Goal: Task Accomplishment & Management: Manage account settings

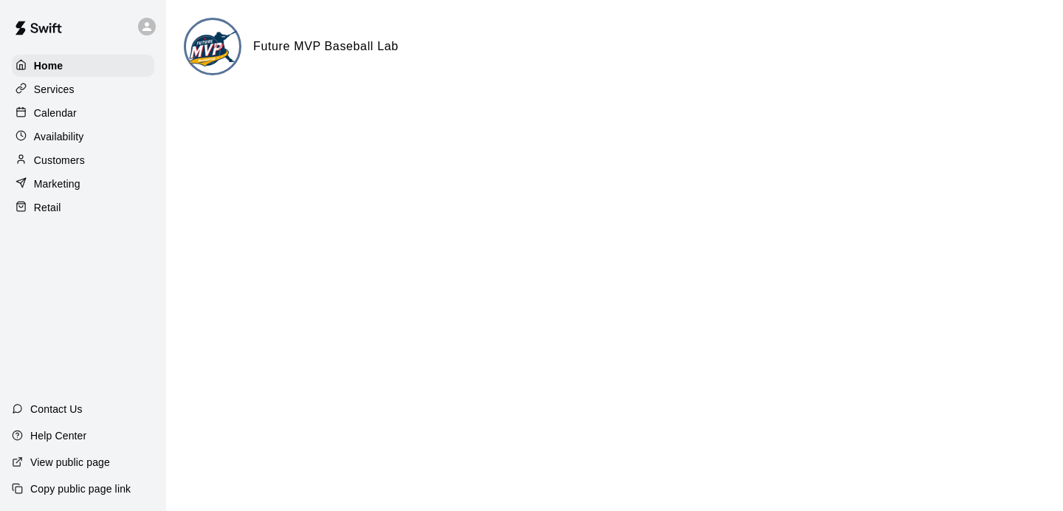
click at [65, 207] on div "Retail" at bounding box center [83, 207] width 142 height 22
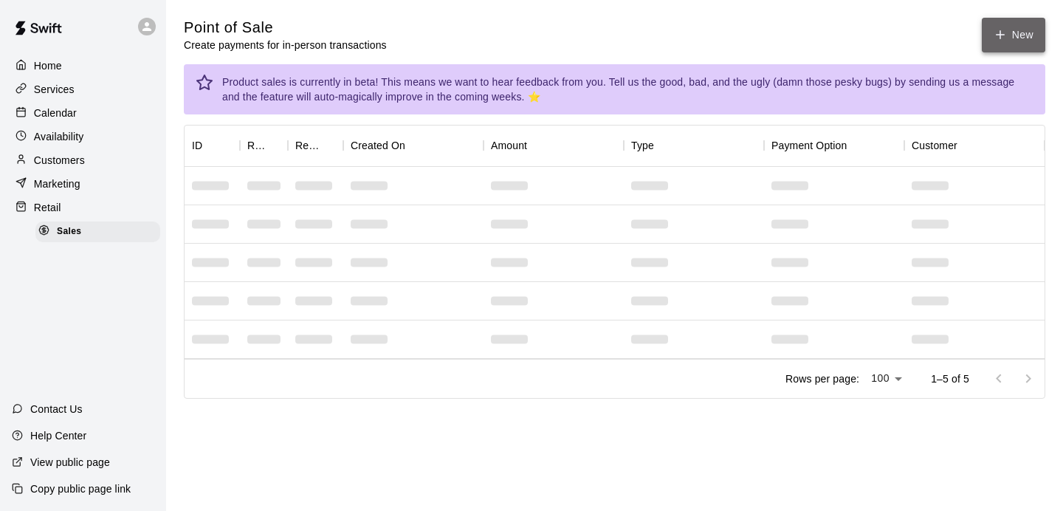
click at [1003, 31] on icon "button" at bounding box center [1000, 34] width 13 height 13
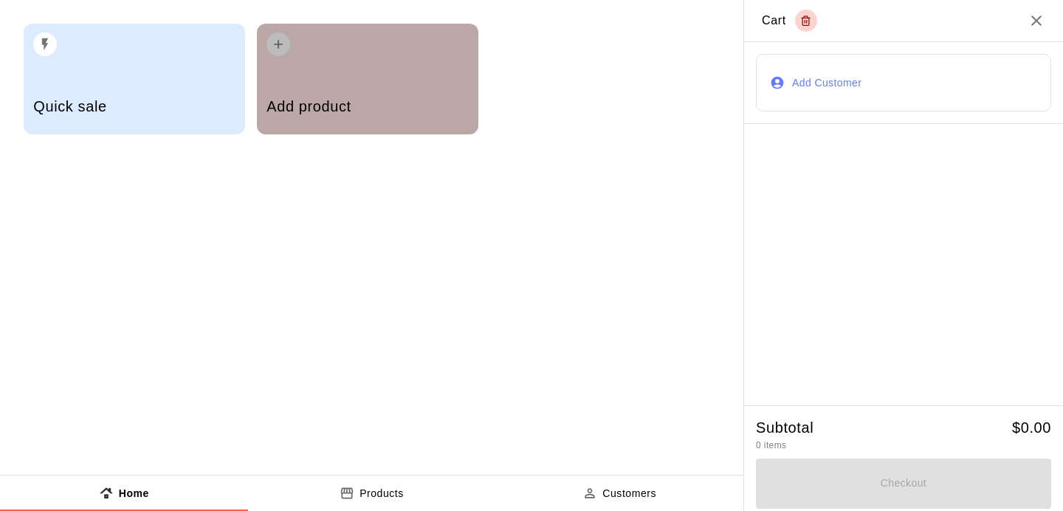
click at [284, 99] on h5 "Add product" at bounding box center [367, 107] width 202 height 20
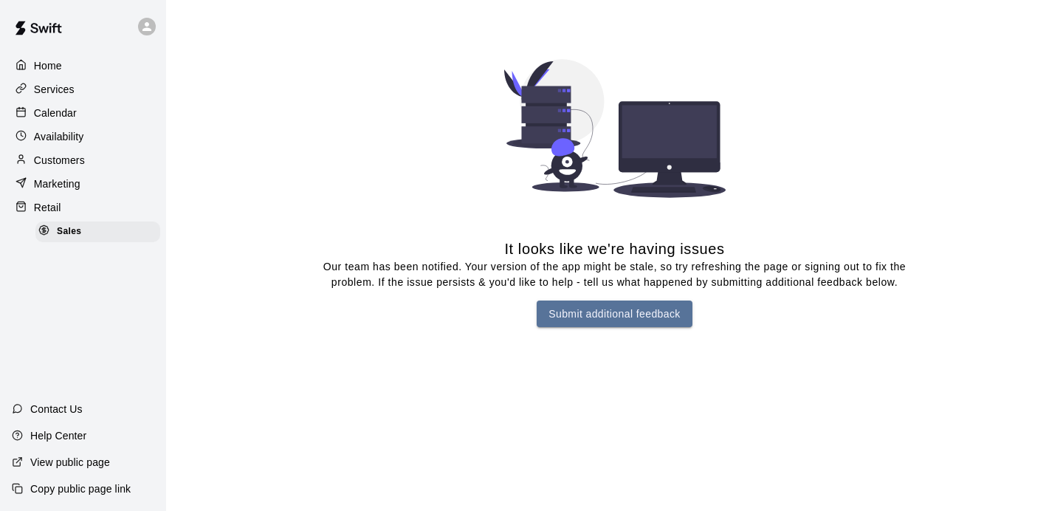
click at [580, 65] on img at bounding box center [614, 128] width 221 height 221
click at [89, 235] on div "Sales" at bounding box center [97, 231] width 125 height 21
click at [66, 204] on div "Retail" at bounding box center [83, 207] width 142 height 22
click at [80, 156] on p "Customers" at bounding box center [59, 160] width 51 height 15
click at [75, 88] on div "Services" at bounding box center [83, 89] width 142 height 22
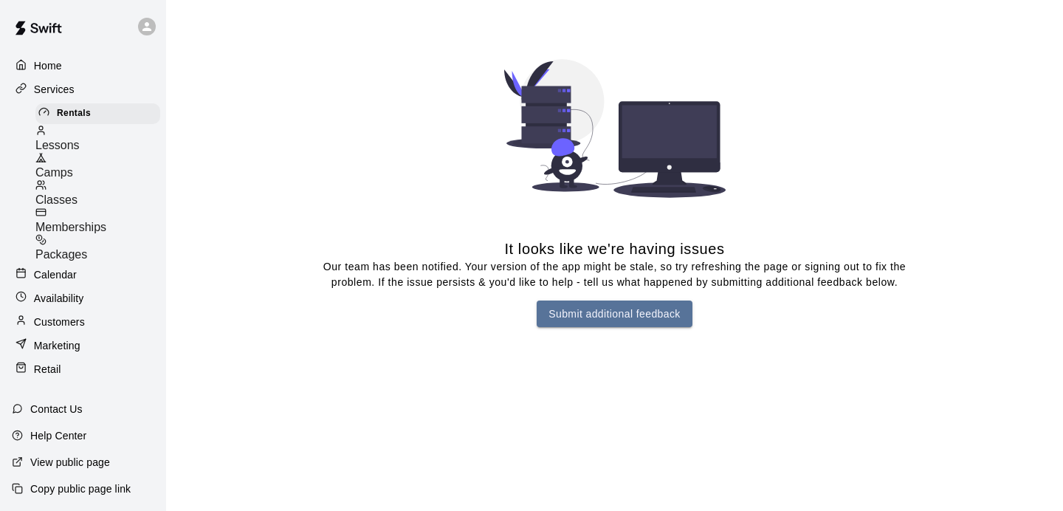
click at [89, 159] on div "Camps" at bounding box center [100, 165] width 131 height 27
click at [96, 129] on div "Lessons" at bounding box center [100, 142] width 131 height 27
click at [58, 264] on div "Calendar" at bounding box center [83, 275] width 142 height 22
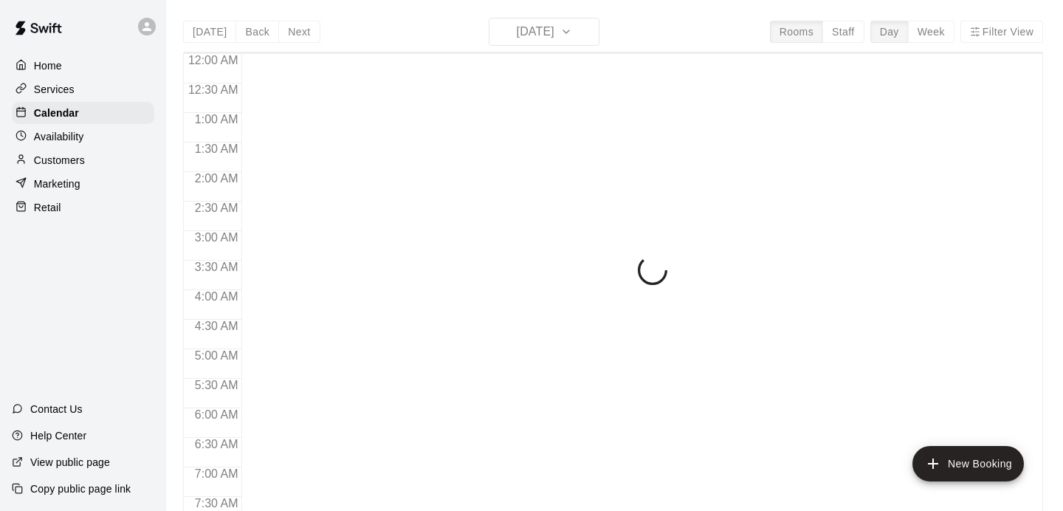
scroll to position [944, 0]
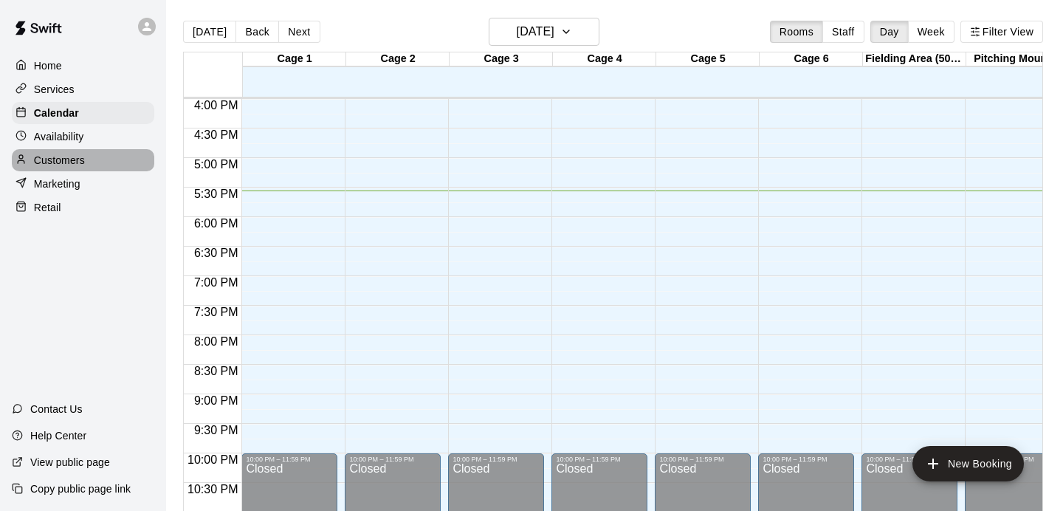
click at [78, 157] on p "Customers" at bounding box center [59, 160] width 51 height 15
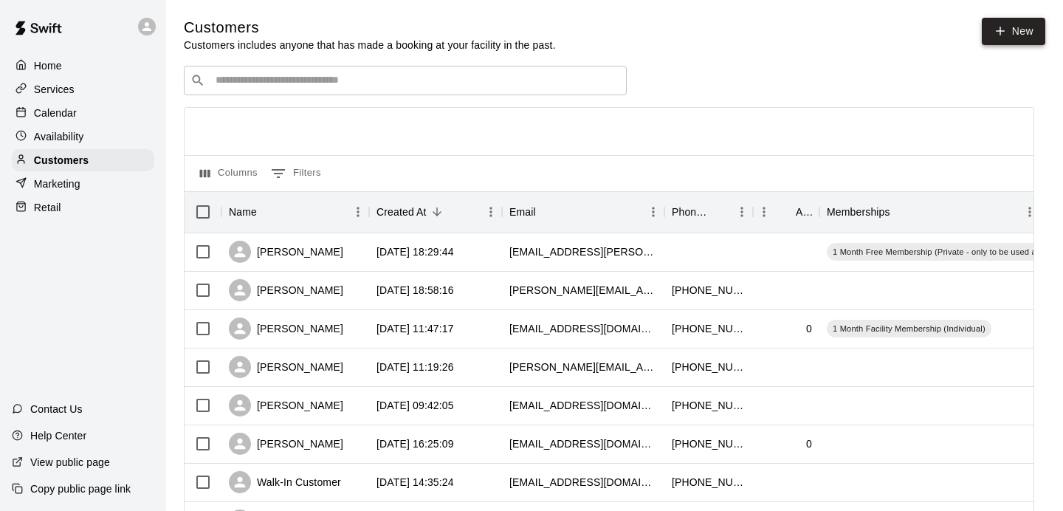
click at [1006, 29] on link "New" at bounding box center [1013, 31] width 63 height 27
select select "**"
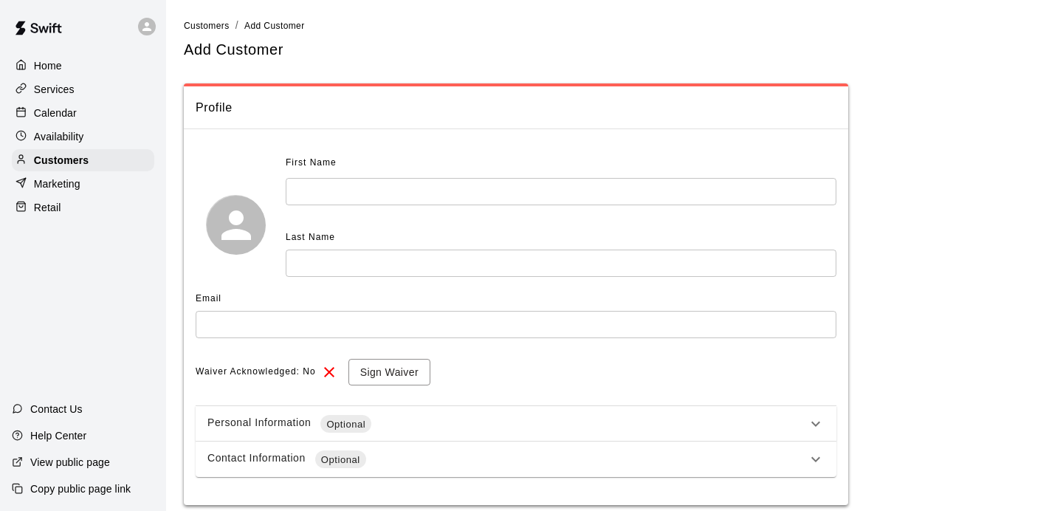
scroll to position [54, 0]
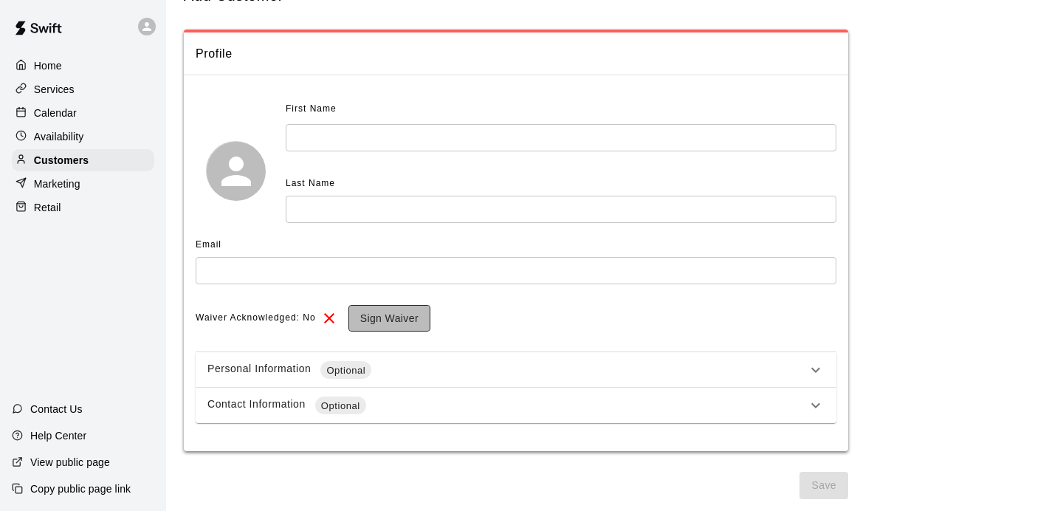
click at [385, 324] on button "Sign Waiver" at bounding box center [389, 318] width 82 height 27
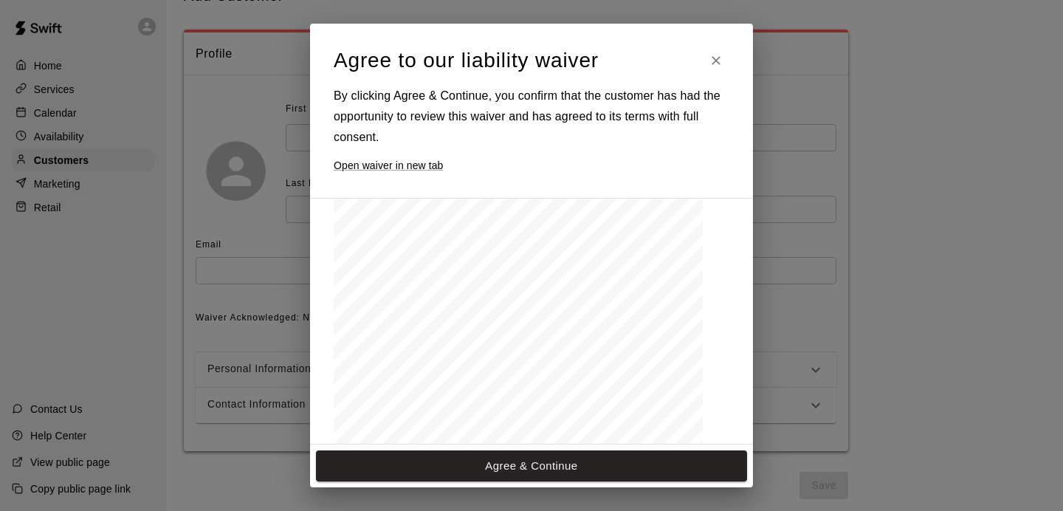
scroll to position [244, 0]
click at [715, 65] on icon "Close" at bounding box center [716, 60] width 15 height 15
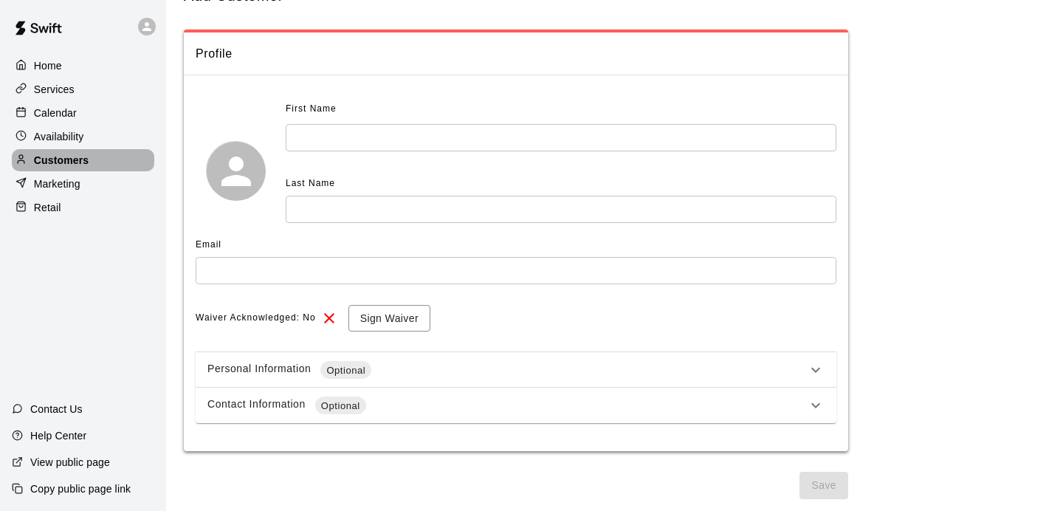
click at [79, 156] on p "Customers" at bounding box center [61, 160] width 55 height 15
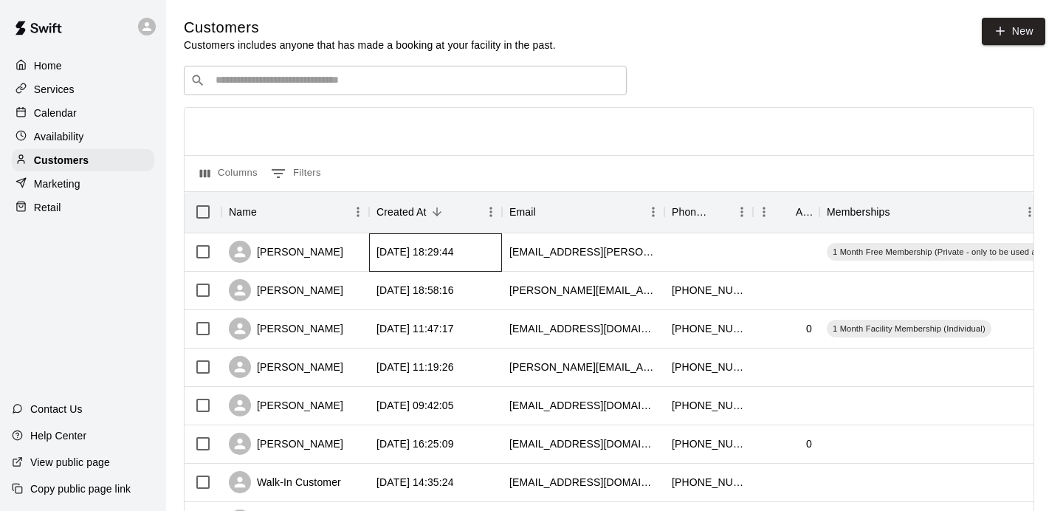
click at [436, 255] on div "[DATE] 18:29:44" at bounding box center [415, 251] width 78 height 15
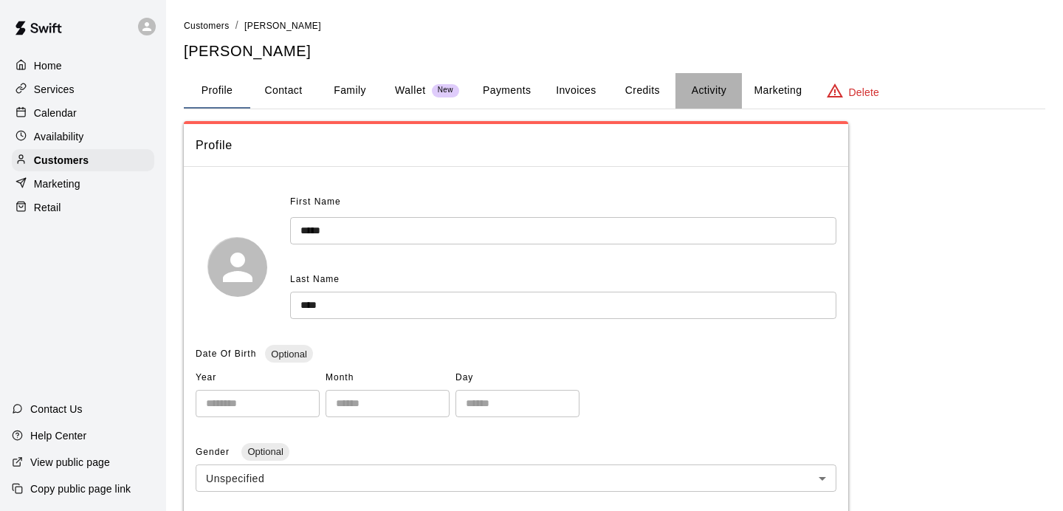
click at [718, 90] on button "Activity" at bounding box center [708, 90] width 66 height 35
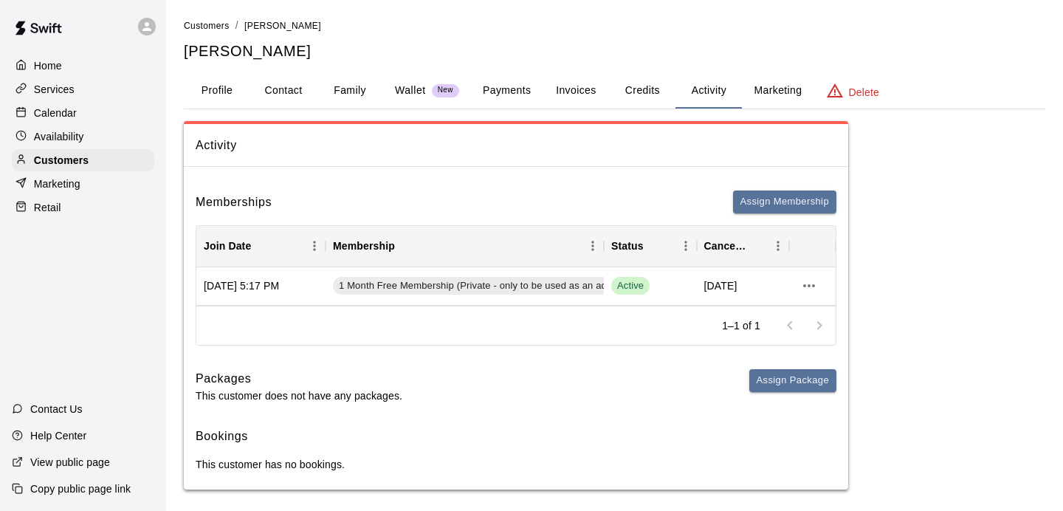
scroll to position [8, 0]
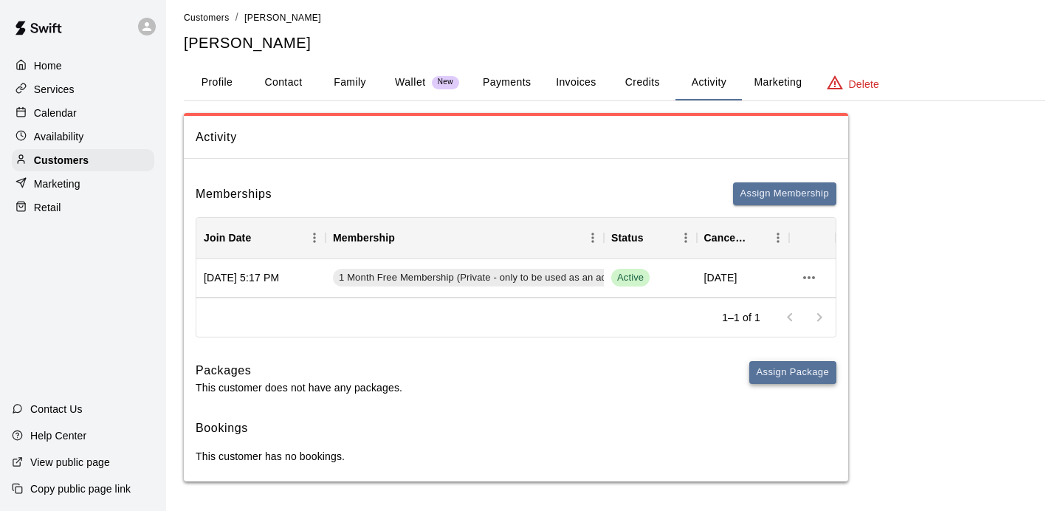
click at [811, 372] on button "Assign Package" at bounding box center [792, 372] width 87 height 23
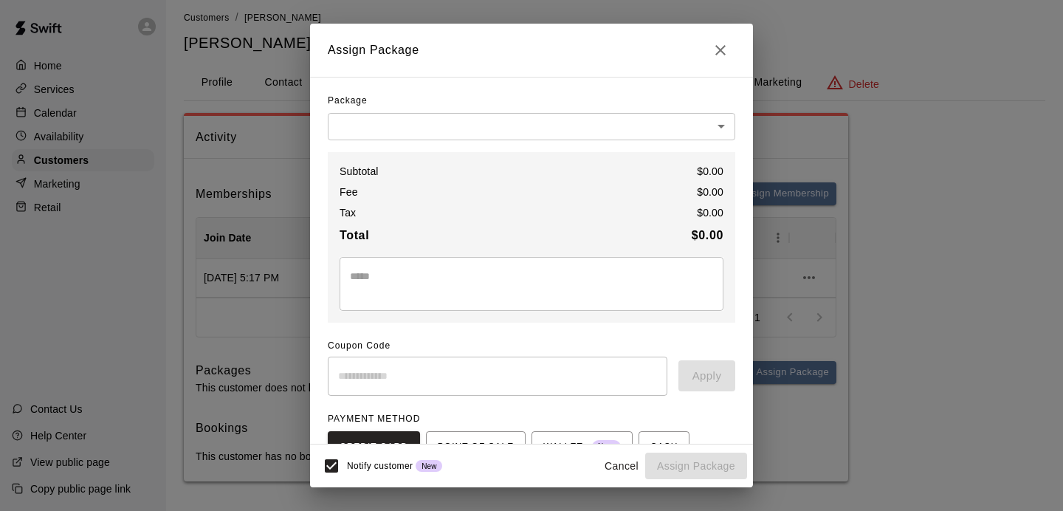
click at [788, 365] on div "Assign Package Package ​ ​ Subtotal $ 0.00 Fee $ 0.00 Tax $ 0.00 Total $ 0.00 *…" at bounding box center [531, 255] width 1063 height 511
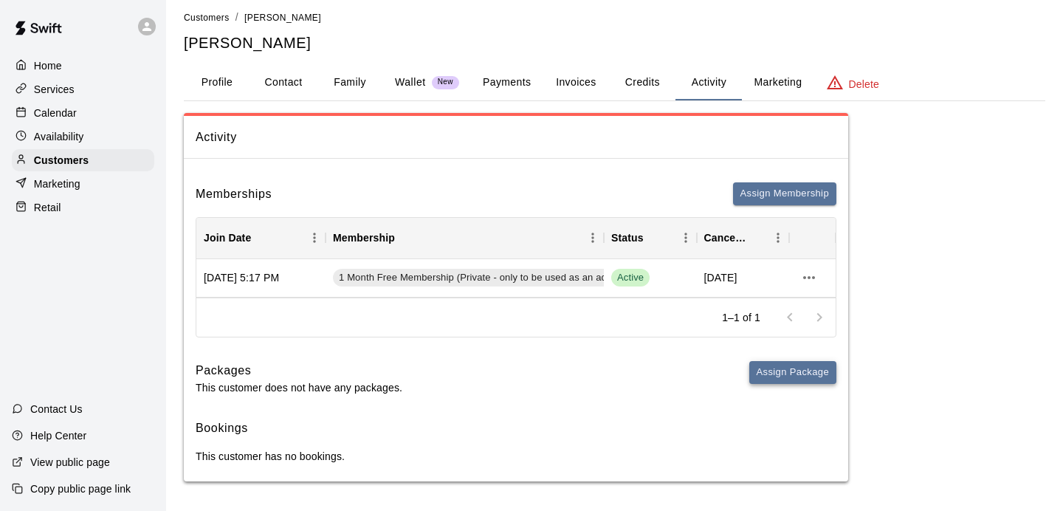
click at [797, 374] on button "Assign Package" at bounding box center [792, 372] width 87 height 23
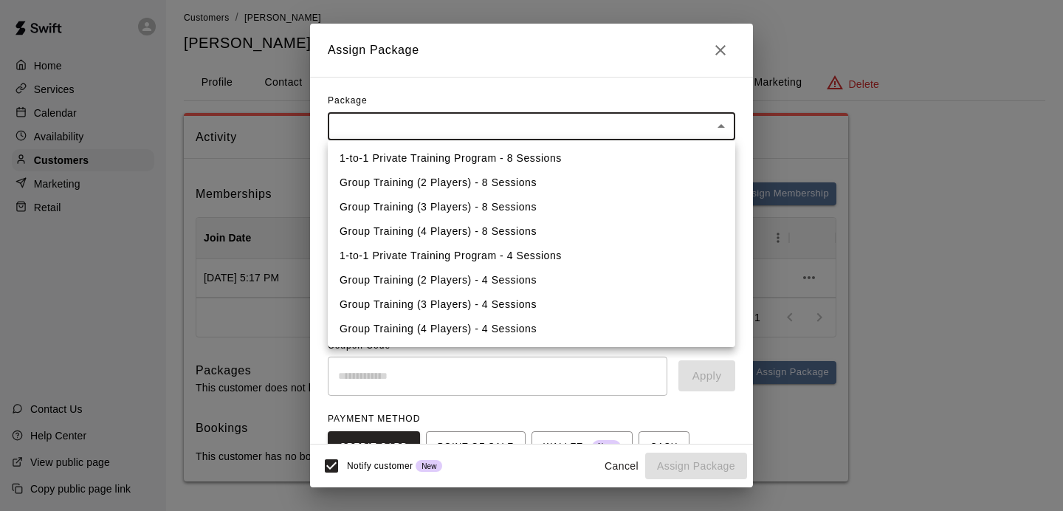
click at [668, 134] on body "Home Services Calendar Availability Customers Marketing Retail Contact Us Help …" at bounding box center [531, 251] width 1063 height 519
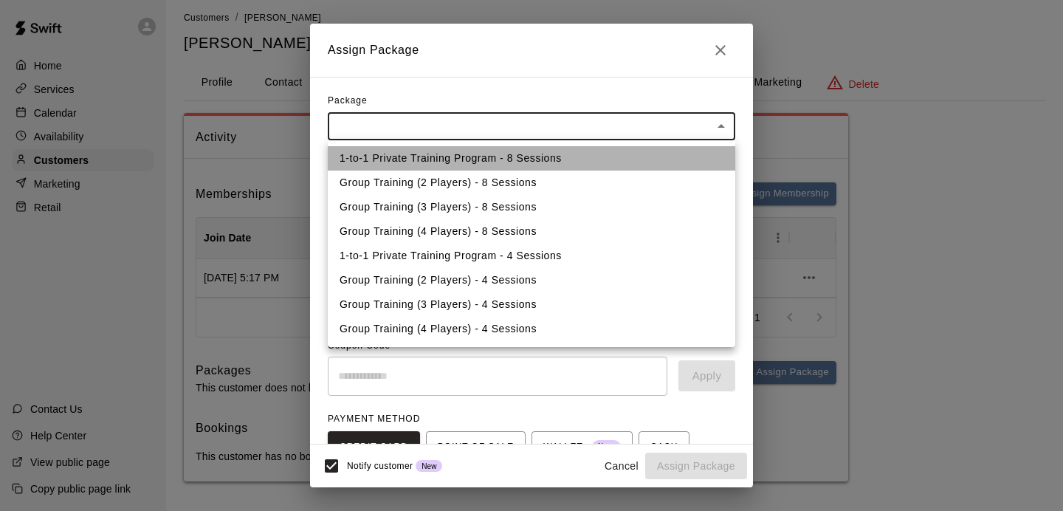
click at [530, 161] on li "1-to-1 Private Training Program - 8 Sessions" at bounding box center [531, 158] width 407 height 24
type input "**********"
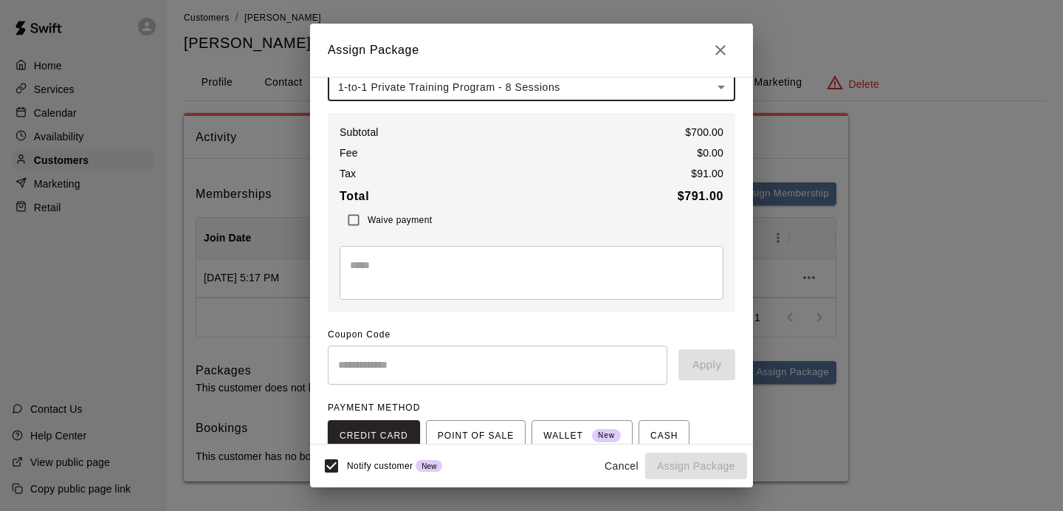
scroll to position [162, 0]
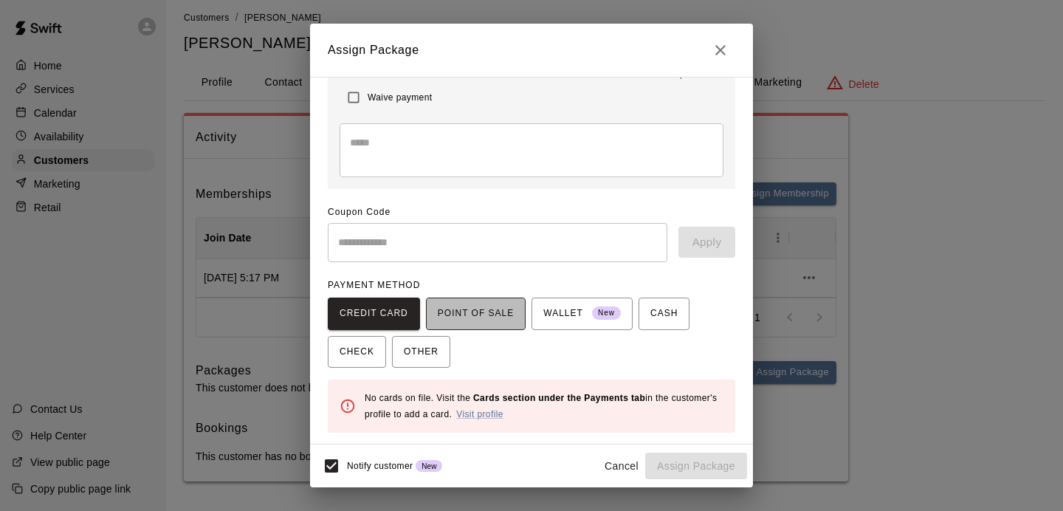
click at [477, 312] on span "POINT OF SALE" at bounding box center [476, 314] width 76 height 24
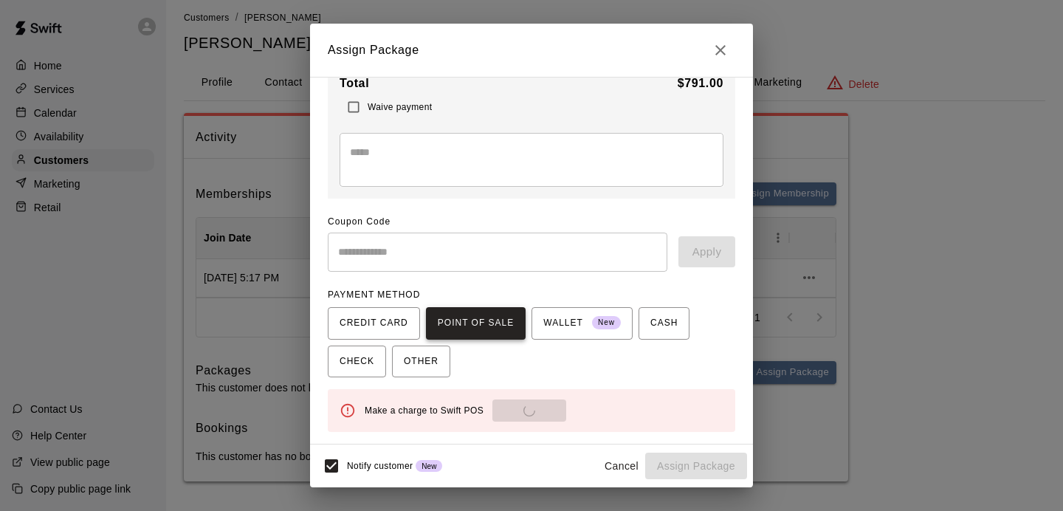
scroll to position [152, 0]
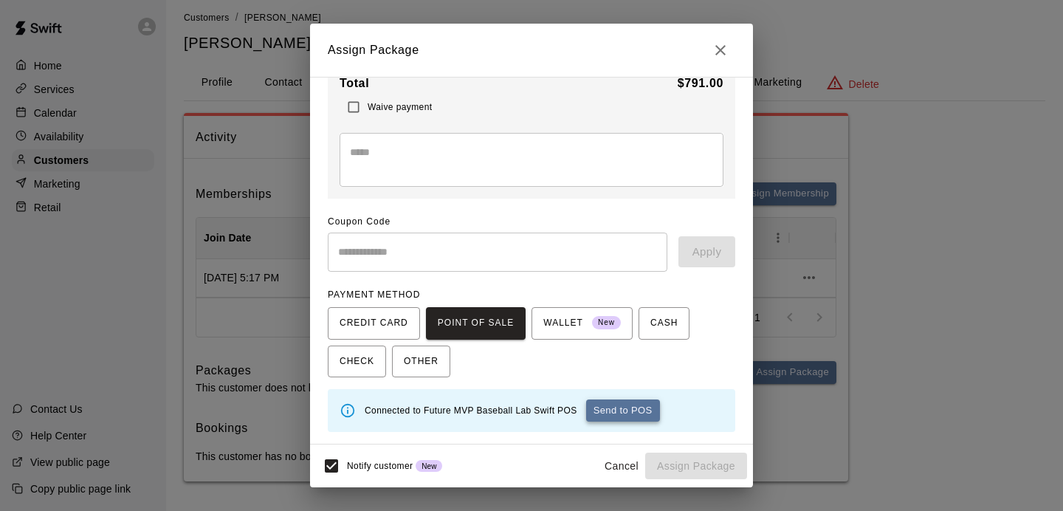
click at [642, 413] on button "Send to POS" at bounding box center [623, 410] width 74 height 22
click at [534, 402] on div "Waiting for payment... Send to POS" at bounding box center [544, 410] width 359 height 22
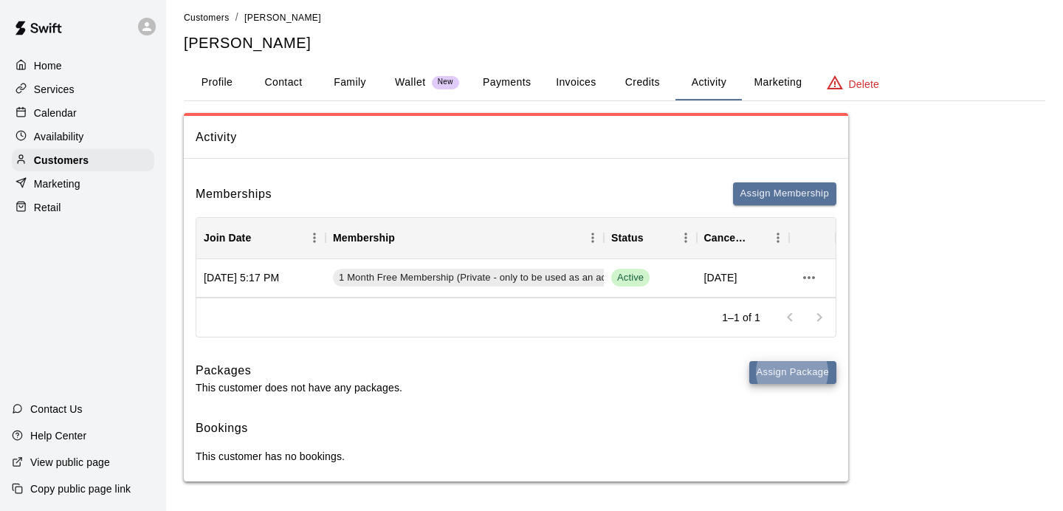
scroll to position [134, 0]
click at [778, 371] on button "Assign Package" at bounding box center [792, 372] width 87 height 23
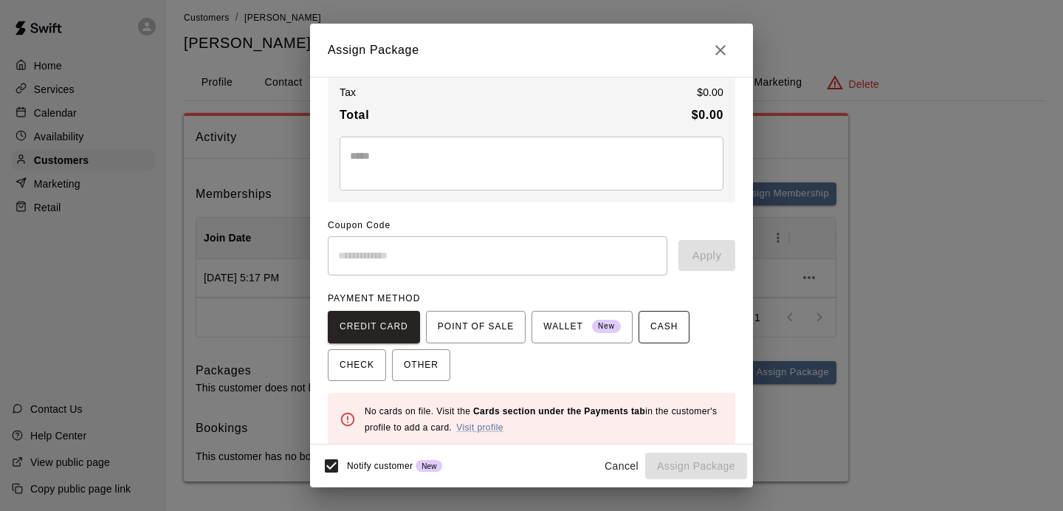
click at [687, 329] on button "CASH" at bounding box center [664, 327] width 51 height 32
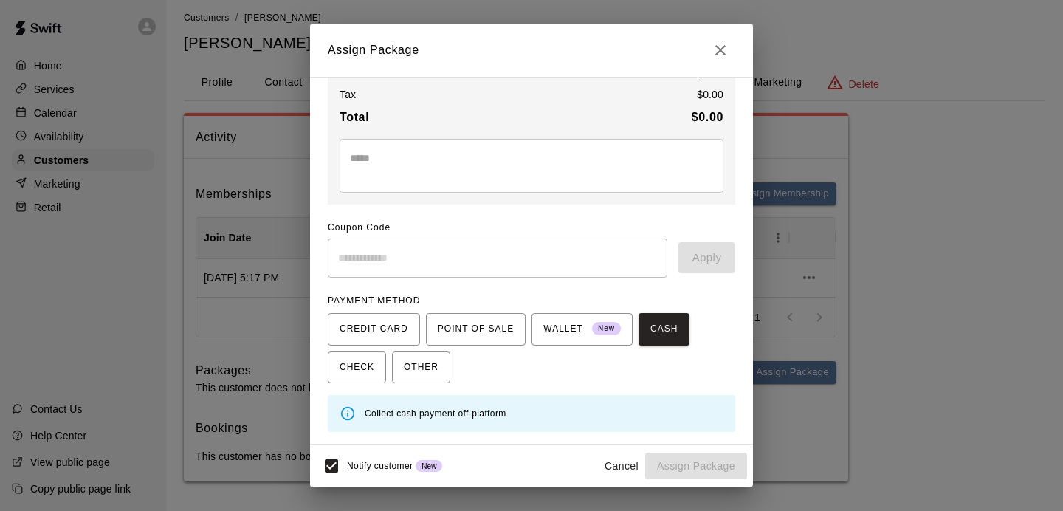
scroll to position [0, 0]
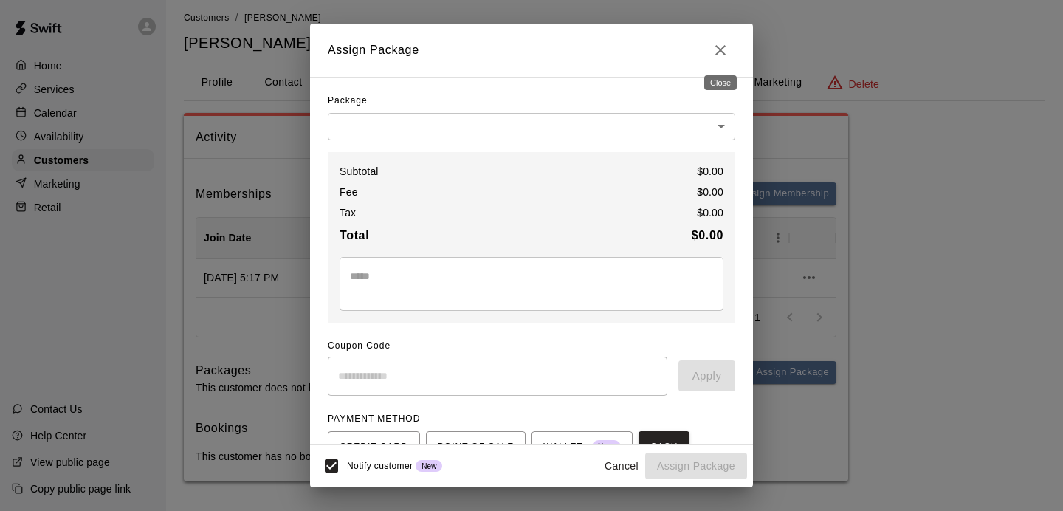
click at [721, 47] on icon "Close" at bounding box center [721, 50] width 18 height 18
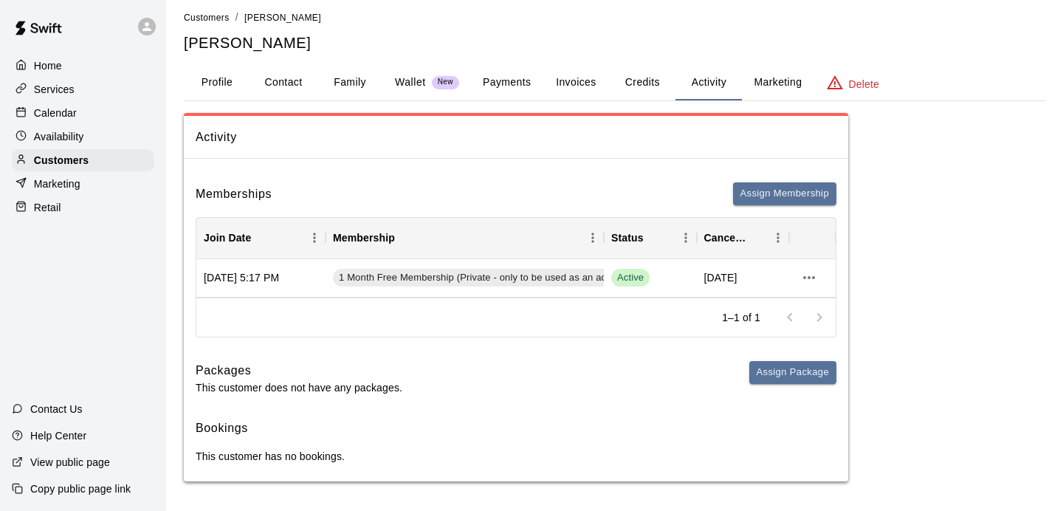
click at [779, 357] on div "Memberships Assign Membership Join Date Membership Status Cancel Date [DATE] 5:…" at bounding box center [516, 326] width 664 height 311
click at [779, 379] on button "Assign Package" at bounding box center [792, 372] width 87 height 23
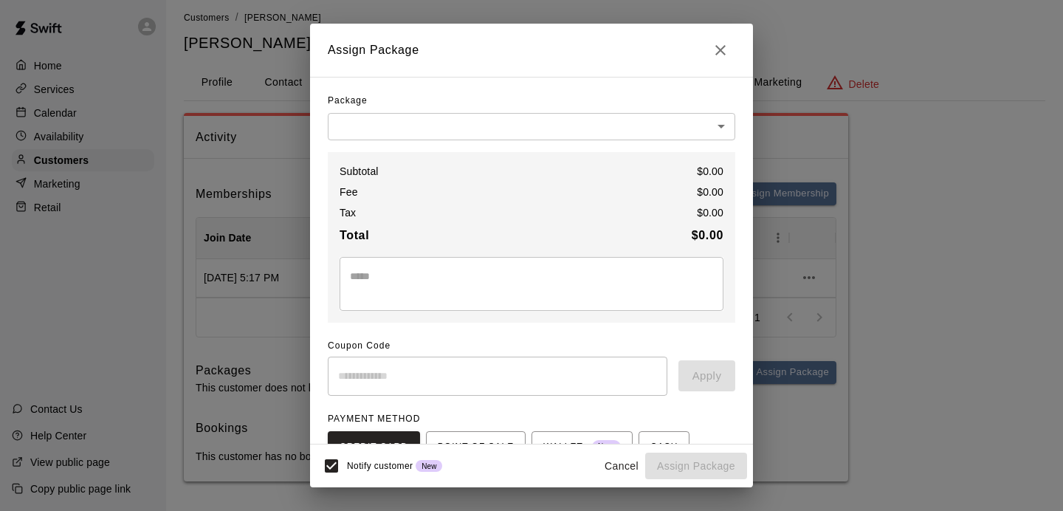
click at [544, 113] on body "Home Services Calendar Availability Customers Marketing Retail Contact Us Help …" at bounding box center [531, 251] width 1063 height 519
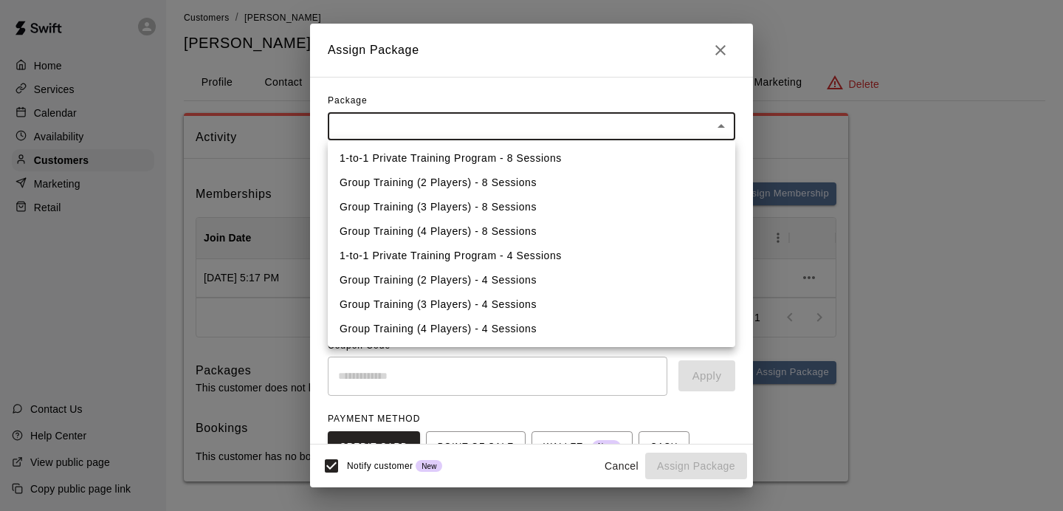
click at [530, 258] on li "1-to-1 Private Training Program - 4 Sessions" at bounding box center [531, 256] width 407 height 24
type input "**********"
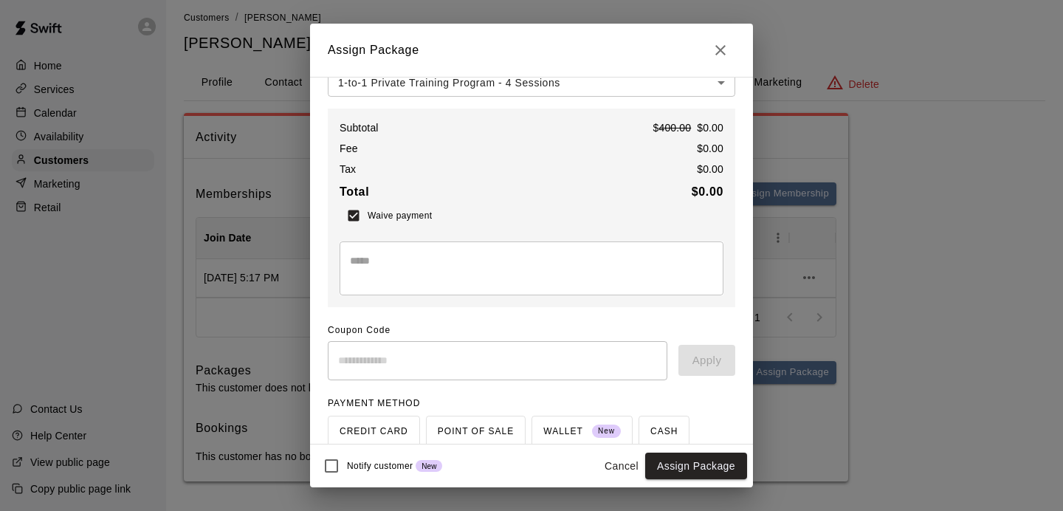
scroll to position [146, 0]
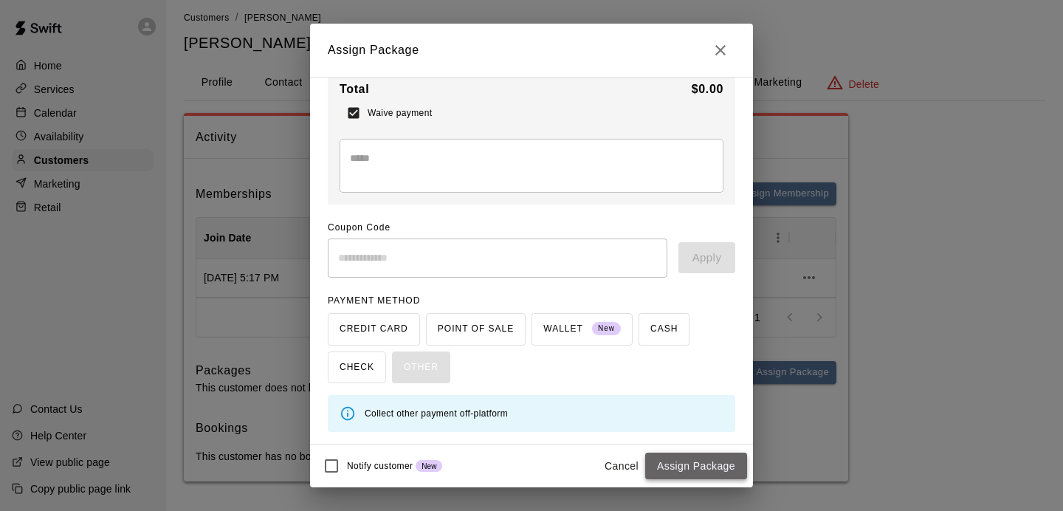
click at [706, 470] on button "Assign Package" at bounding box center [696, 466] width 102 height 27
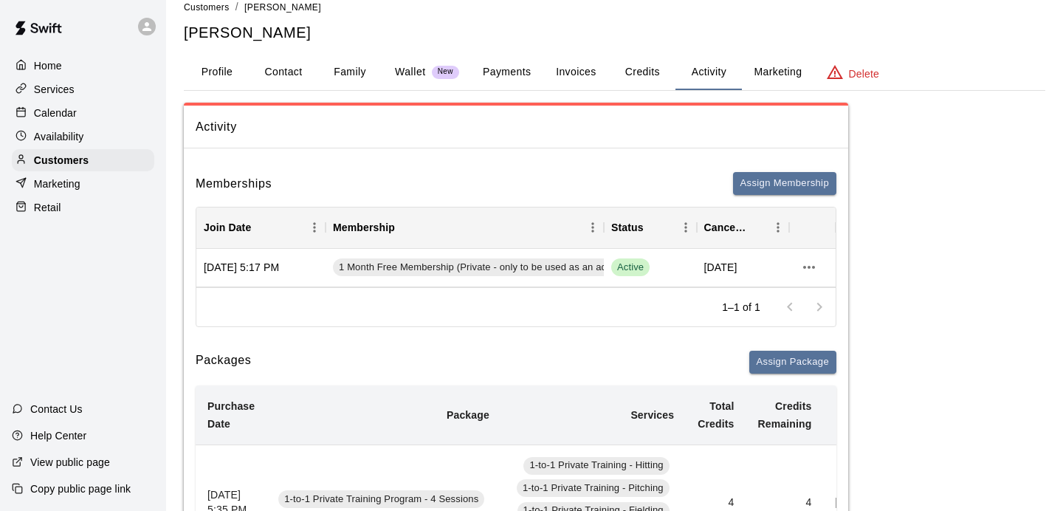
scroll to position [0, 0]
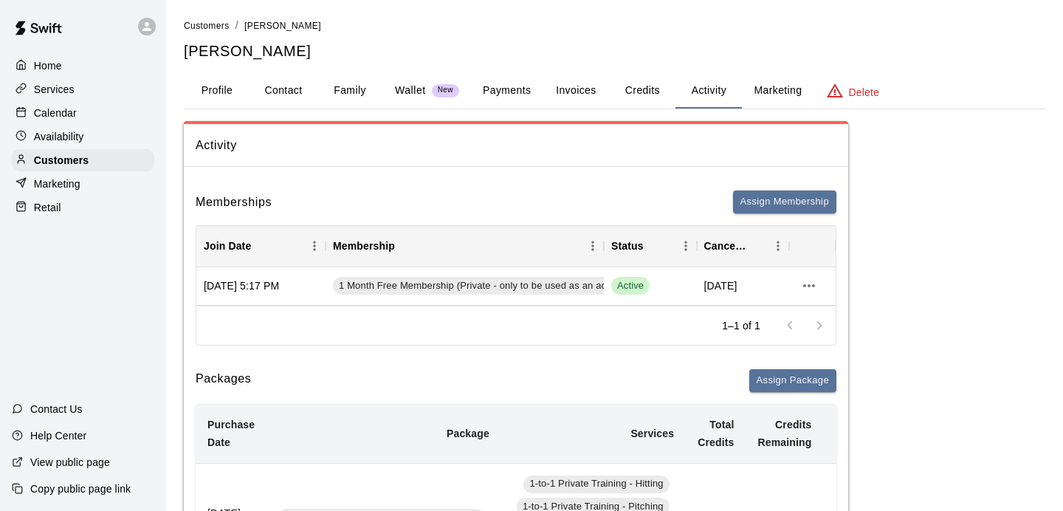
click at [642, 96] on button "Credits" at bounding box center [642, 90] width 66 height 35
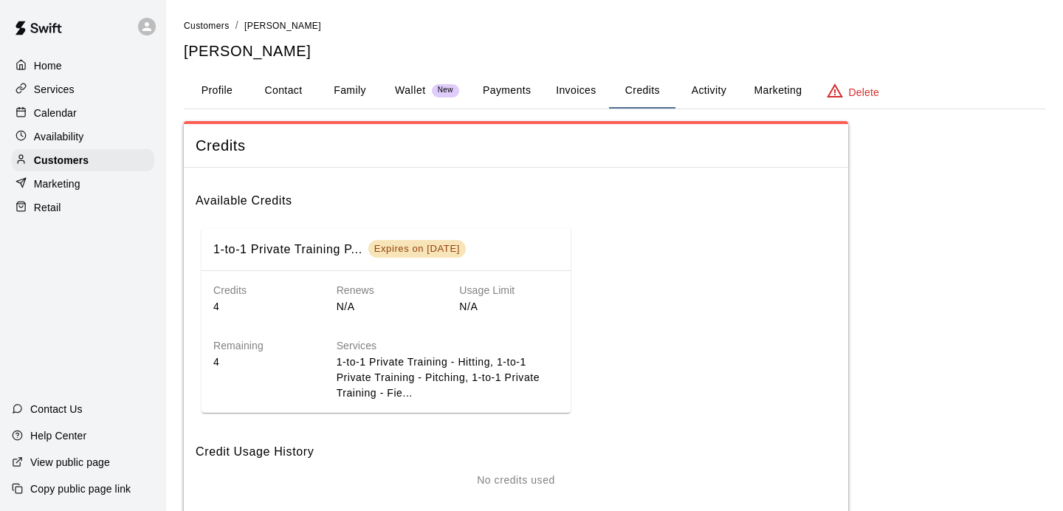
click at [701, 86] on button "Activity" at bounding box center [708, 90] width 66 height 35
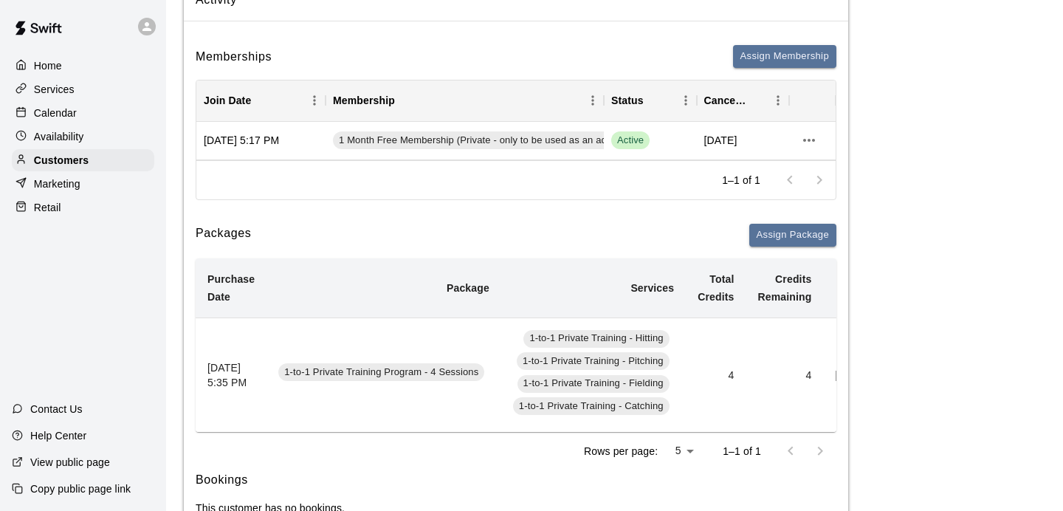
scroll to position [151, 0]
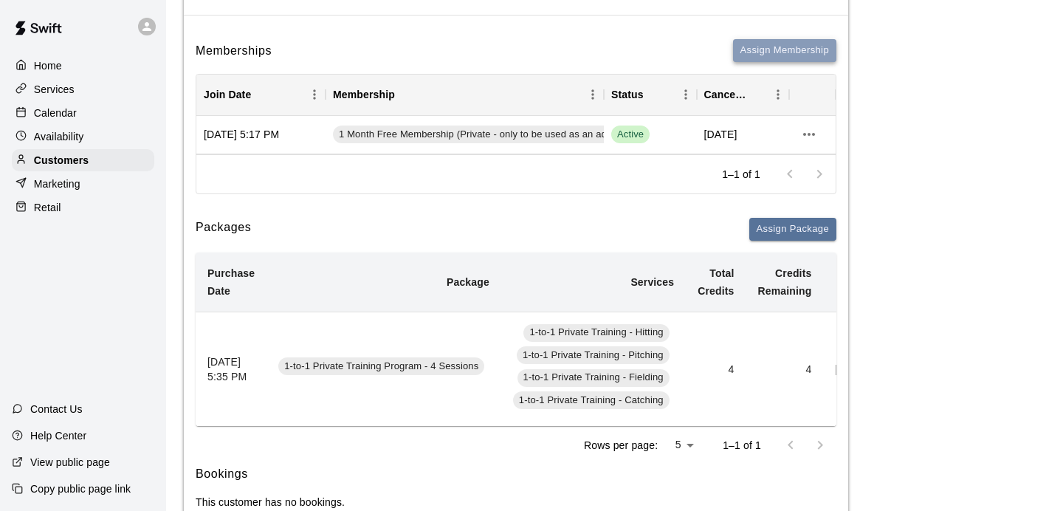
click at [753, 50] on button "Assign Membership" at bounding box center [784, 50] width 103 height 23
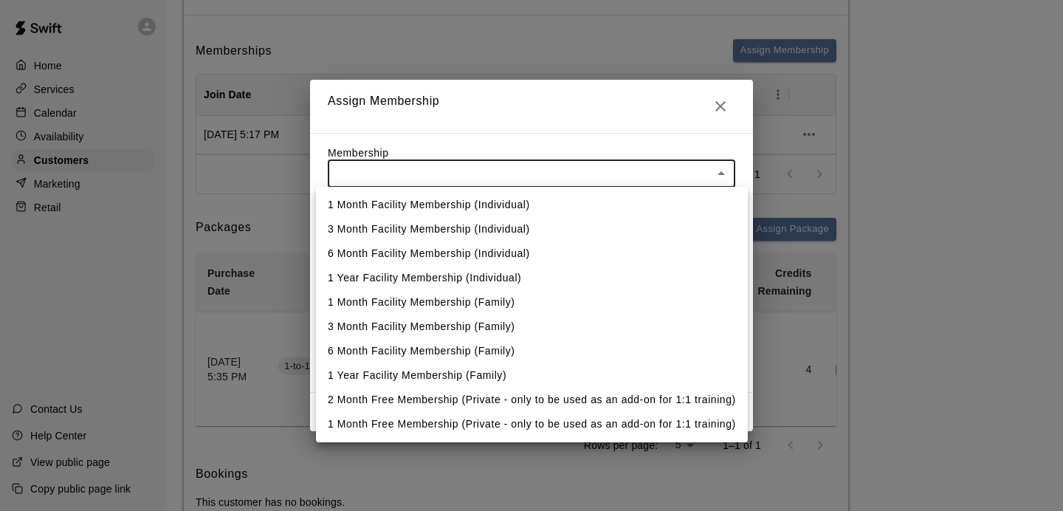
click at [580, 165] on body "Home Services Calendar Availability Customers Marketing Retail Contact Us Help …" at bounding box center [531, 203] width 1063 height 708
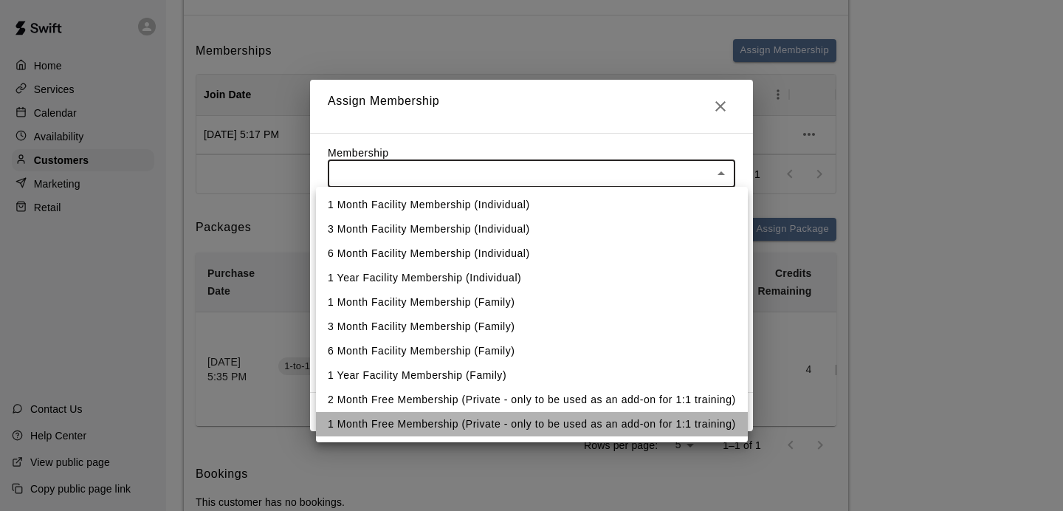
click at [470, 424] on li "1 Month Free Membership (Private - only to be used as an add-on for 1:1 trainin…" at bounding box center [532, 424] width 432 height 24
type input "**********"
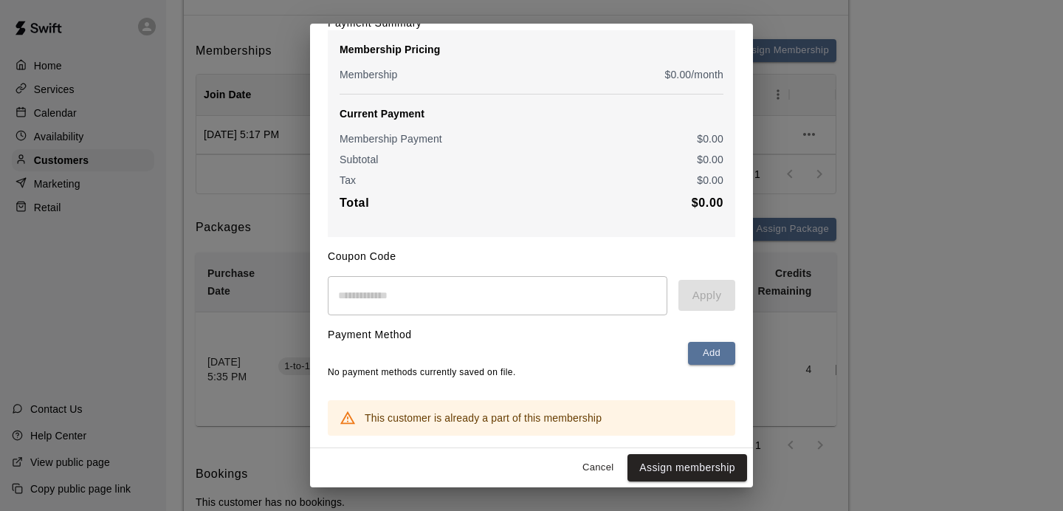
scroll to position [0, 0]
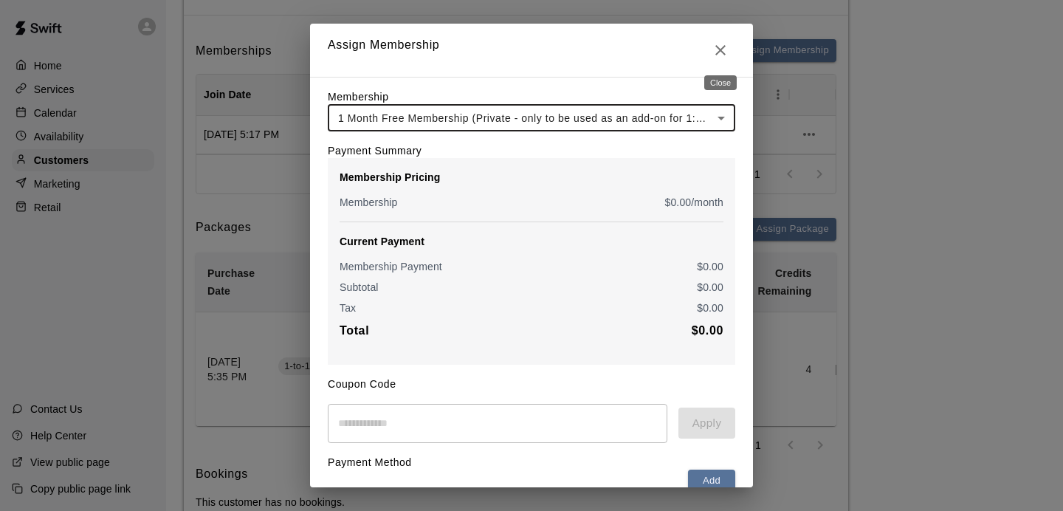
click at [725, 47] on icon "Close" at bounding box center [721, 50] width 18 height 18
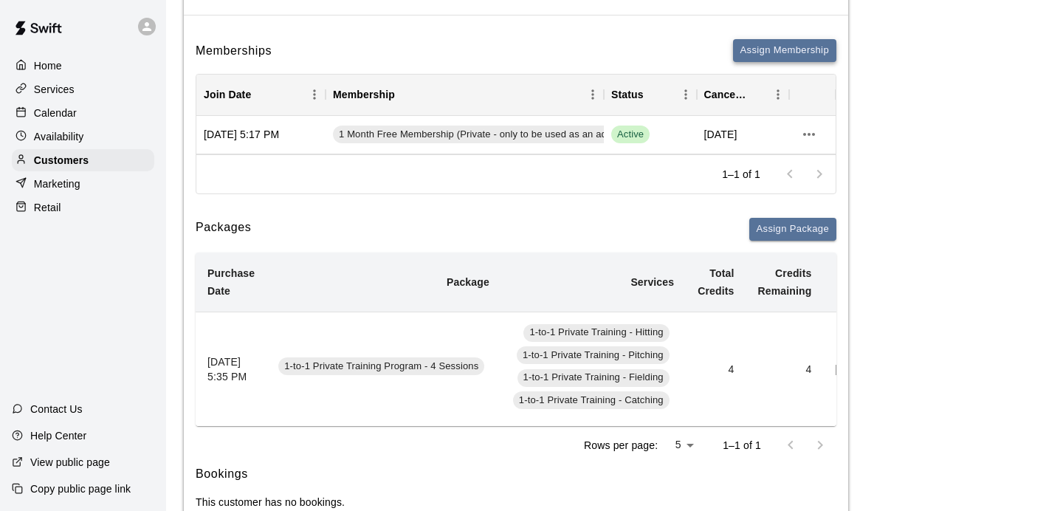
click at [781, 49] on button "Assign Membership" at bounding box center [784, 50] width 103 height 23
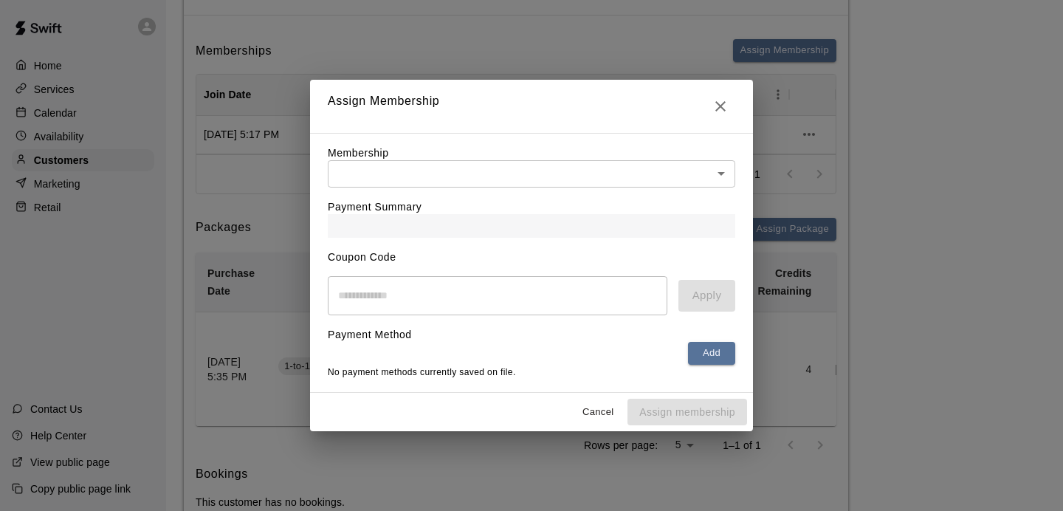
click at [701, 186] on body "Home Services Calendar Availability Customers Marketing Retail Contact Us Help …" at bounding box center [531, 203] width 1063 height 708
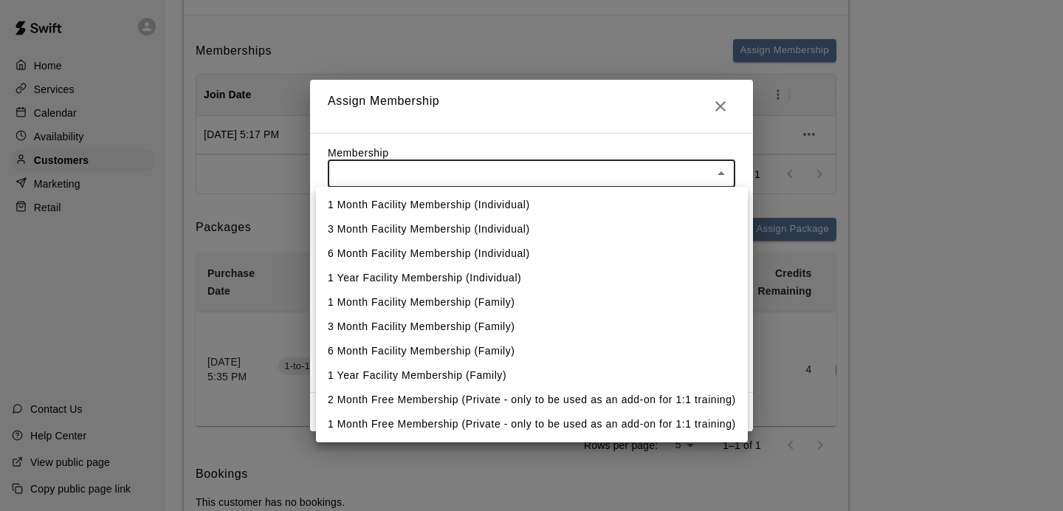
click at [577, 426] on li "1 Month Free Membership (Private - only to be used as an add-on for 1:1 trainin…" at bounding box center [532, 424] width 432 height 24
type input "**********"
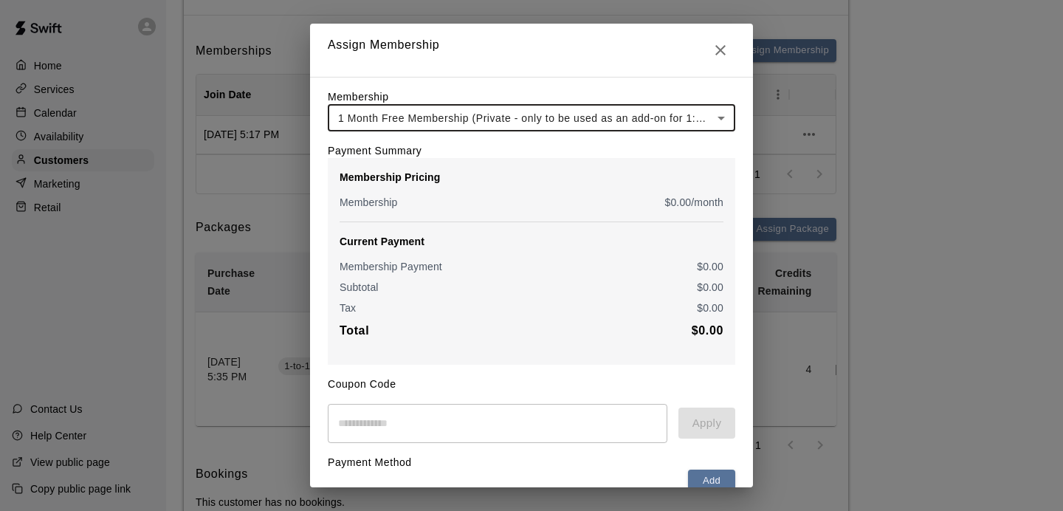
click at [721, 111] on body "**********" at bounding box center [531, 203] width 1063 height 708
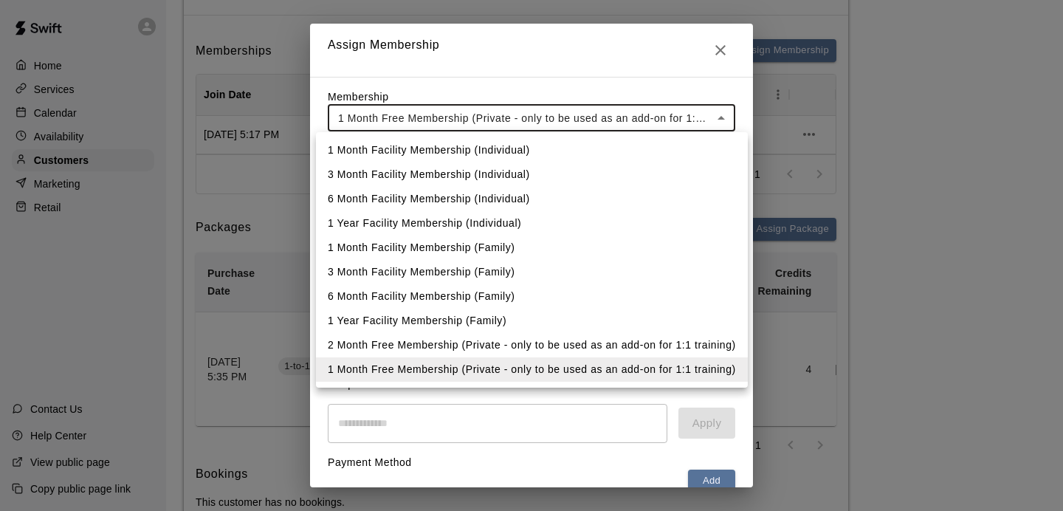
click at [567, 149] on li "1 Month Facility Membership (Individual)" at bounding box center [532, 150] width 432 height 24
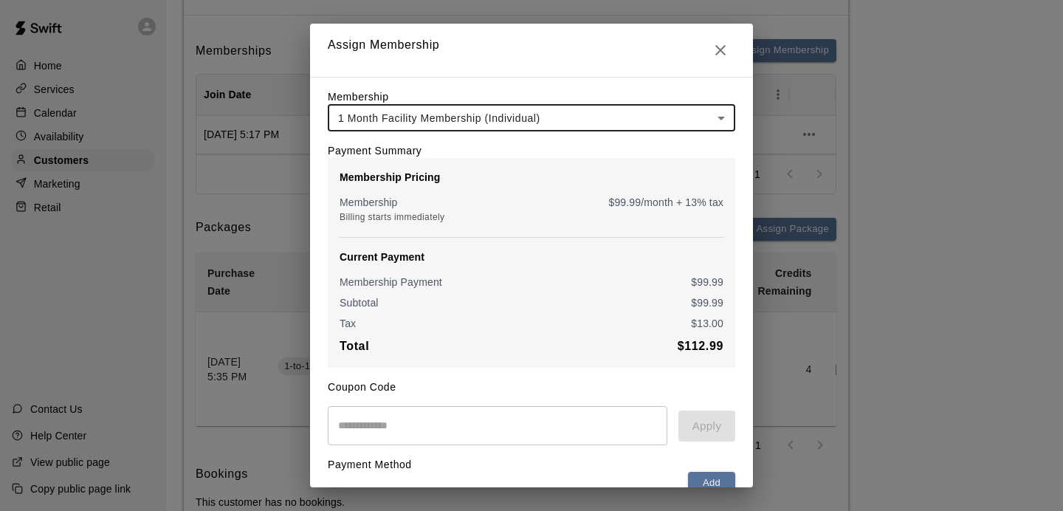
click at [551, 113] on body "**********" at bounding box center [531, 203] width 1063 height 708
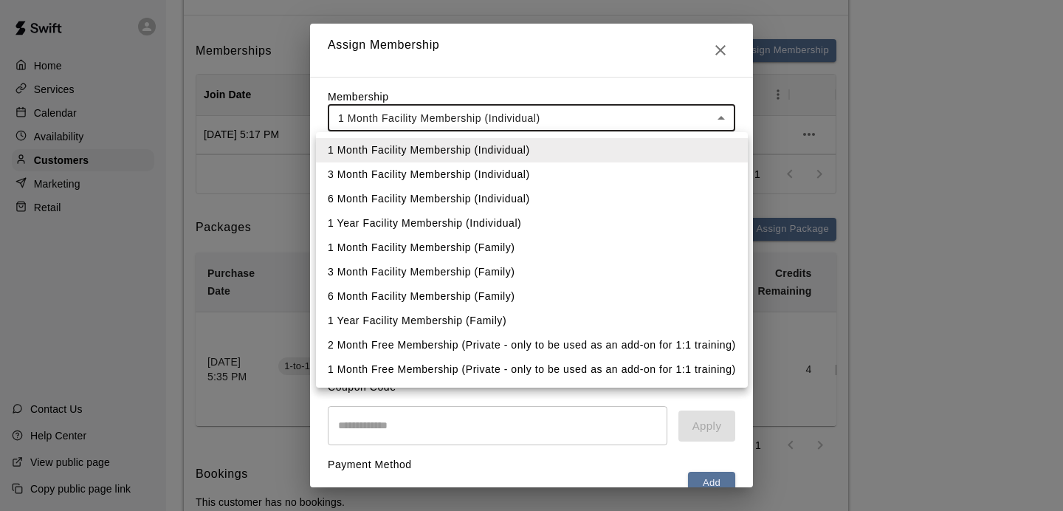
click at [464, 181] on li "3 Month Facility Membership (Individual)" at bounding box center [532, 174] width 432 height 24
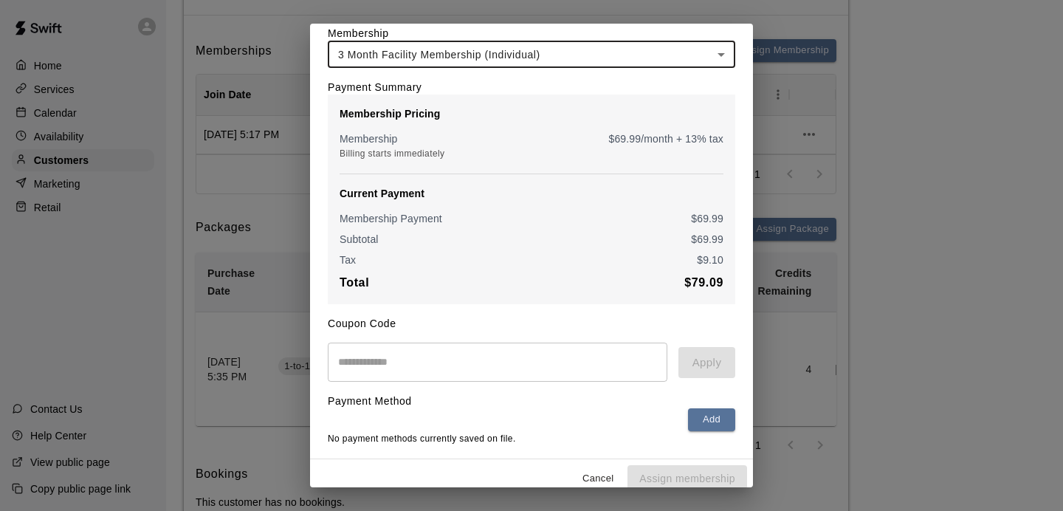
scroll to position [77, 0]
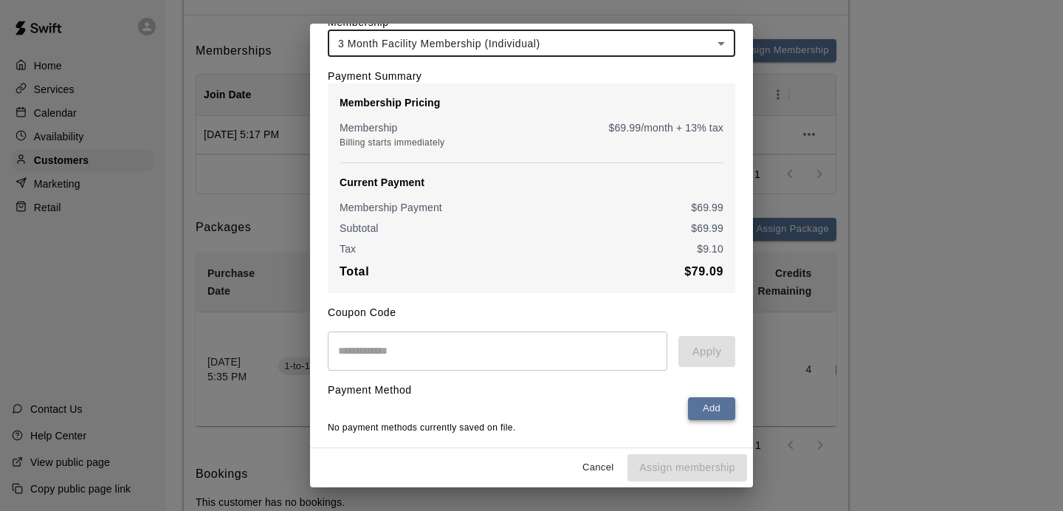
click at [717, 407] on button "Add" at bounding box center [711, 408] width 47 height 23
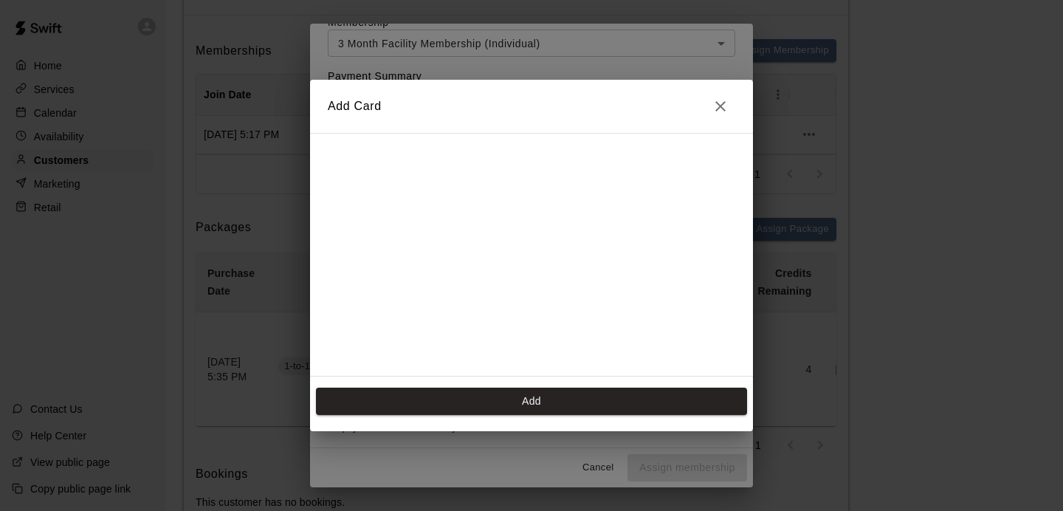
scroll to position [21, 0]
click at [716, 116] on button "Close" at bounding box center [721, 107] width 30 height 30
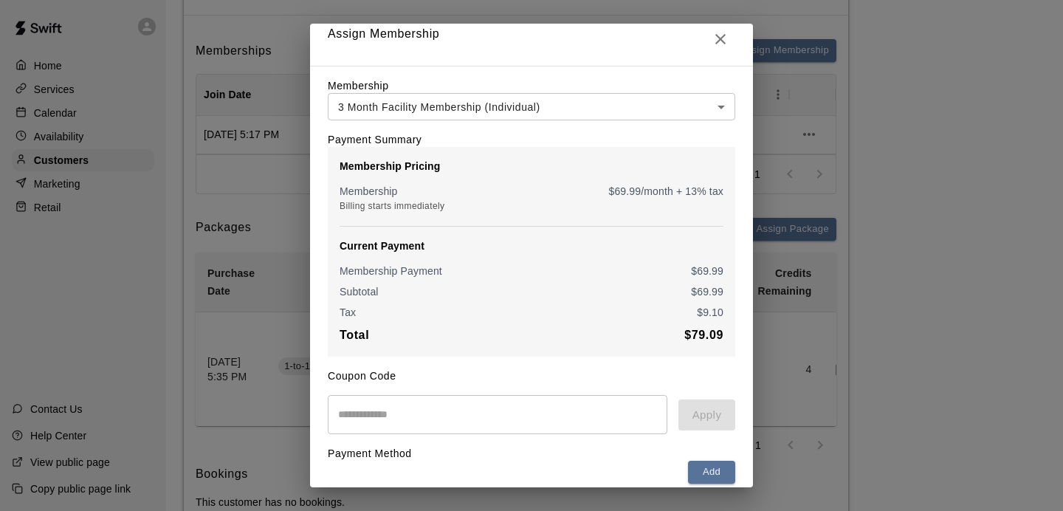
scroll to position [0, 0]
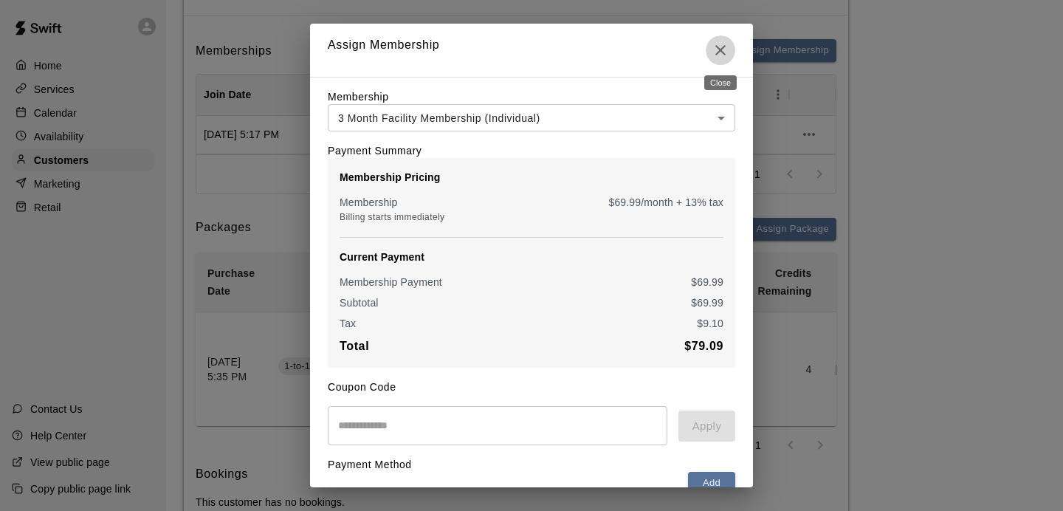
click at [718, 52] on icon "Close" at bounding box center [720, 50] width 10 height 10
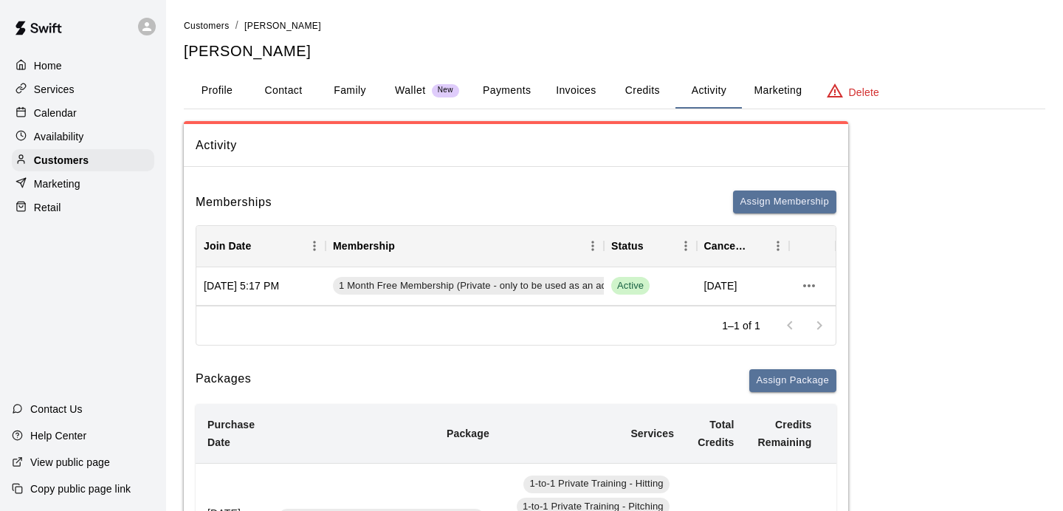
click at [75, 132] on p "Availability" at bounding box center [59, 136] width 50 height 15
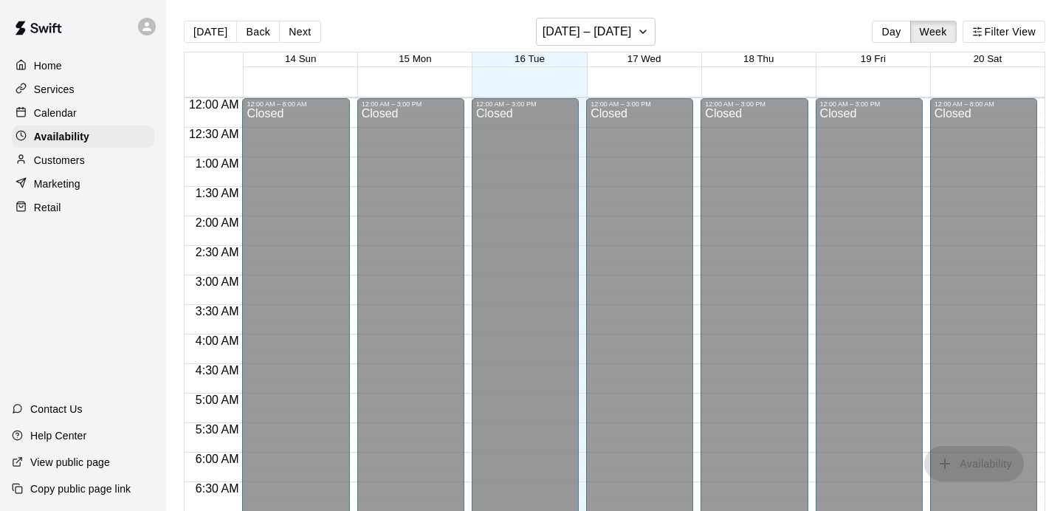
scroll to position [988, 0]
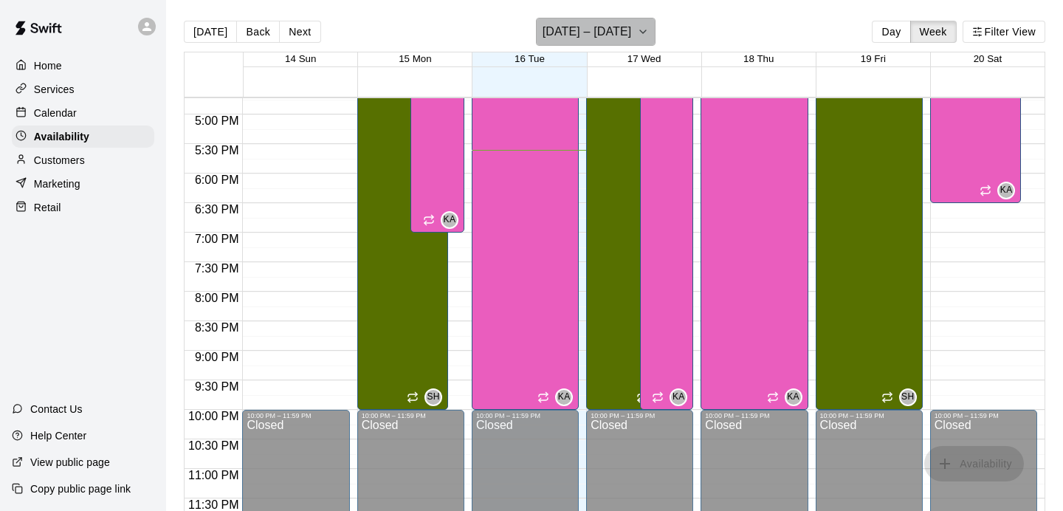
click at [611, 41] on h6 "[DATE] – [DATE]" at bounding box center [587, 31] width 89 height 21
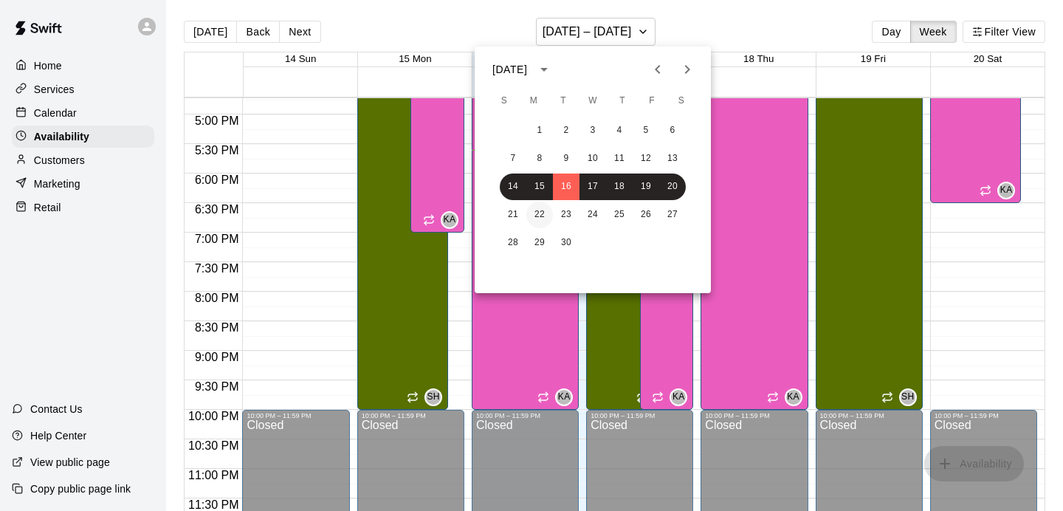
click at [539, 214] on button "22" at bounding box center [539, 215] width 27 height 27
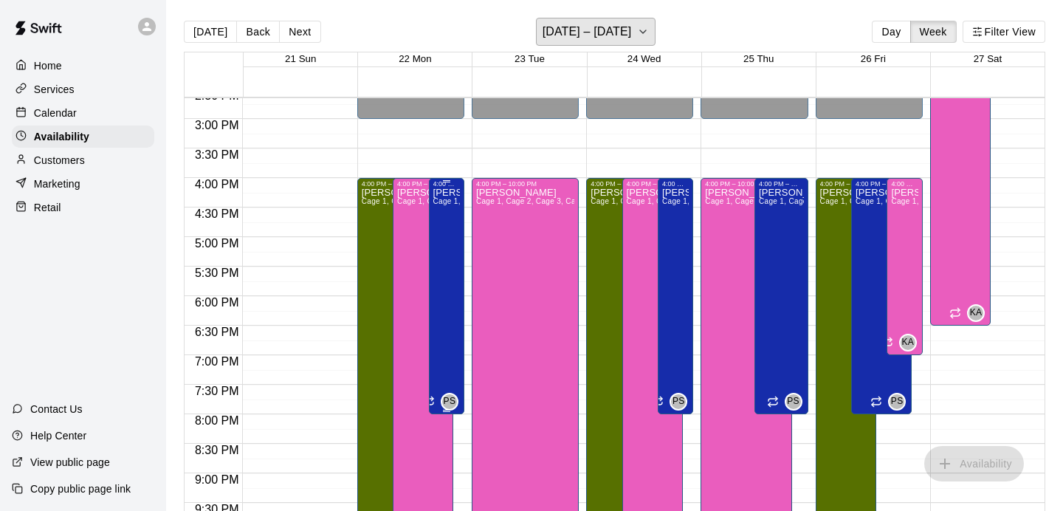
scroll to position [864, 0]
click at [90, 117] on div "Calendar" at bounding box center [83, 113] width 142 height 22
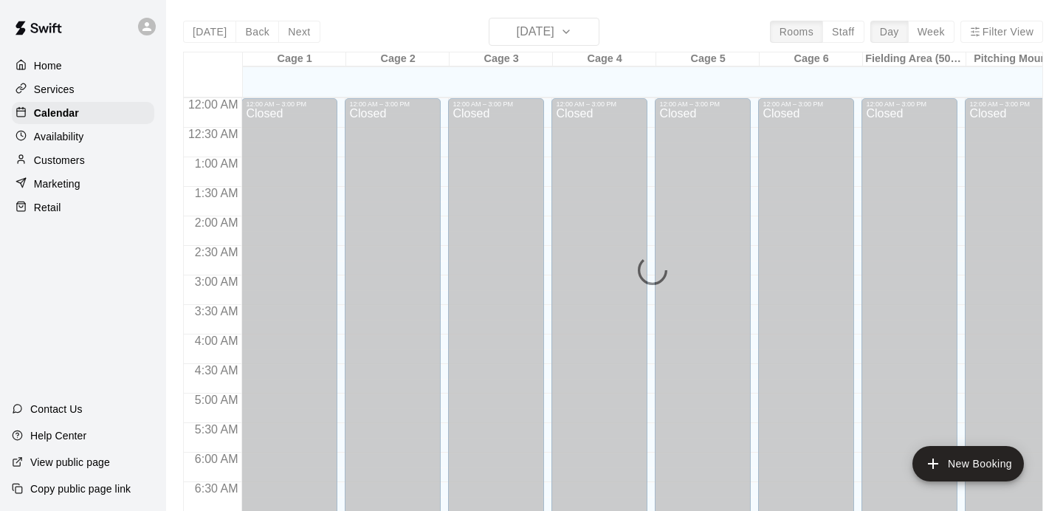
scroll to position [944, 0]
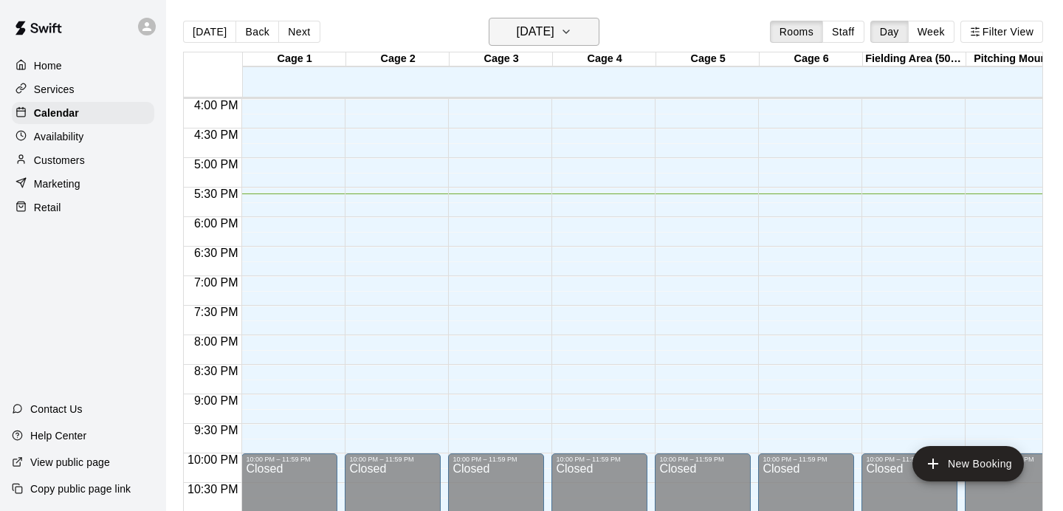
click at [572, 29] on icon "button" at bounding box center [566, 32] width 12 height 18
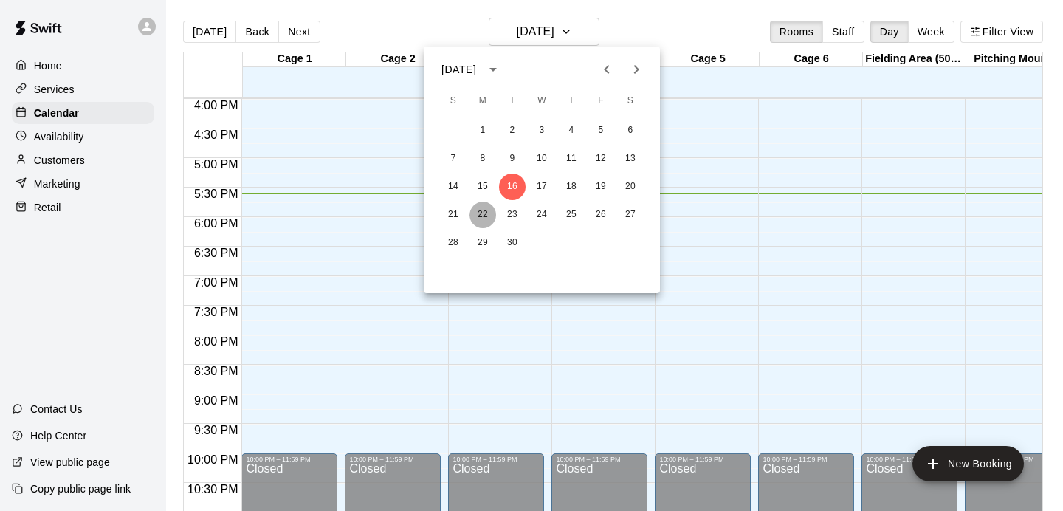
click at [489, 210] on button "22" at bounding box center [483, 215] width 27 height 27
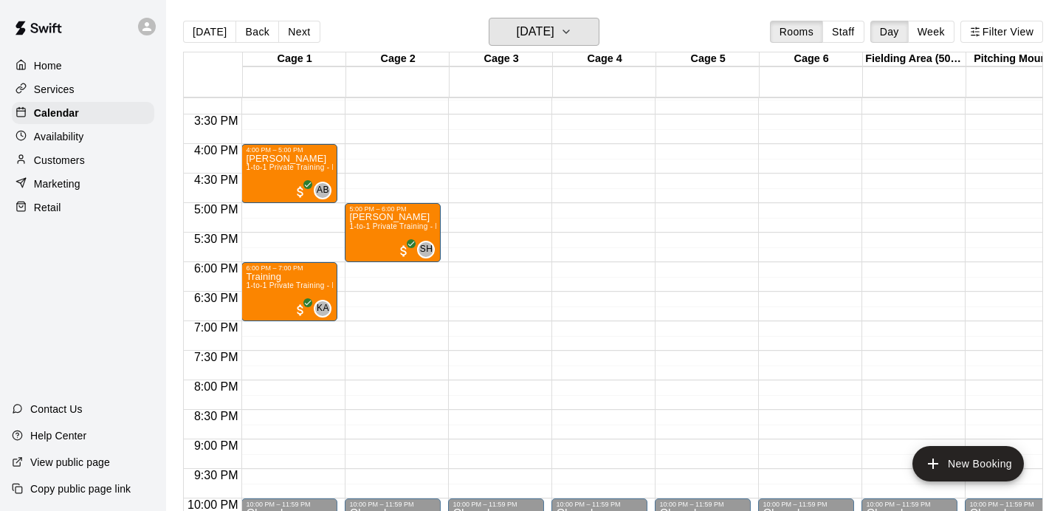
scroll to position [895, 0]
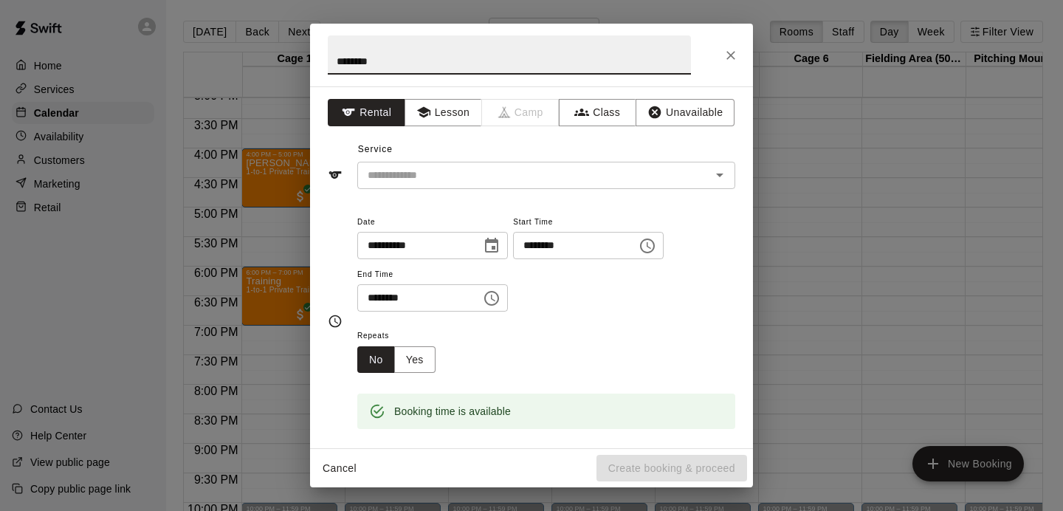
type input "********"
click at [546, 190] on div "**********" at bounding box center [531, 267] width 443 height 362
click at [557, 171] on input "text" at bounding box center [525, 175] width 326 height 18
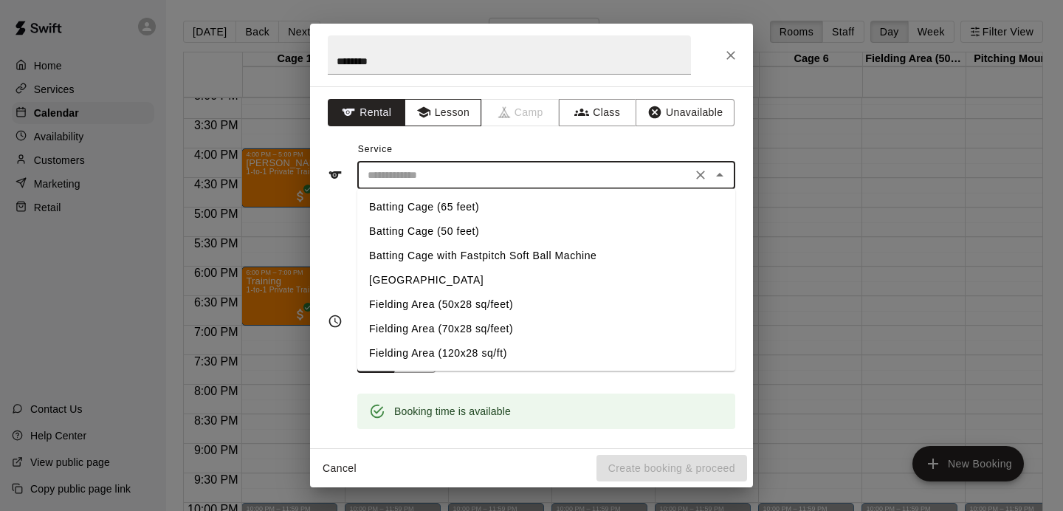
click at [449, 106] on button "Lesson" at bounding box center [444, 112] width 78 height 27
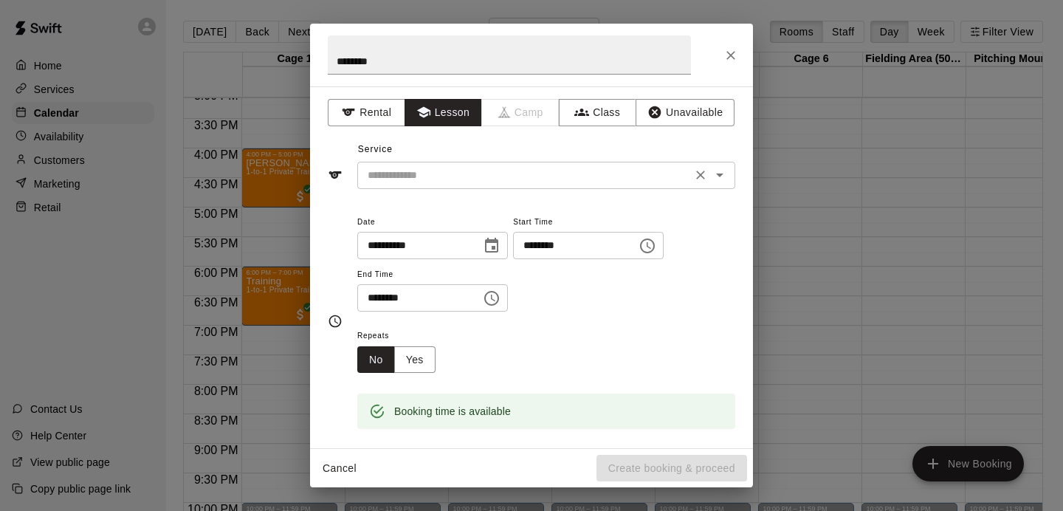
click at [449, 176] on input "text" at bounding box center [525, 175] width 326 height 18
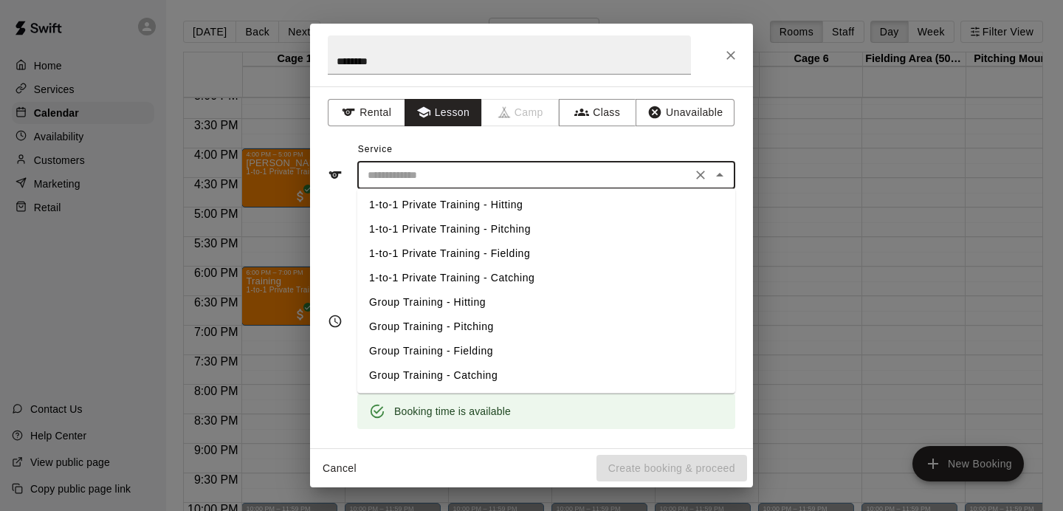
scroll to position [0, 0]
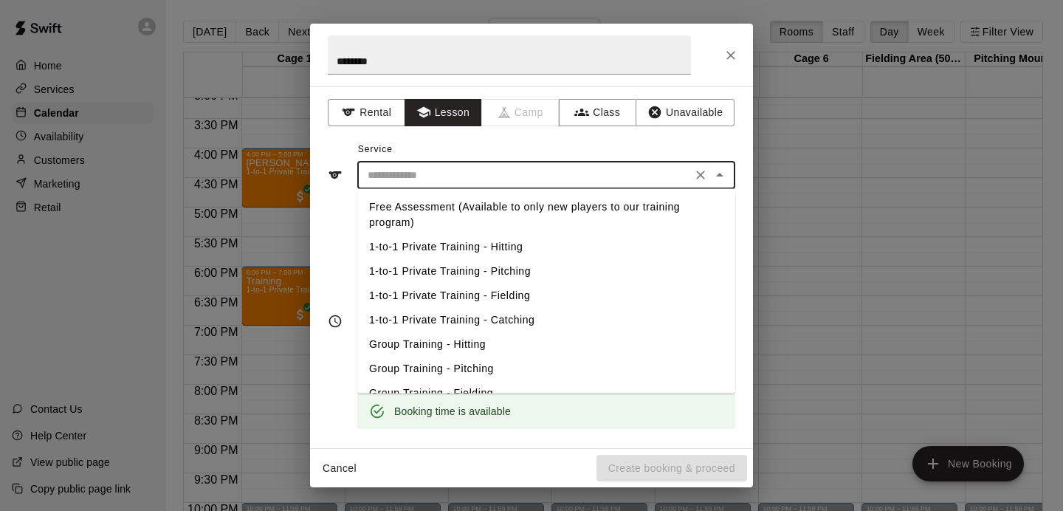
click at [506, 274] on li "1-to-1 Private Training - Pitching" at bounding box center [546, 271] width 378 height 24
type input "**********"
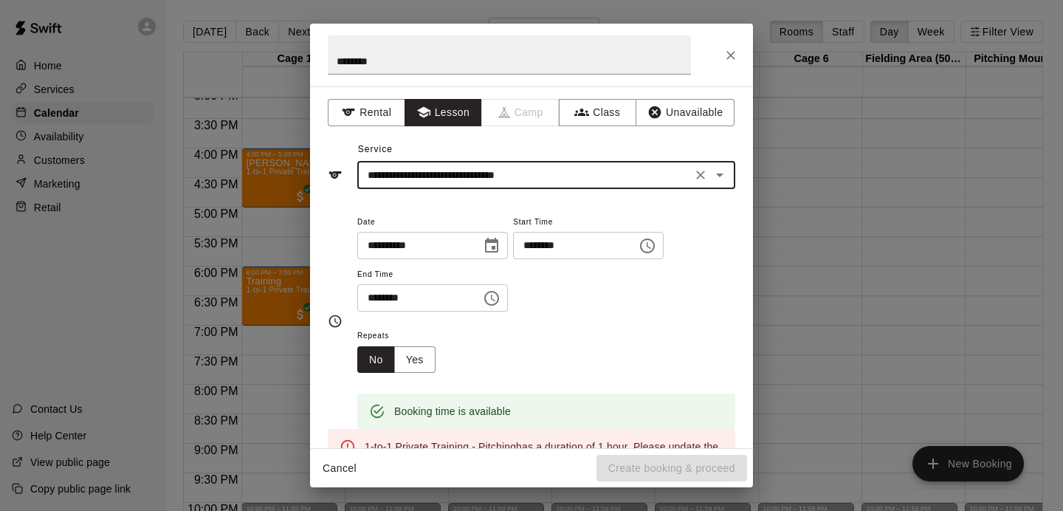
click at [497, 298] on icon "Choose time, selected time is 4:30 PM" at bounding box center [492, 298] width 18 height 18
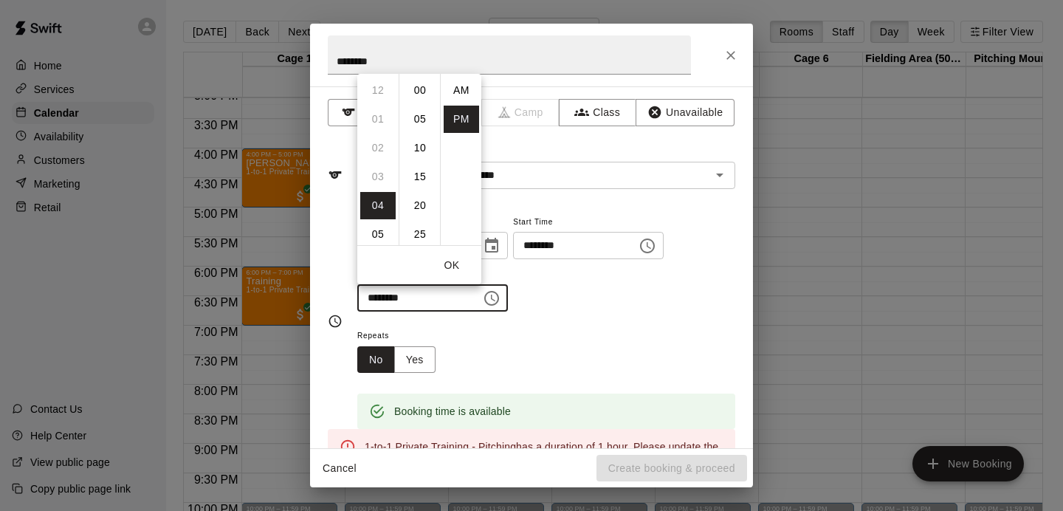
scroll to position [27, 0]
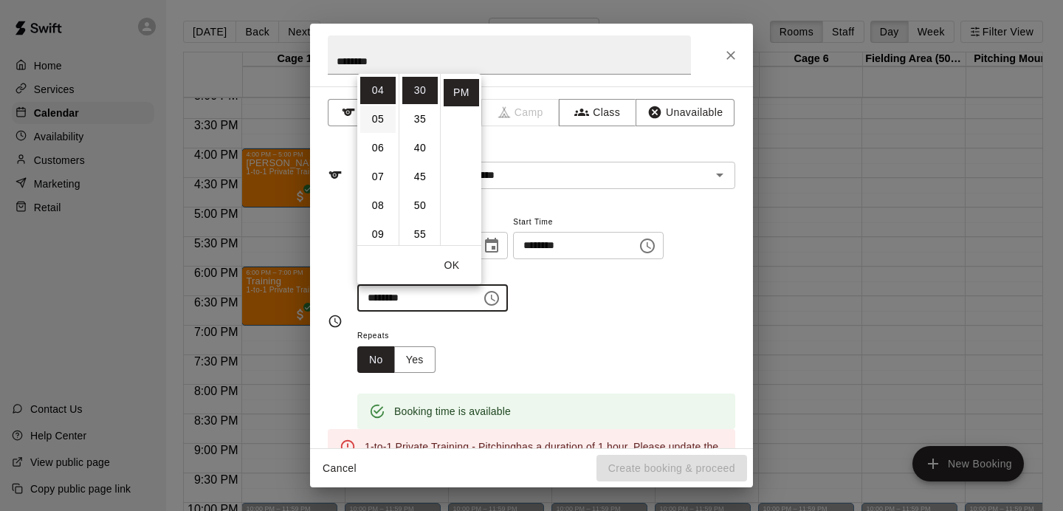
click at [378, 116] on li "05" at bounding box center [377, 119] width 35 height 27
click at [420, 94] on li "00" at bounding box center [419, 90] width 35 height 27
type input "********"
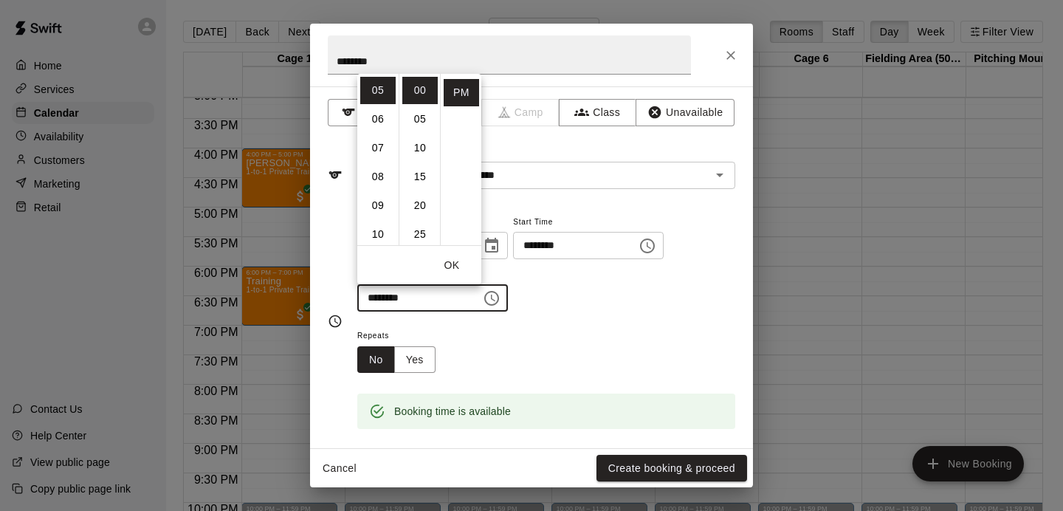
click at [620, 360] on div "Repeats No Yes" at bounding box center [546, 349] width 378 height 47
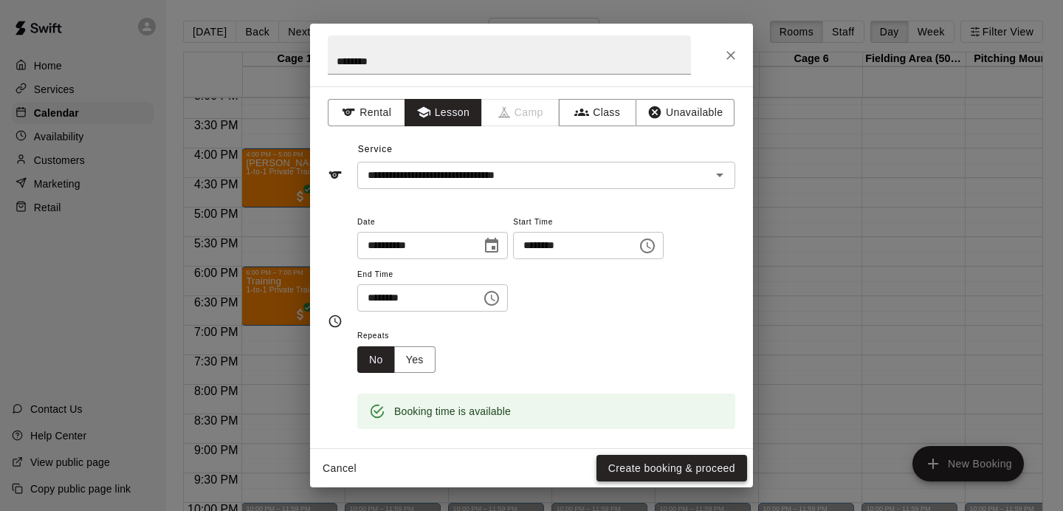
click at [690, 471] on button "Create booking & proceed" at bounding box center [671, 468] width 151 height 27
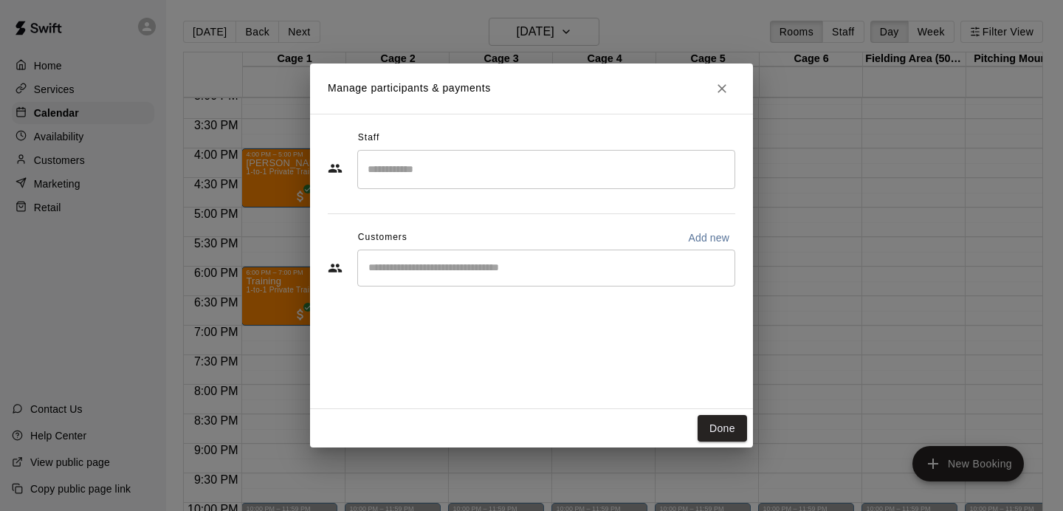
click at [499, 179] on input "Search staff" at bounding box center [546, 170] width 365 height 26
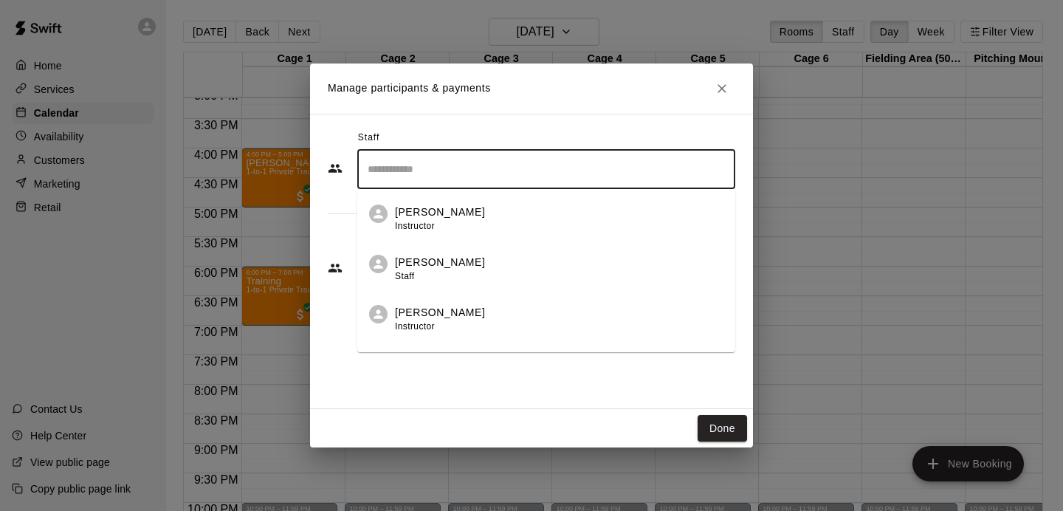
click at [416, 213] on p "[PERSON_NAME]" at bounding box center [440, 212] width 90 height 16
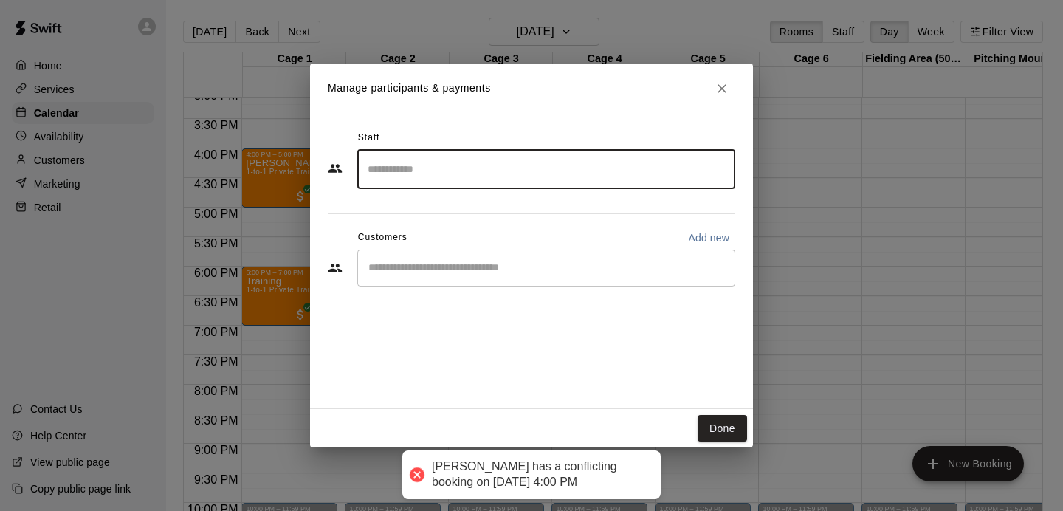
click at [416, 188] on div "​" at bounding box center [546, 169] width 378 height 39
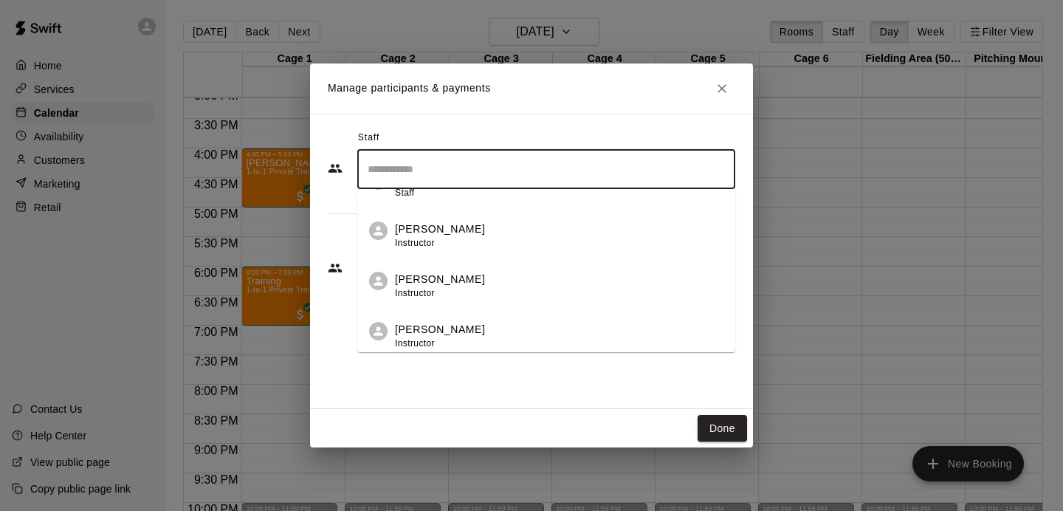
scroll to position [108, 0]
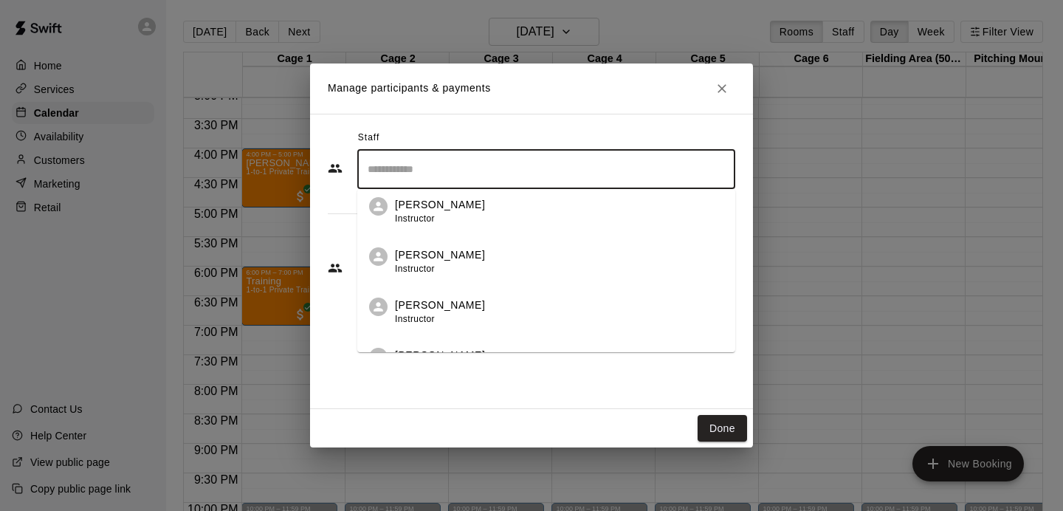
click at [489, 395] on div "Staff ​ [PERSON_NAME] Instructor [PERSON_NAME] Staff [PERSON_NAME] Instructor […" at bounding box center [531, 261] width 443 height 295
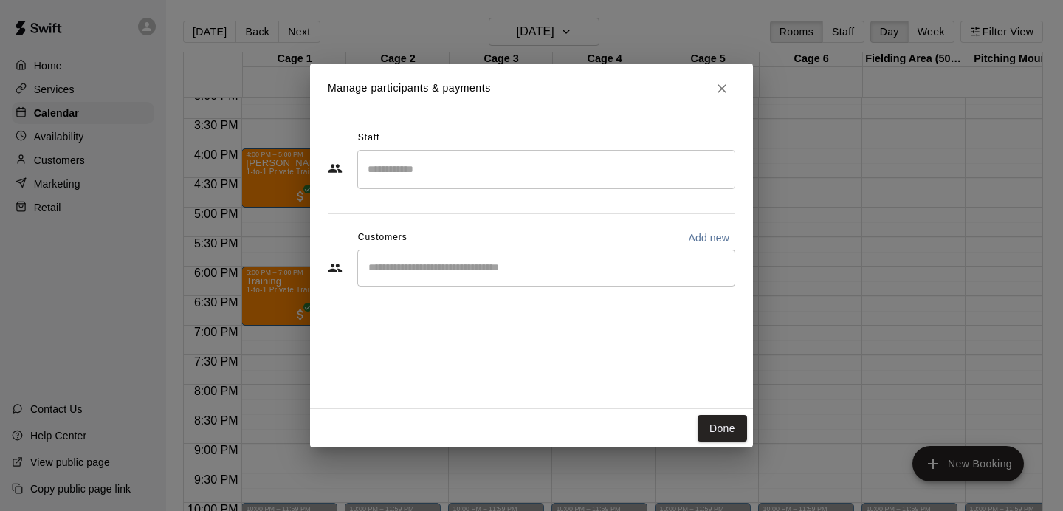
click at [529, 282] on div "​" at bounding box center [546, 268] width 378 height 37
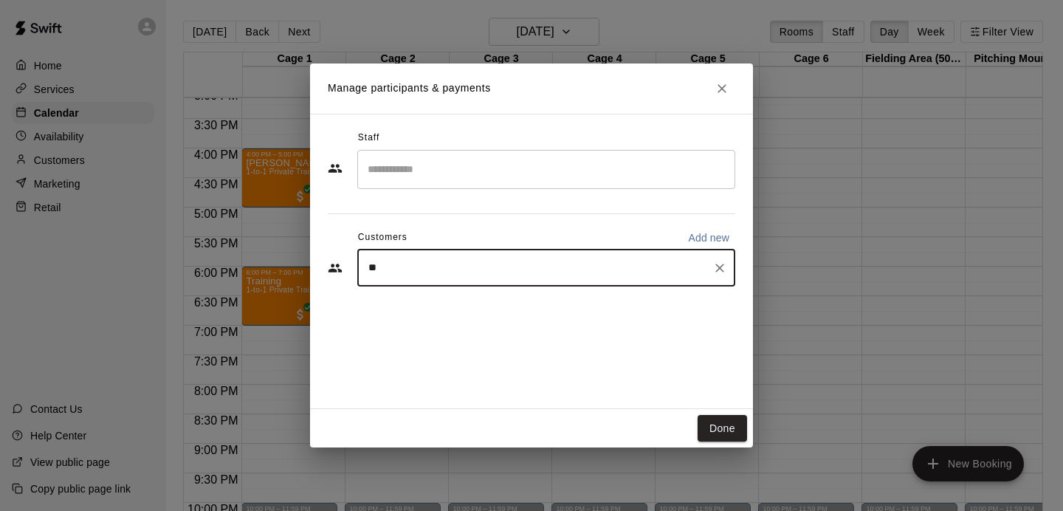
type input "*"
type input "*****"
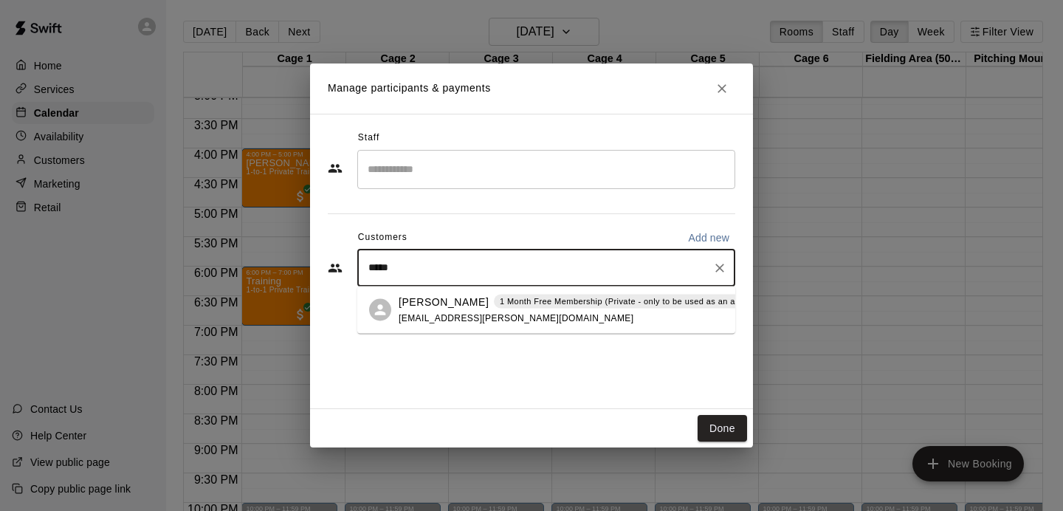
click at [503, 313] on span "[EMAIL_ADDRESS][PERSON_NAME][DOMAIN_NAME]" at bounding box center [516, 317] width 235 height 10
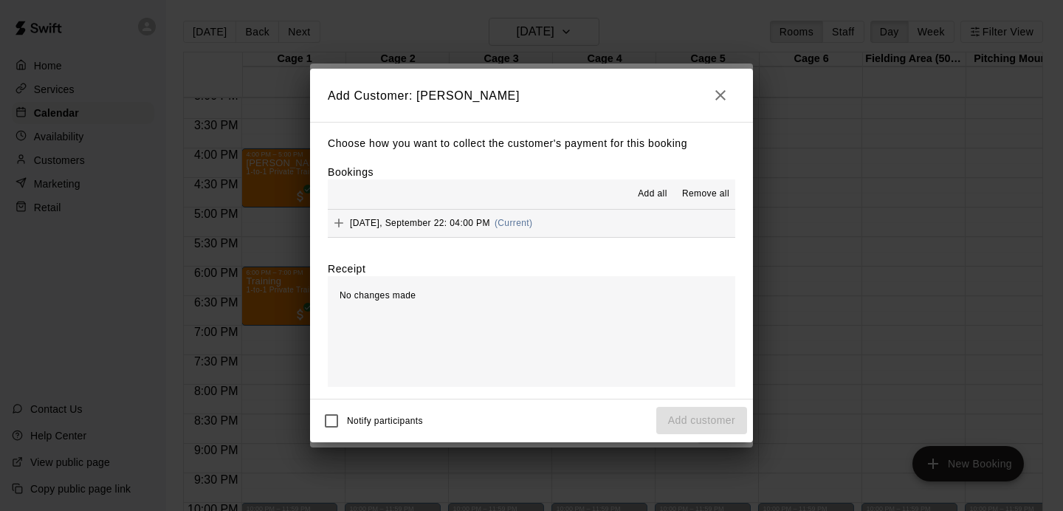
click at [655, 196] on span "Add all" at bounding box center [653, 194] width 30 height 15
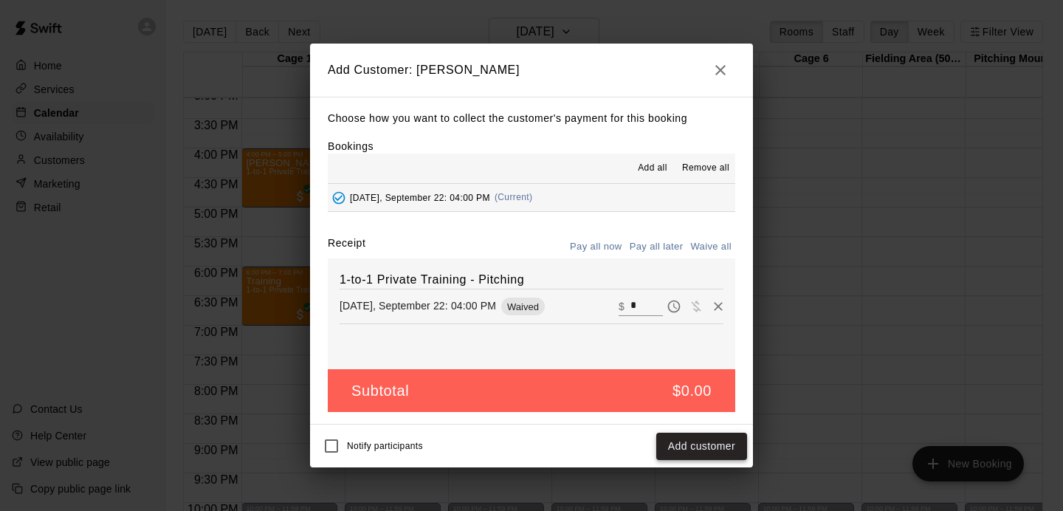
click at [693, 447] on button "Add customer" at bounding box center [701, 446] width 91 height 27
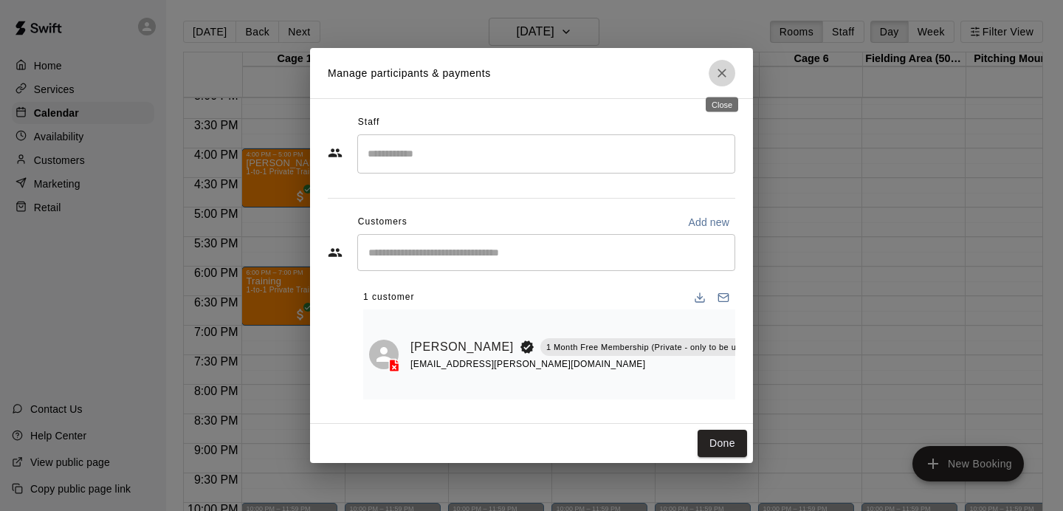
click at [722, 67] on icon "Close" at bounding box center [722, 73] width 15 height 15
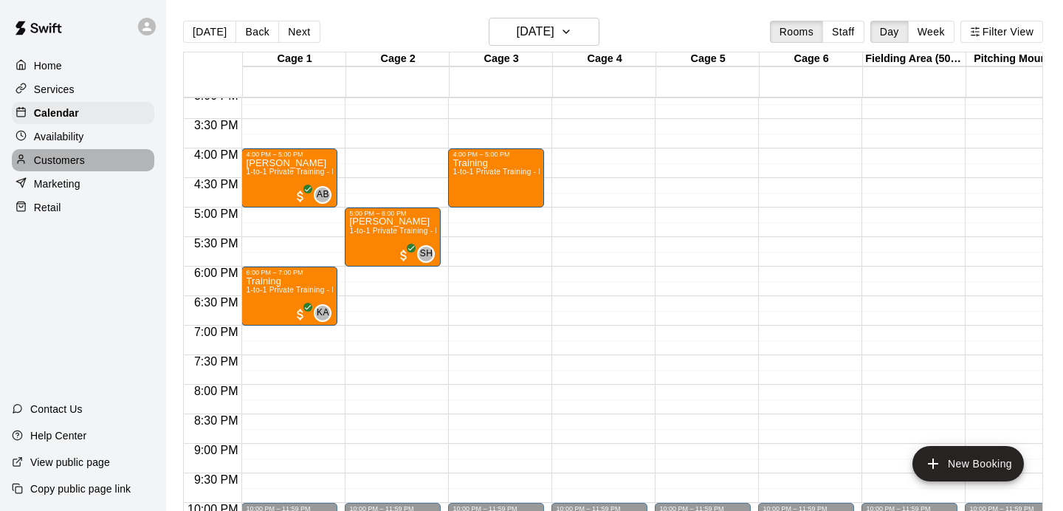
click at [80, 162] on p "Customers" at bounding box center [59, 160] width 51 height 15
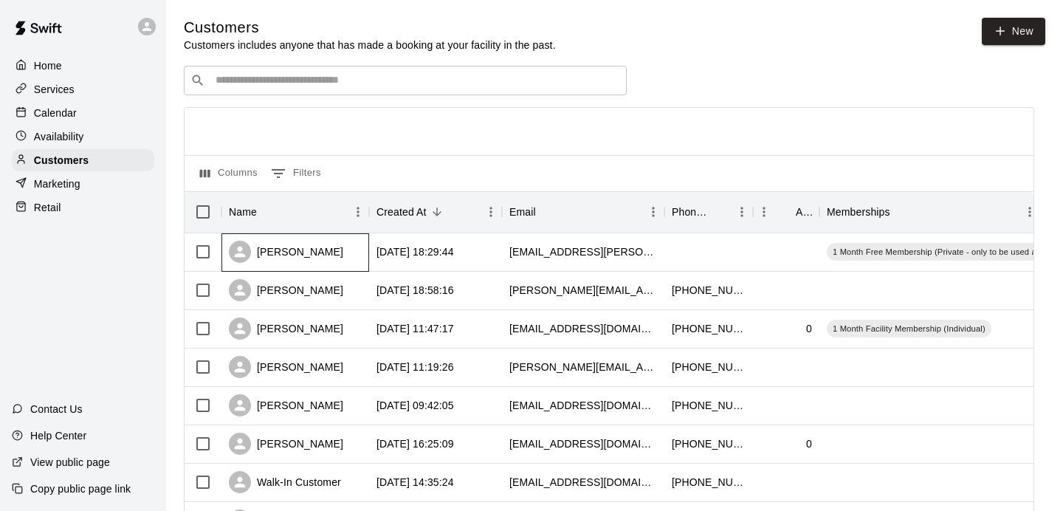
click at [349, 255] on div "[PERSON_NAME]" at bounding box center [295, 252] width 148 height 38
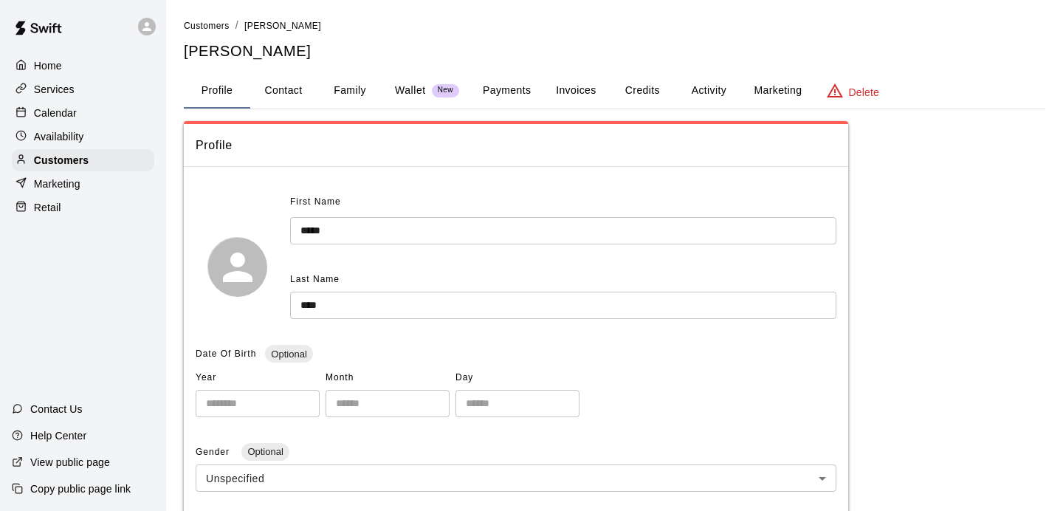
click at [691, 89] on button "Activity" at bounding box center [708, 90] width 66 height 35
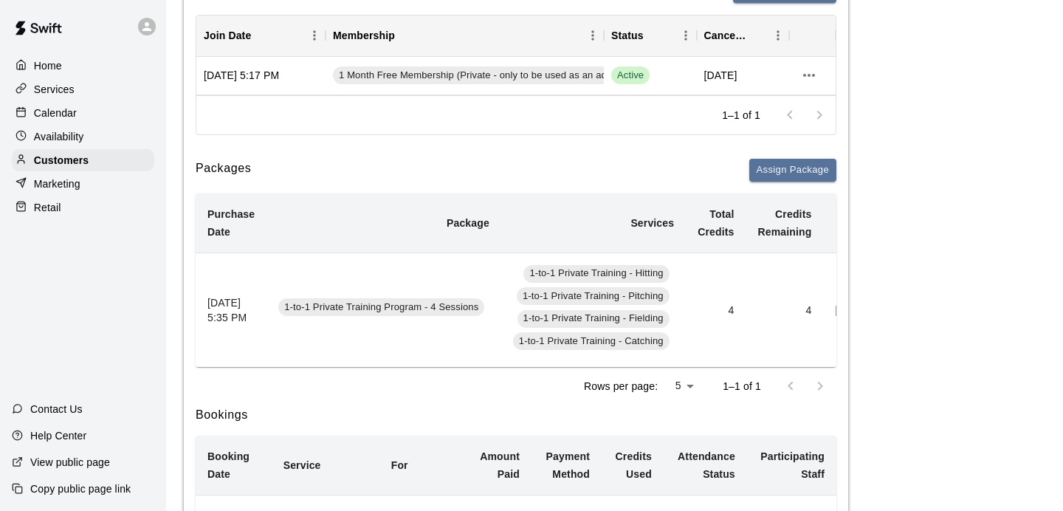
scroll to position [0, 162]
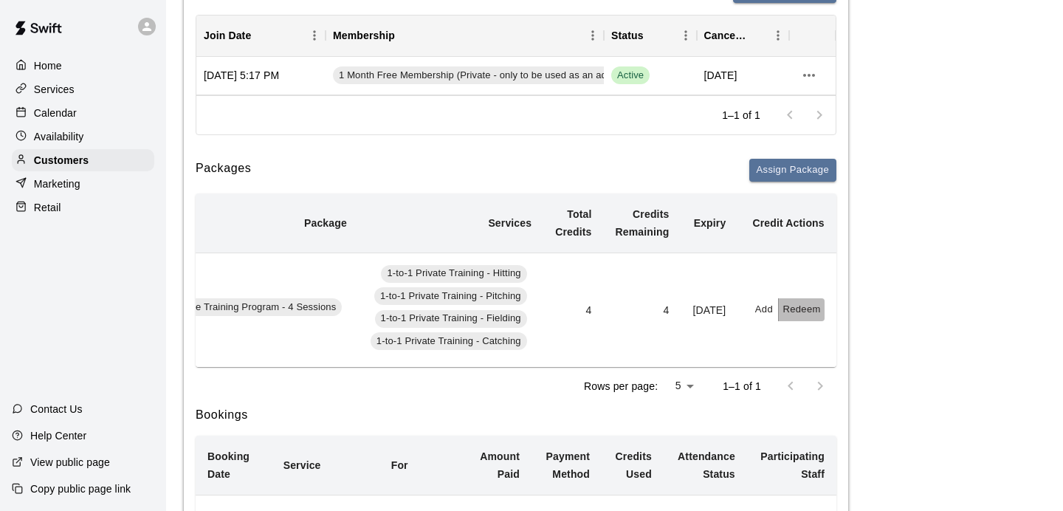
click at [809, 312] on button "Redeem" at bounding box center [801, 309] width 45 height 23
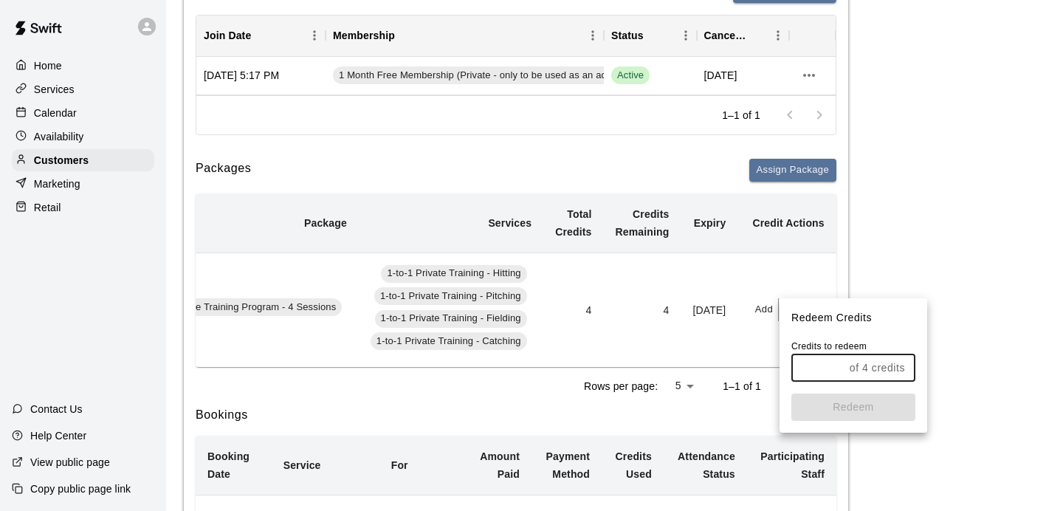
click at [822, 363] on input "text" at bounding box center [817, 367] width 52 height 27
type input "*"
click at [878, 410] on button "Redeem" at bounding box center [853, 406] width 124 height 27
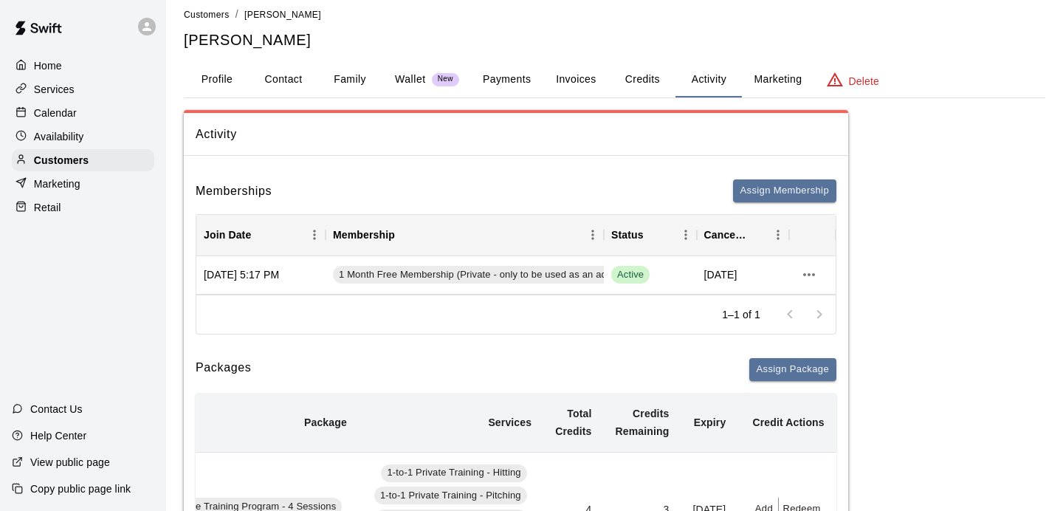
scroll to position [0, 0]
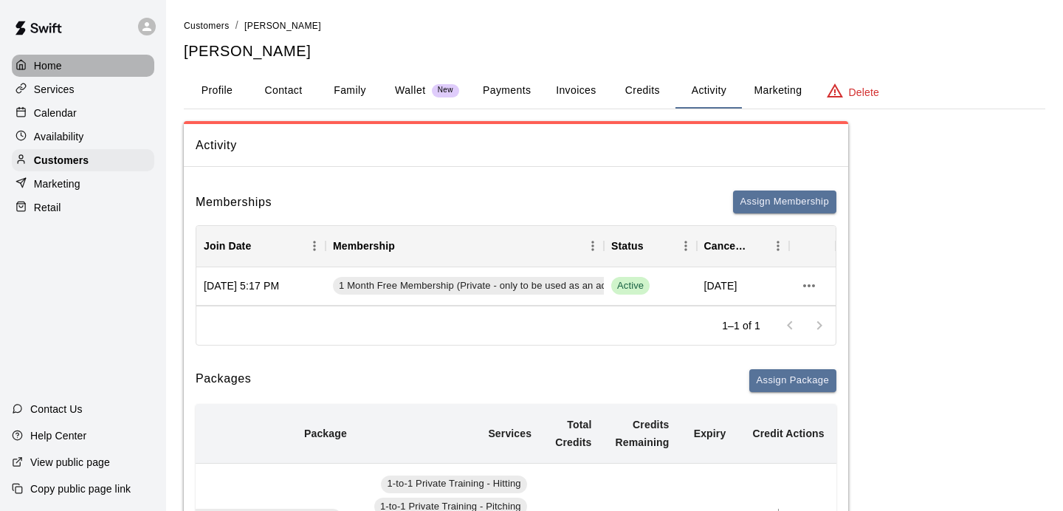
click at [81, 66] on div "Home" at bounding box center [83, 66] width 142 height 22
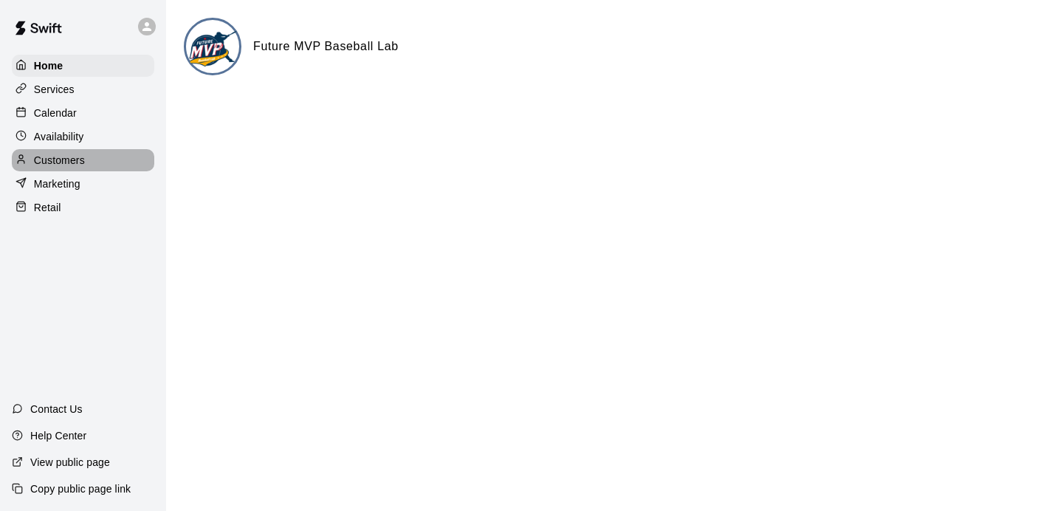
click at [89, 165] on div "Customers" at bounding box center [83, 160] width 142 height 22
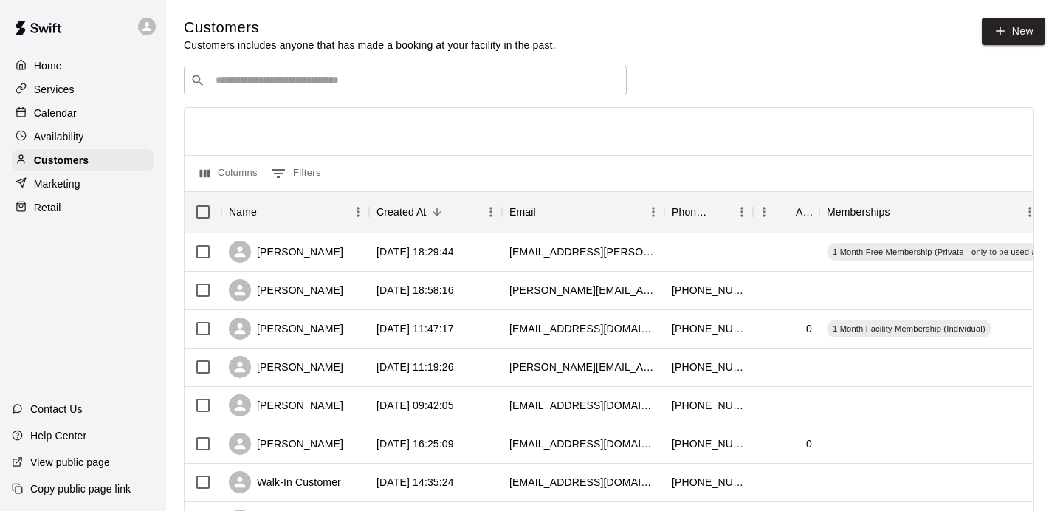
click at [360, 87] on input "Search customers by name or email" at bounding box center [415, 80] width 409 height 15
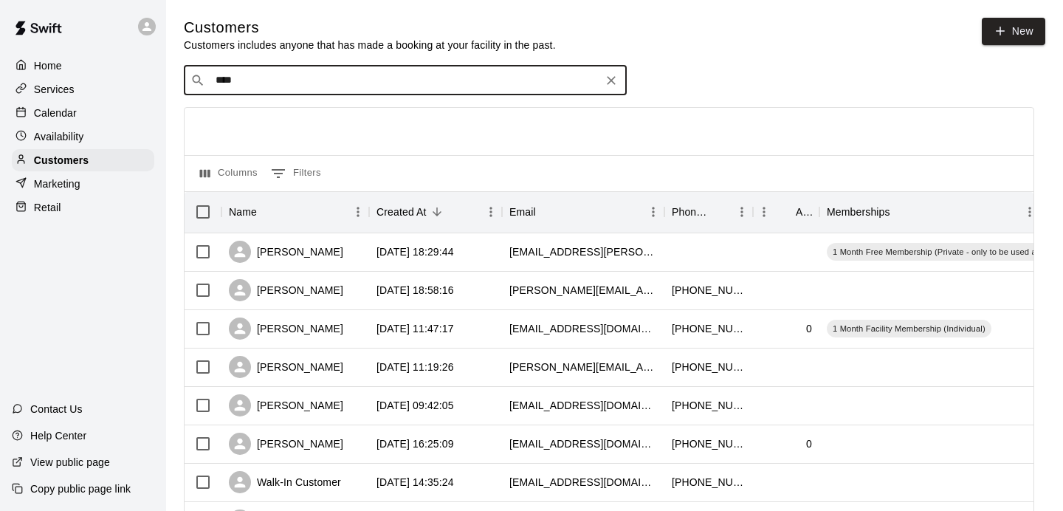
type input "*****"
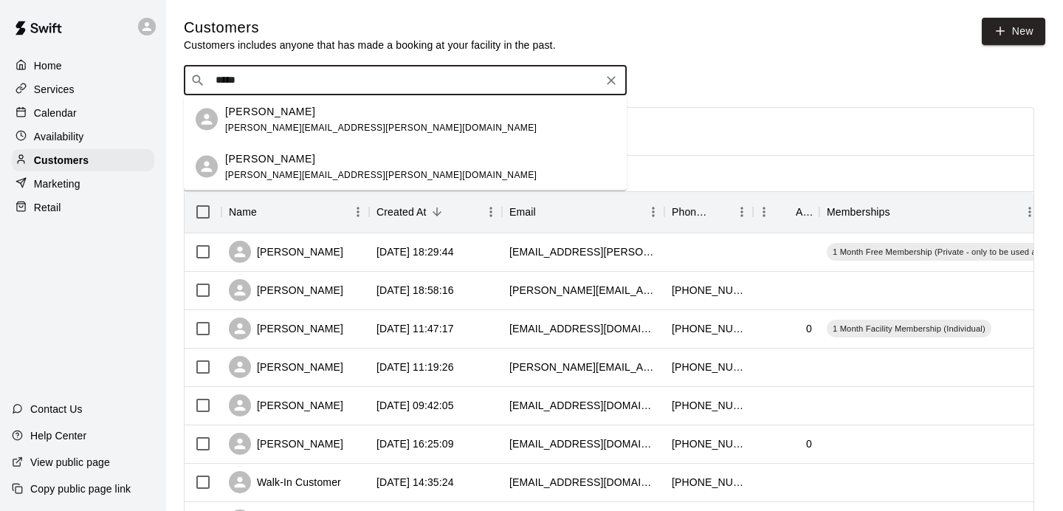
click at [354, 115] on div "[PERSON_NAME]" at bounding box center [381, 111] width 312 height 16
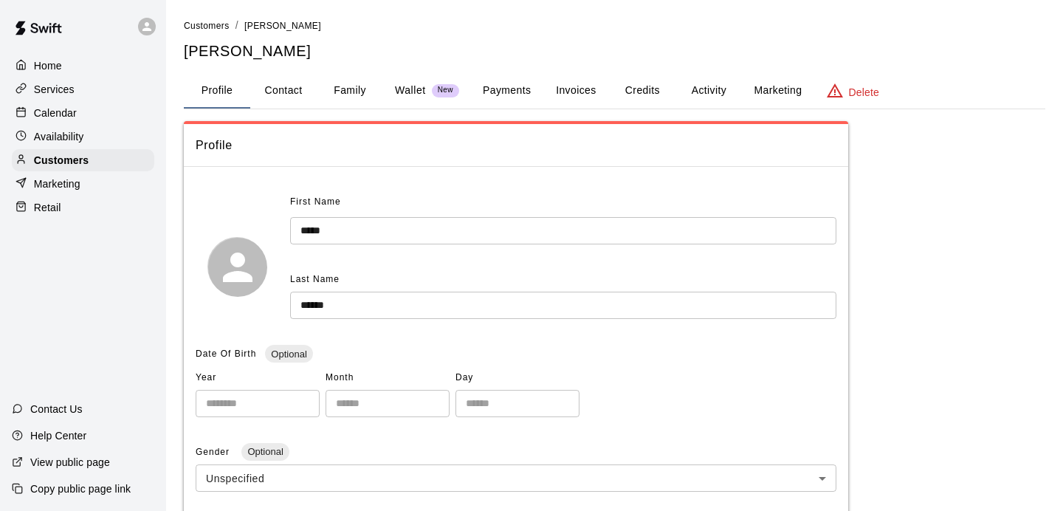
click at [712, 91] on button "Activity" at bounding box center [708, 90] width 66 height 35
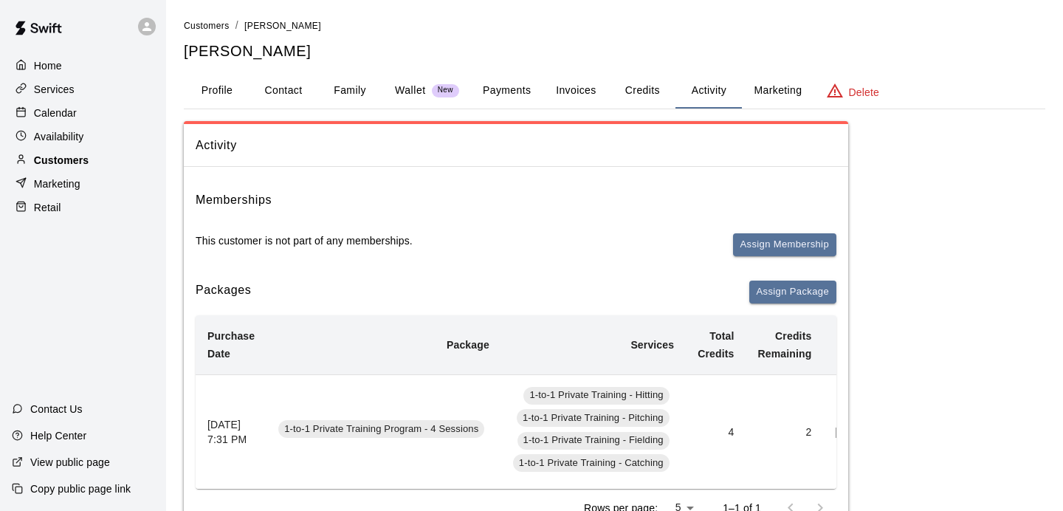
click at [79, 159] on p "Customers" at bounding box center [61, 160] width 55 height 15
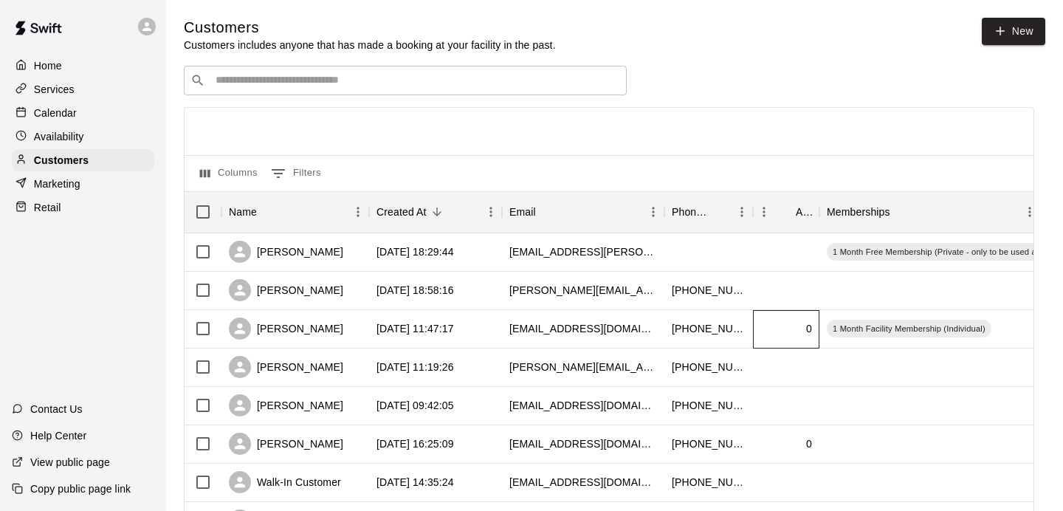
click at [763, 336] on div "0" at bounding box center [786, 329] width 66 height 38
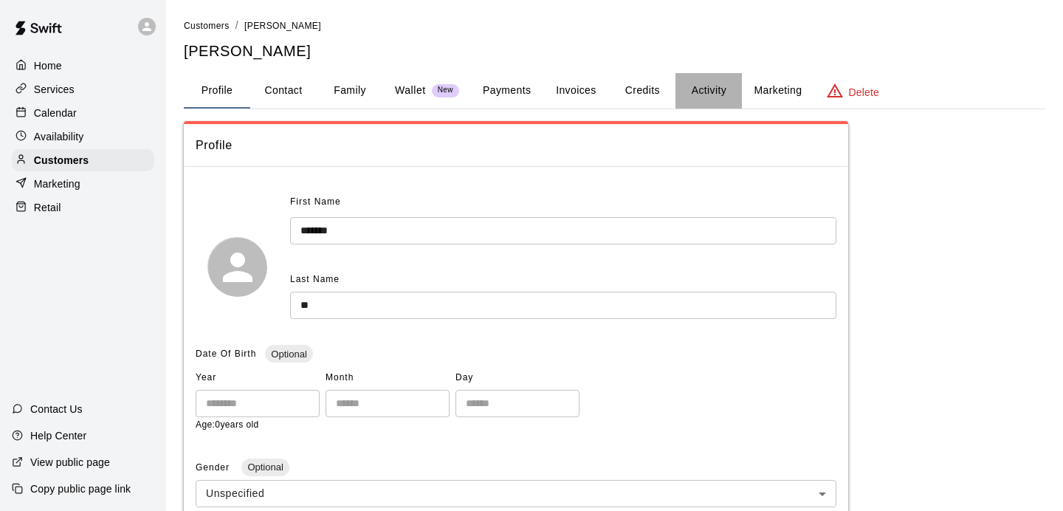
click at [715, 88] on button "Activity" at bounding box center [708, 90] width 66 height 35
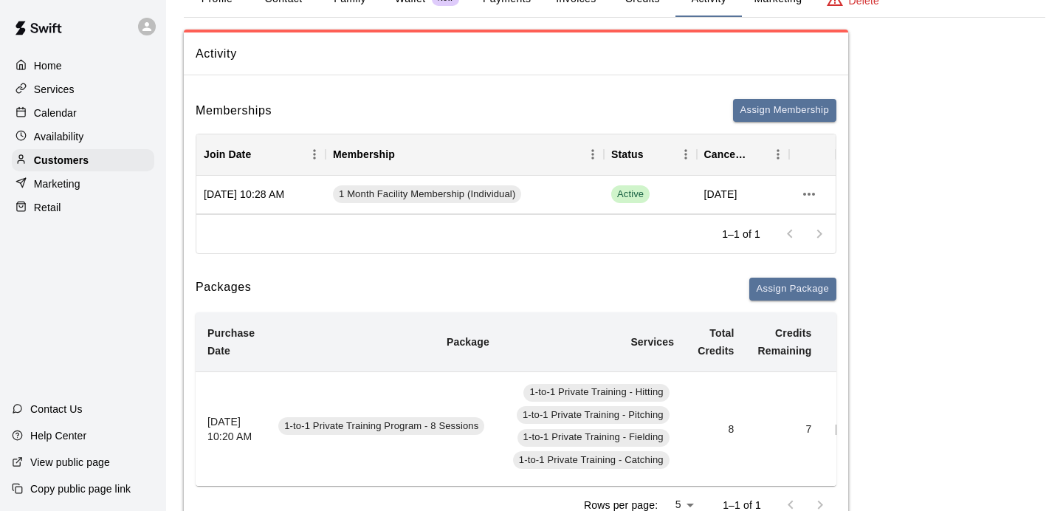
scroll to position [197, 0]
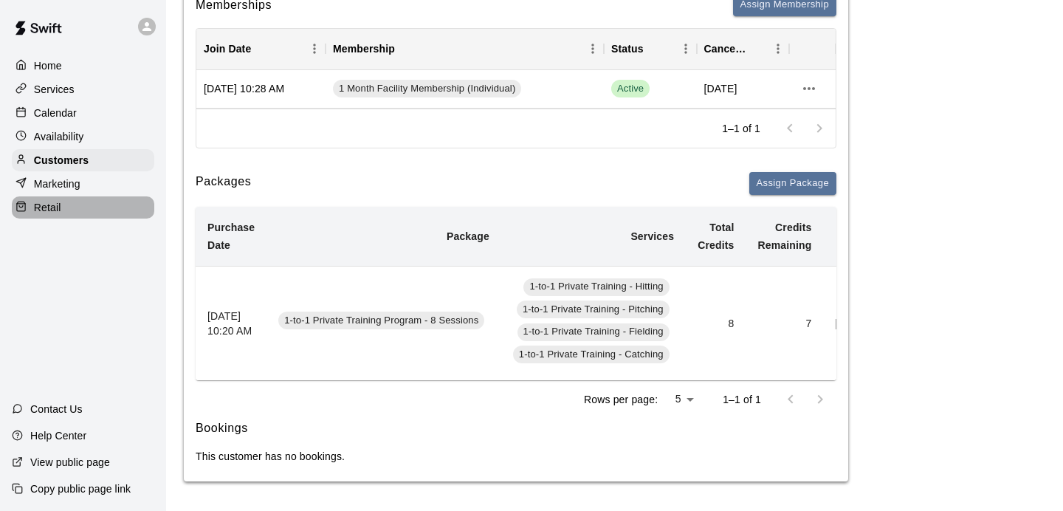
click at [62, 206] on div "Retail" at bounding box center [83, 207] width 142 height 22
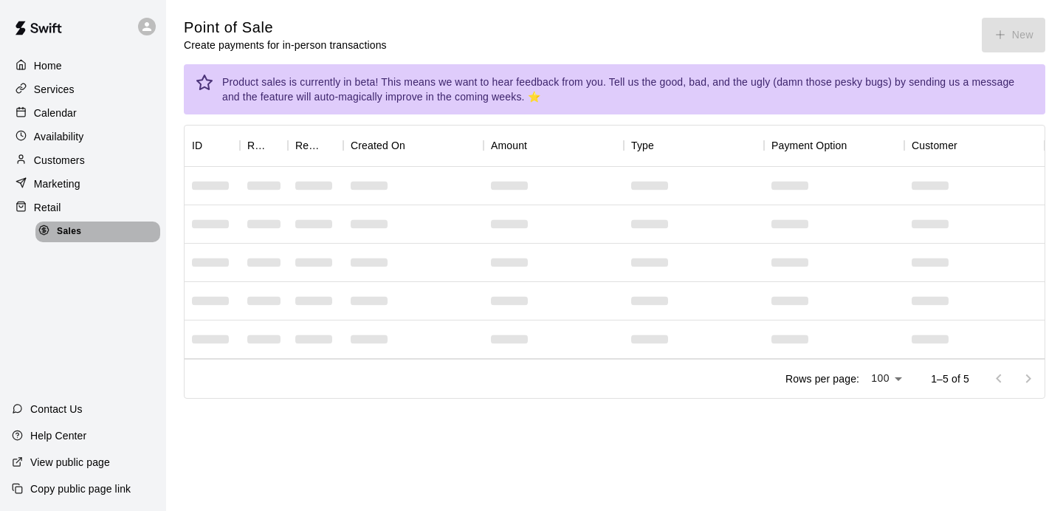
click at [68, 230] on span "Sales" at bounding box center [69, 231] width 24 height 15
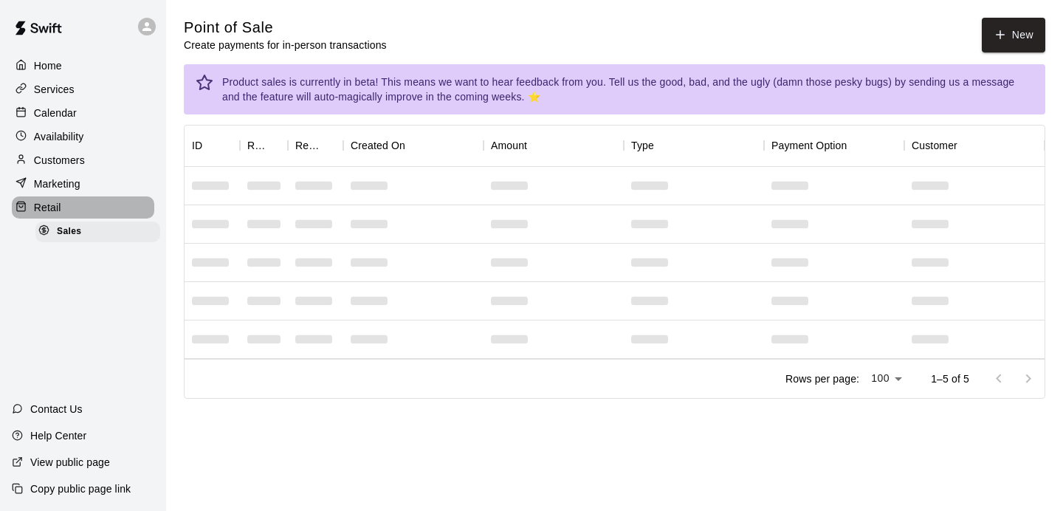
click at [58, 210] on p "Retail" at bounding box center [47, 207] width 27 height 15
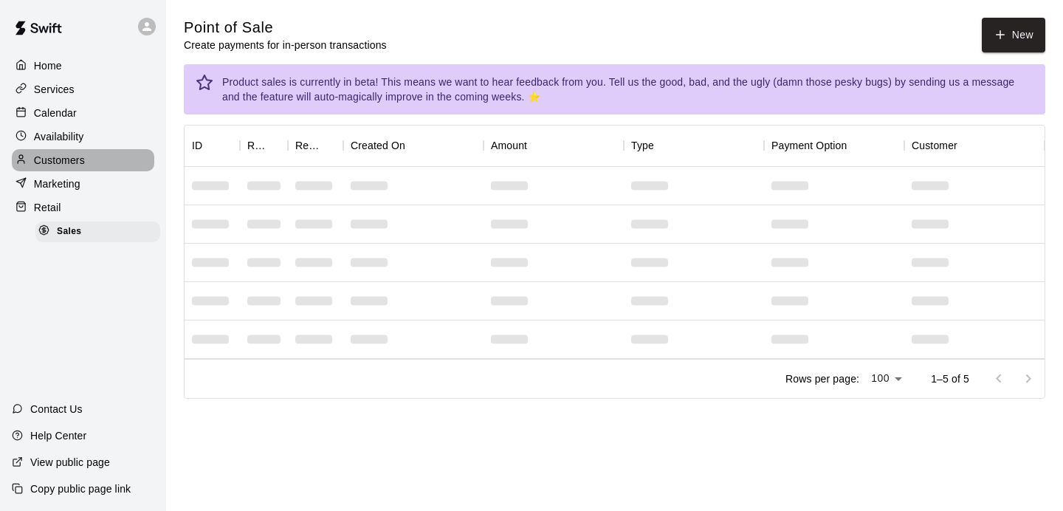
click at [61, 162] on p "Customers" at bounding box center [59, 160] width 51 height 15
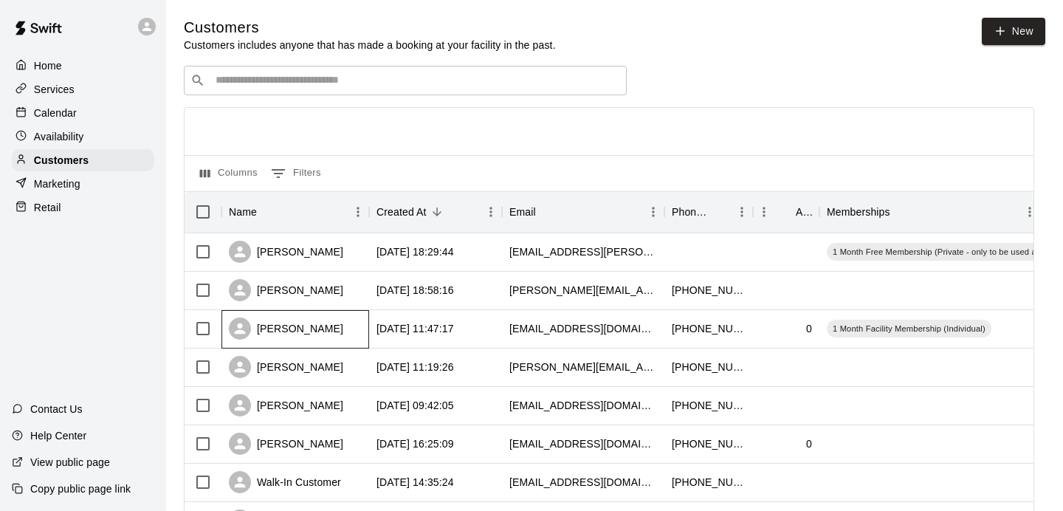
click at [306, 326] on div "[PERSON_NAME]" at bounding box center [286, 328] width 114 height 22
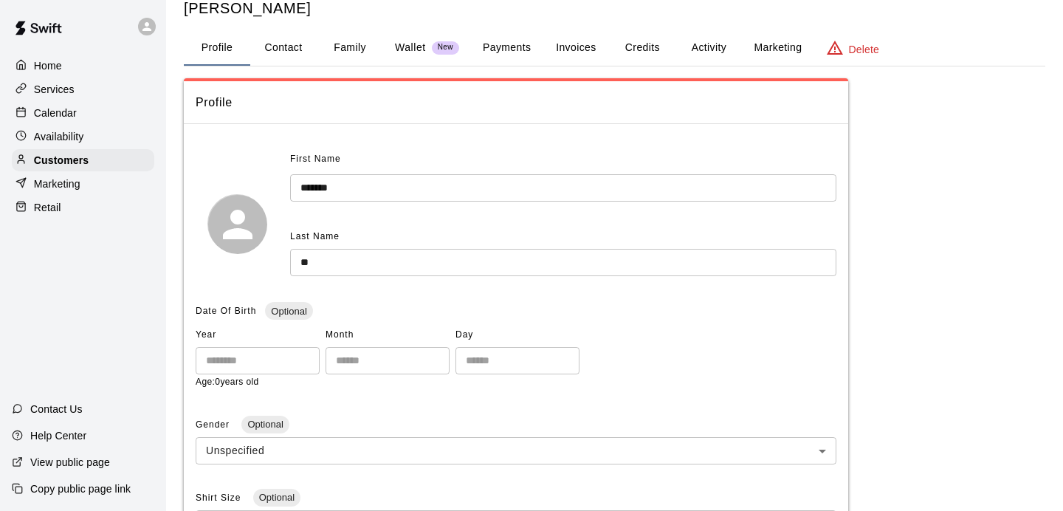
scroll to position [8, 0]
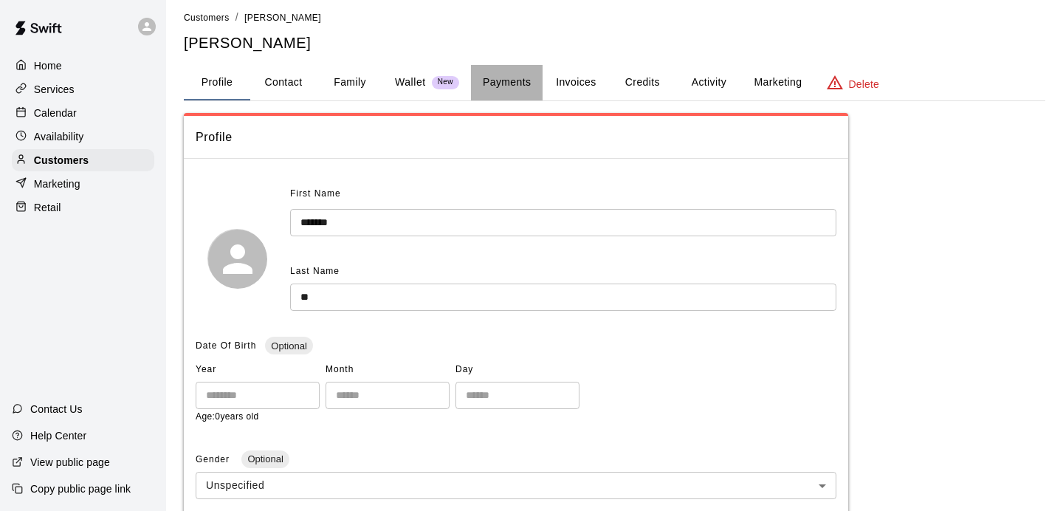
click at [525, 84] on button "Payments" at bounding box center [507, 82] width 72 height 35
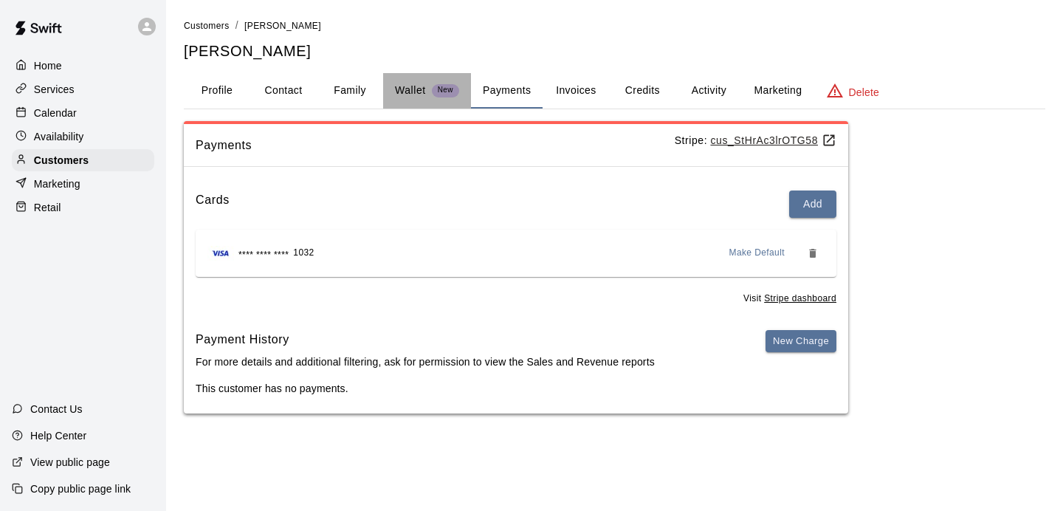
click at [420, 91] on p "Wallet" at bounding box center [410, 91] width 31 height 16
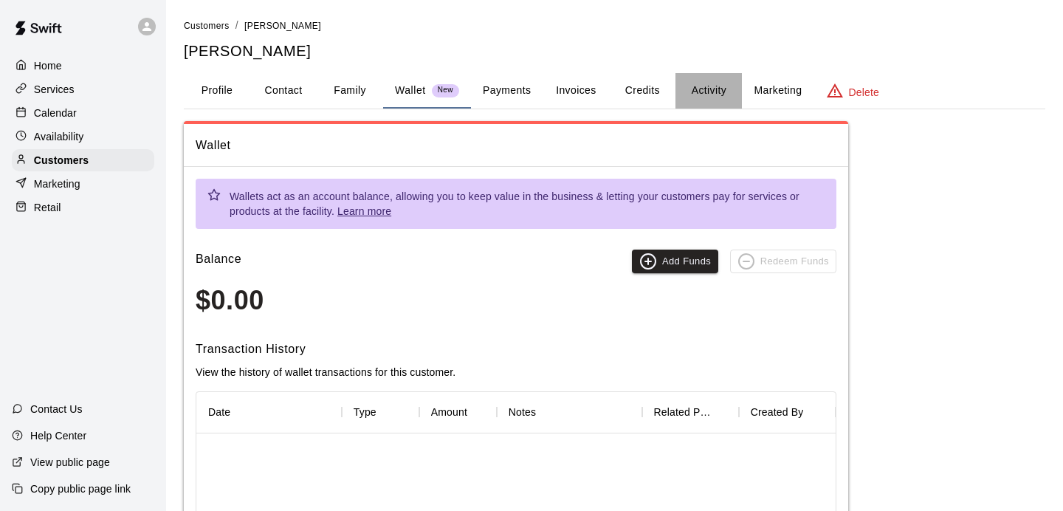
click at [721, 86] on button "Activity" at bounding box center [708, 90] width 66 height 35
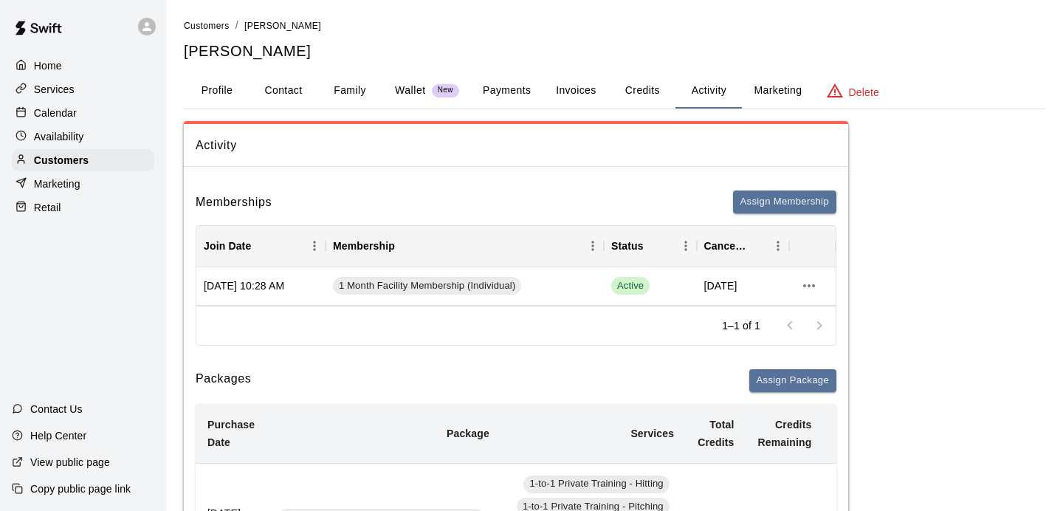
click at [46, 209] on p "Retail" at bounding box center [47, 207] width 27 height 15
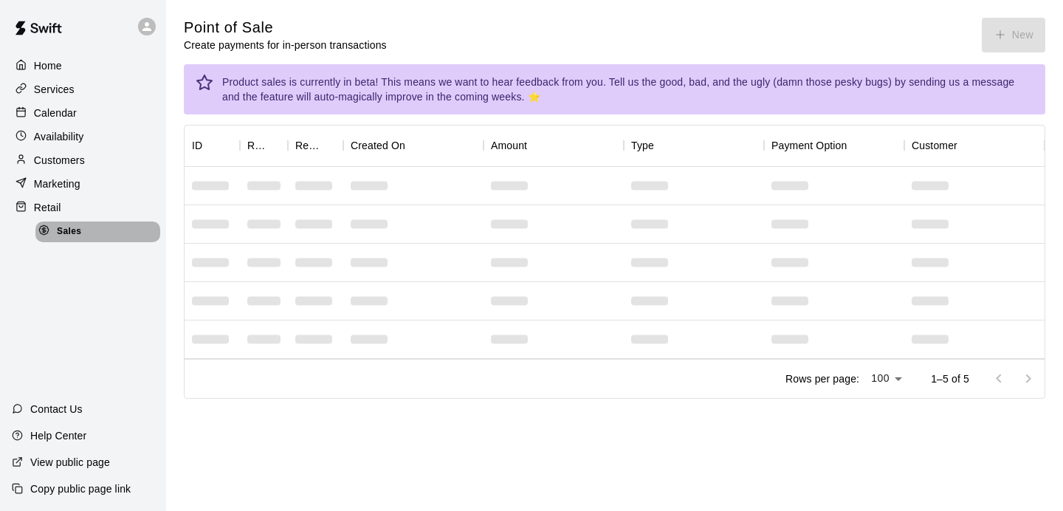
click at [67, 227] on span "Sales" at bounding box center [69, 231] width 24 height 15
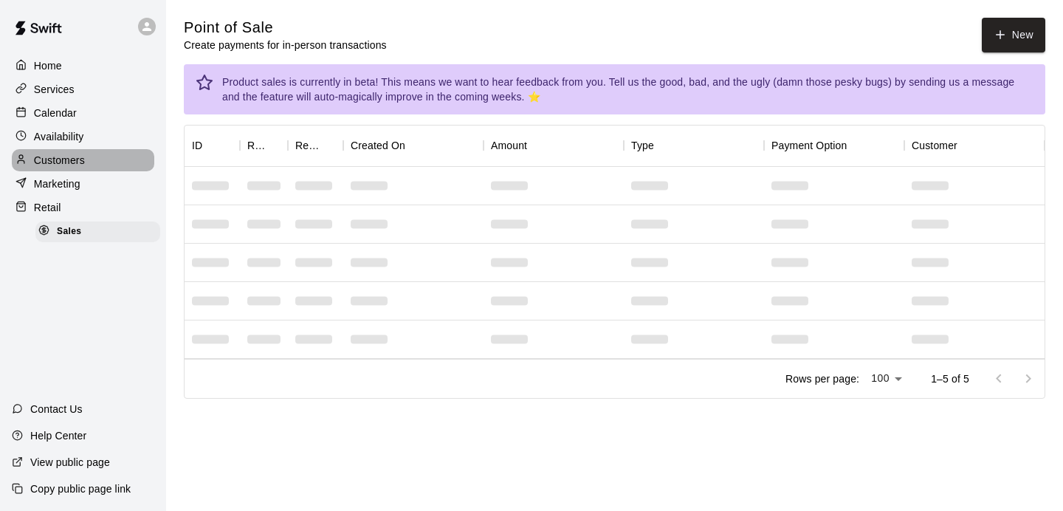
click at [58, 157] on p "Customers" at bounding box center [59, 160] width 51 height 15
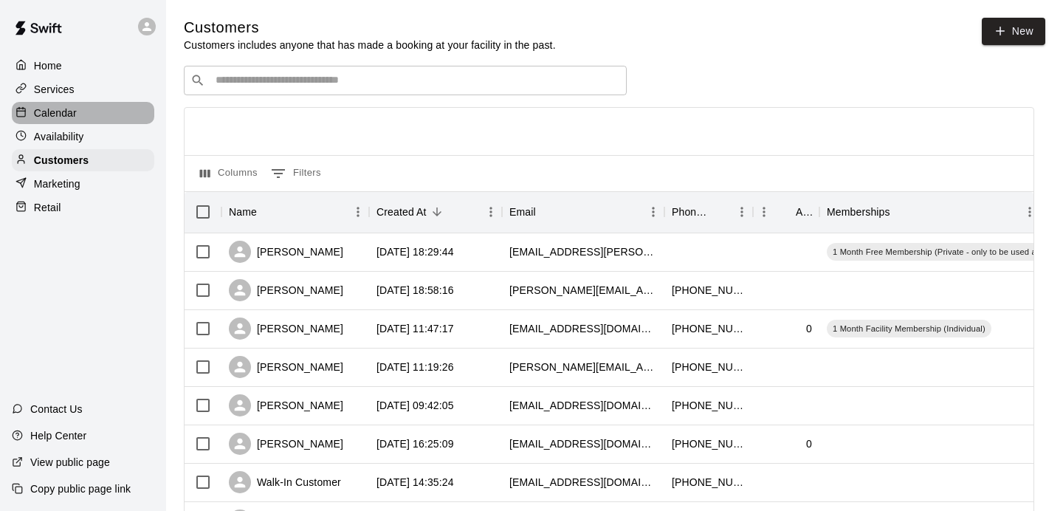
click at [52, 119] on p "Calendar" at bounding box center [55, 113] width 43 height 15
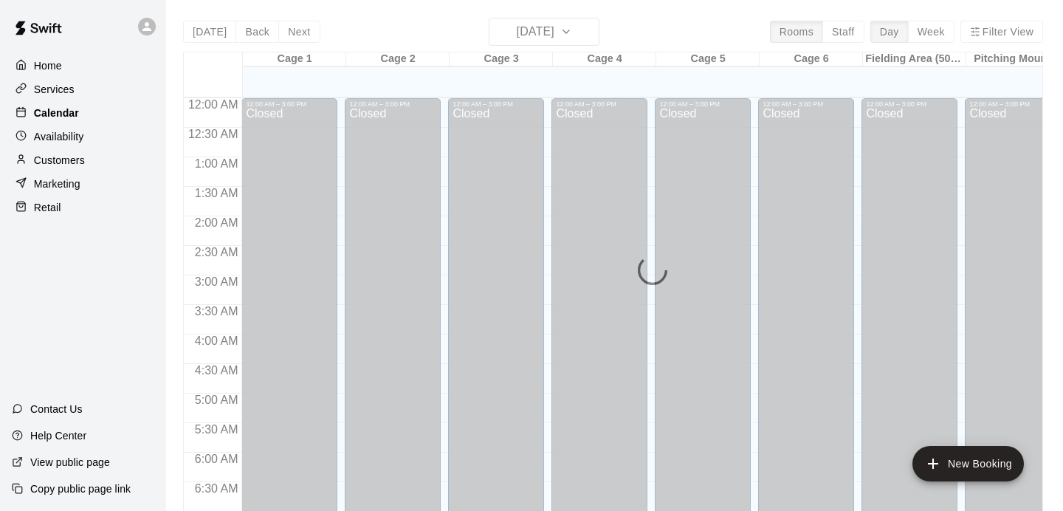
scroll to position [944, 0]
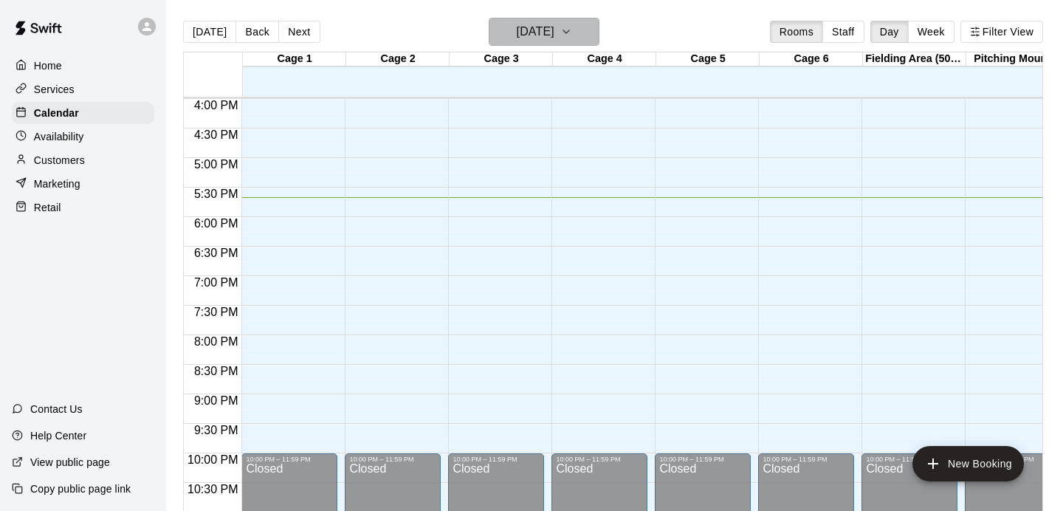
click at [572, 40] on icon "button" at bounding box center [566, 32] width 12 height 18
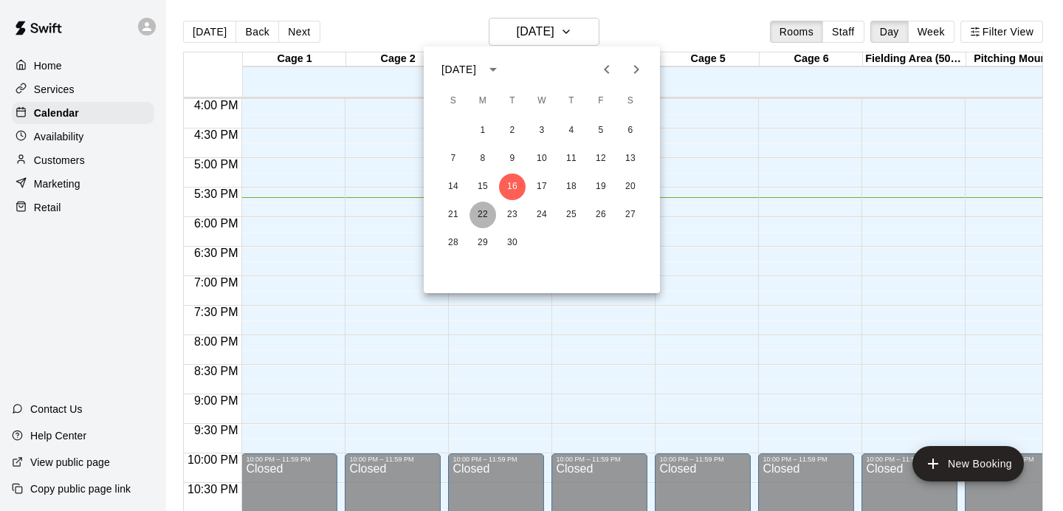
click at [494, 213] on button "22" at bounding box center [483, 215] width 27 height 27
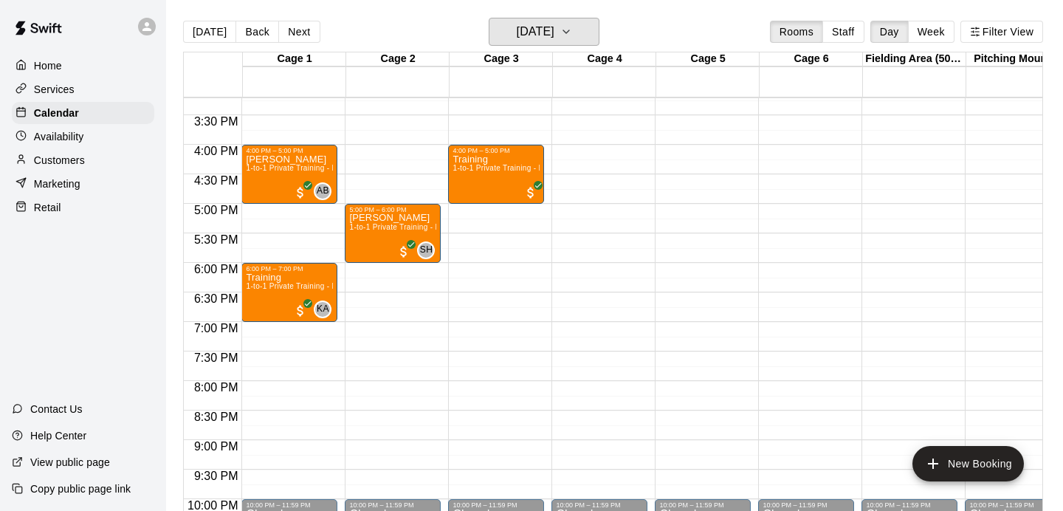
scroll to position [899, 0]
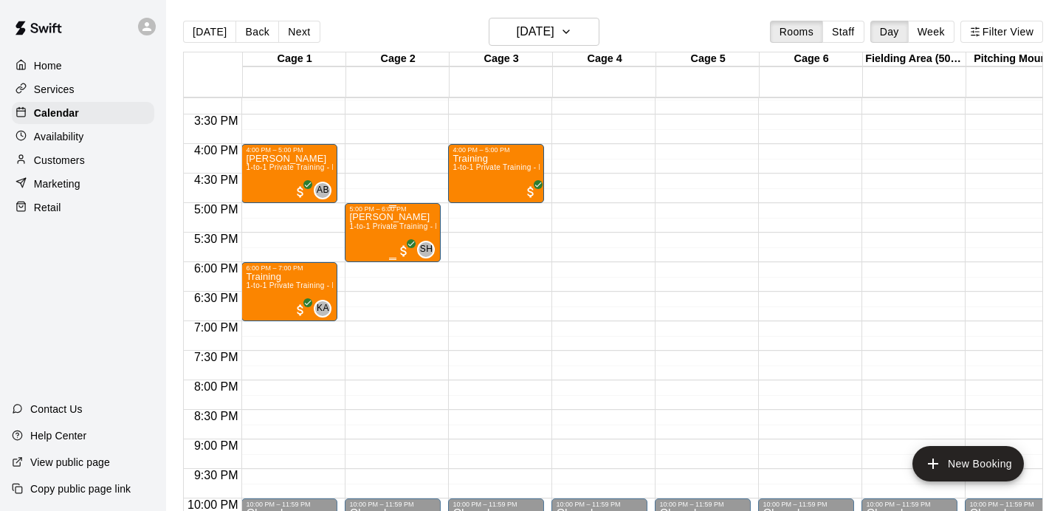
click at [383, 227] on span "1-to-1 Private Training - Hitting" at bounding box center [403, 226] width 109 height 8
click at [363, 235] on icon "edit" at bounding box center [365, 239] width 18 height 18
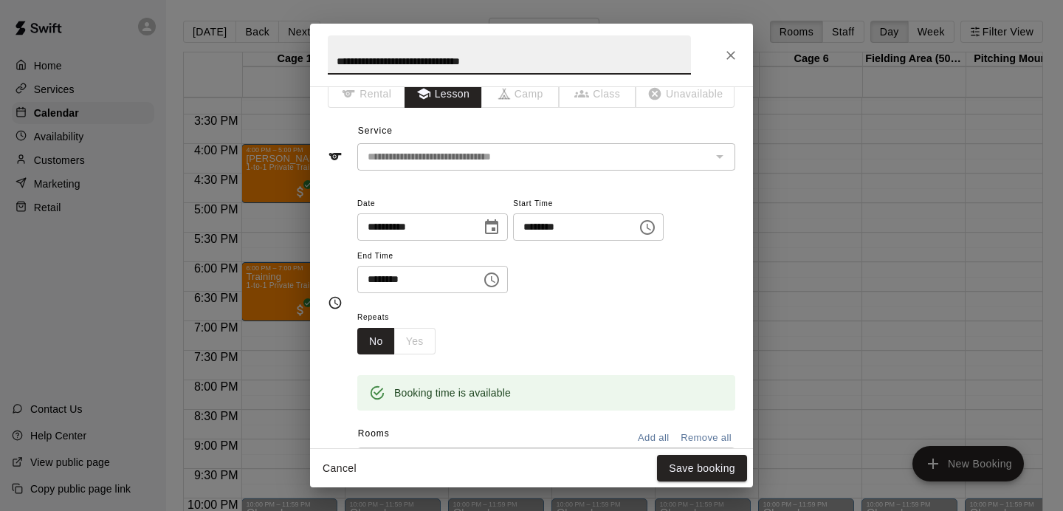
scroll to position [0, 0]
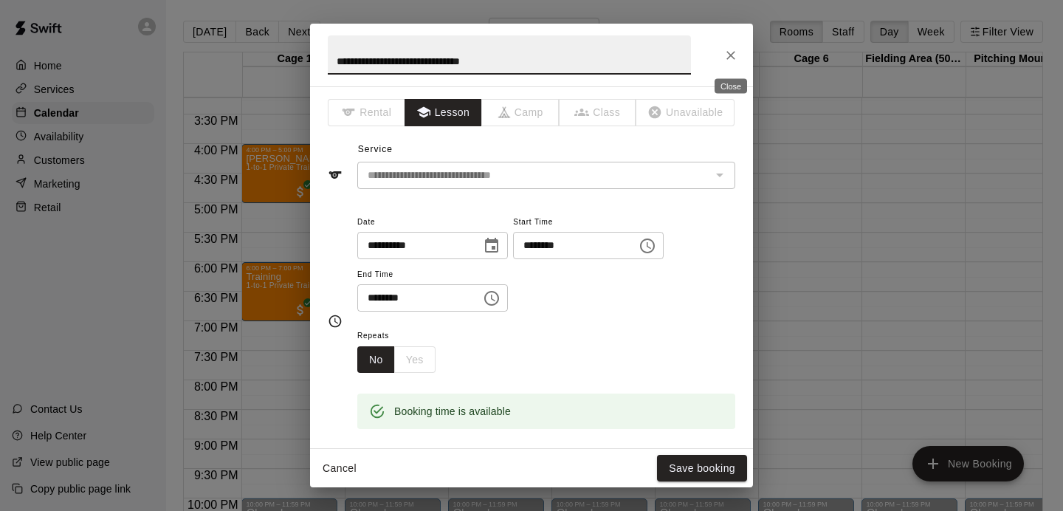
click at [733, 52] on icon "Close" at bounding box center [730, 55] width 9 height 9
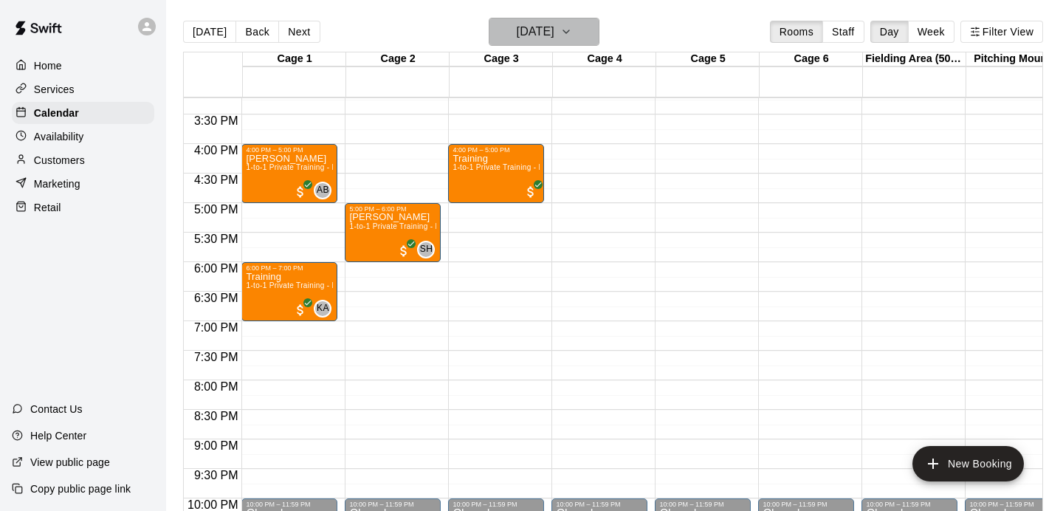
click at [572, 25] on icon "button" at bounding box center [566, 32] width 12 height 18
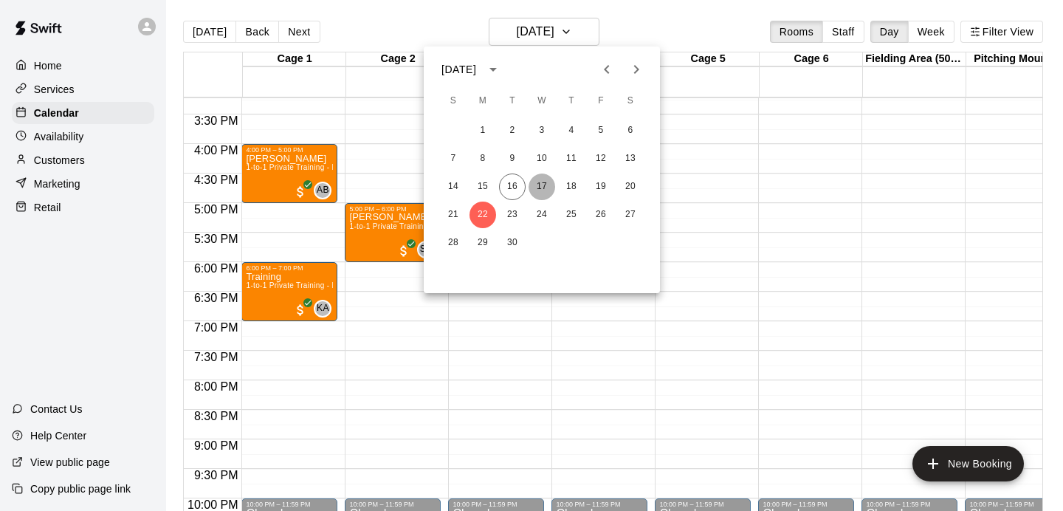
click at [546, 182] on button "17" at bounding box center [542, 186] width 27 height 27
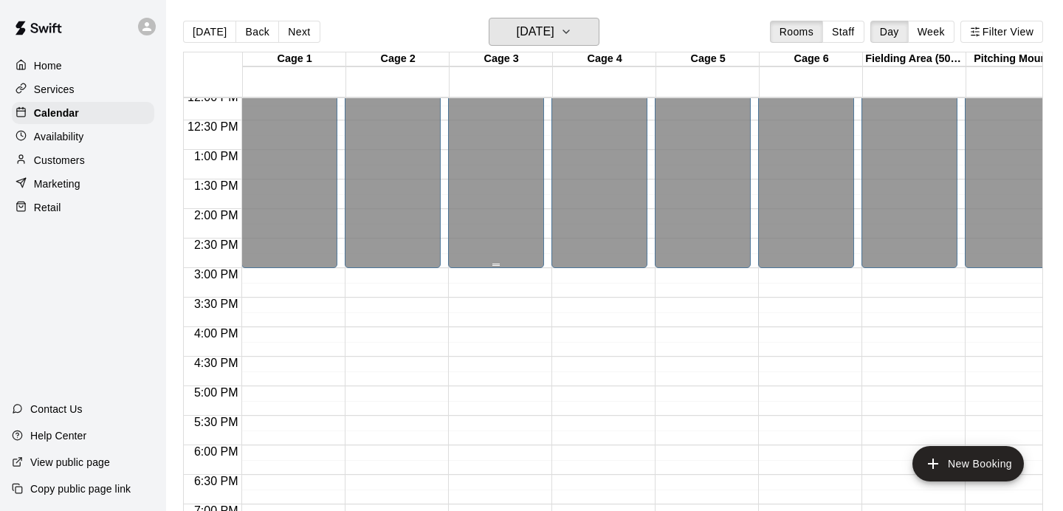
scroll to position [719, 0]
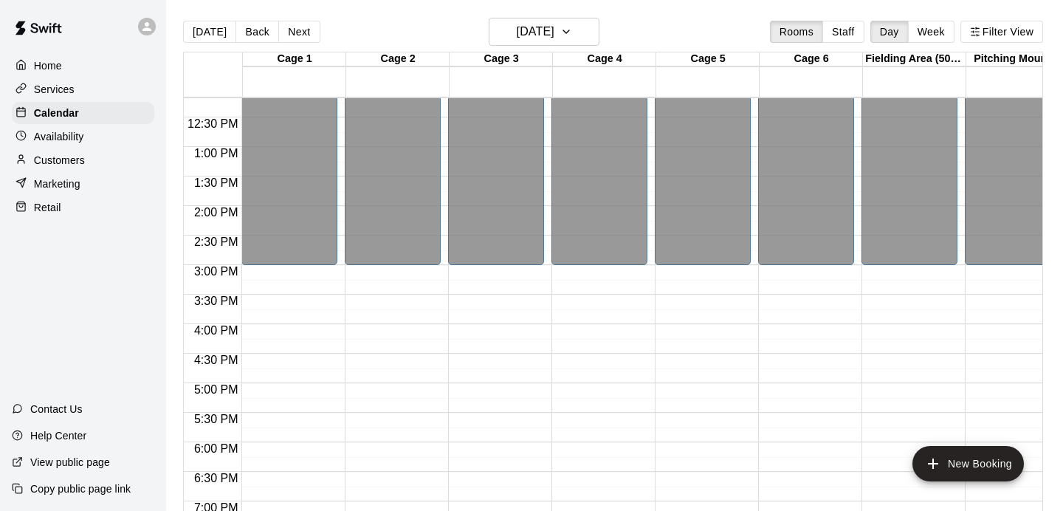
click at [466, 284] on div "12:00 AM – 3:00 PM Closed 10:00 PM – 11:59 PM Closed" at bounding box center [496, 87] width 96 height 1417
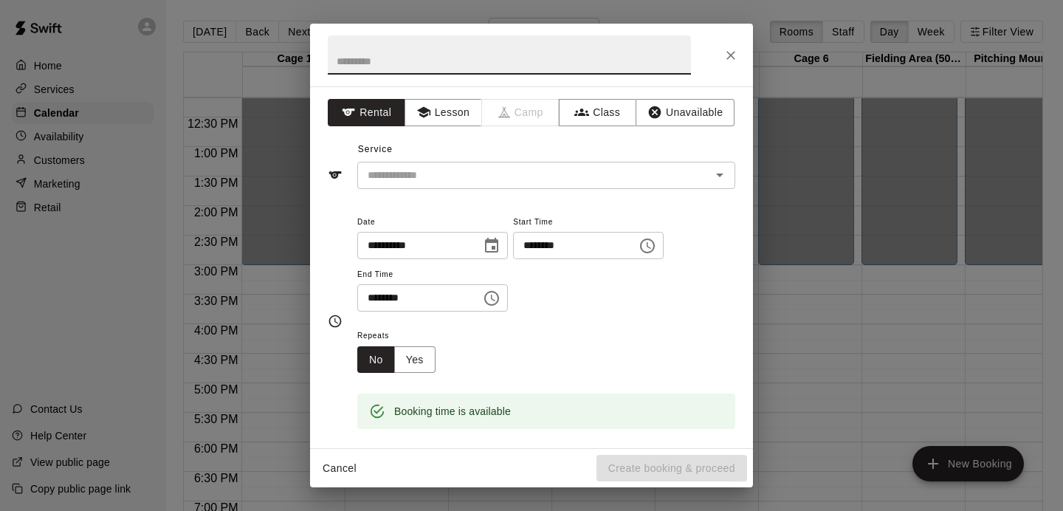
click at [414, 72] on input "text" at bounding box center [509, 54] width 363 height 39
click at [492, 63] on input "********" at bounding box center [509, 54] width 363 height 39
type input "********"
click at [434, 107] on button "Lesson" at bounding box center [444, 112] width 78 height 27
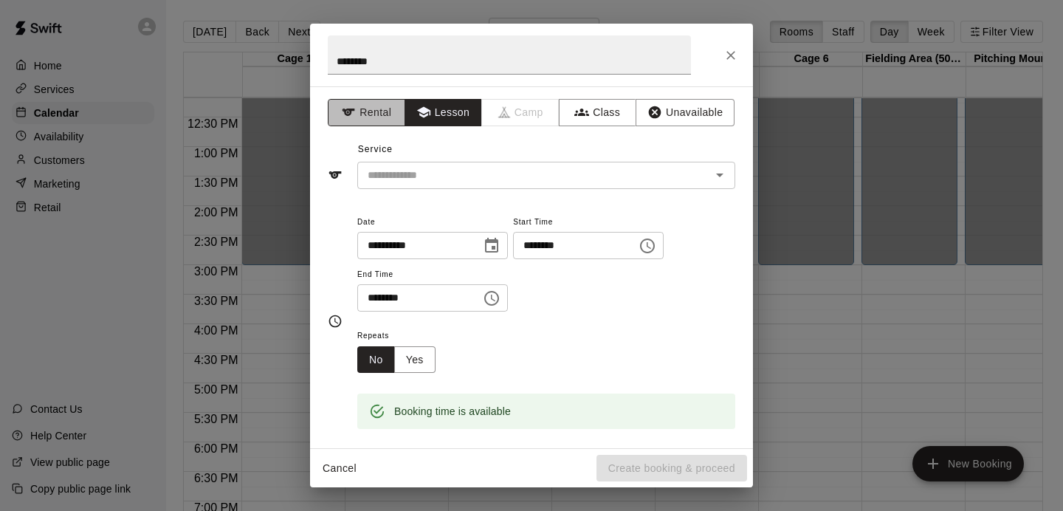
click at [377, 115] on button "Rental" at bounding box center [367, 112] width 78 height 27
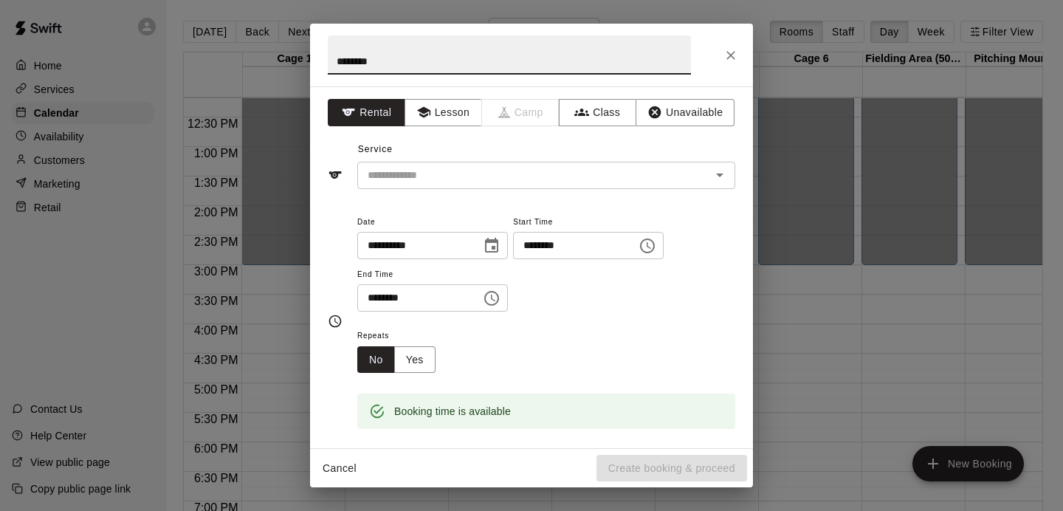
drag, startPoint x: 393, startPoint y: 60, endPoint x: 328, endPoint y: 63, distance: 65.0
click at [328, 63] on input "********" at bounding box center [509, 54] width 363 height 39
type input "*"
click at [423, 119] on icon "button" at bounding box center [423, 112] width 15 height 15
click at [403, 66] on input "text" at bounding box center [509, 54] width 363 height 39
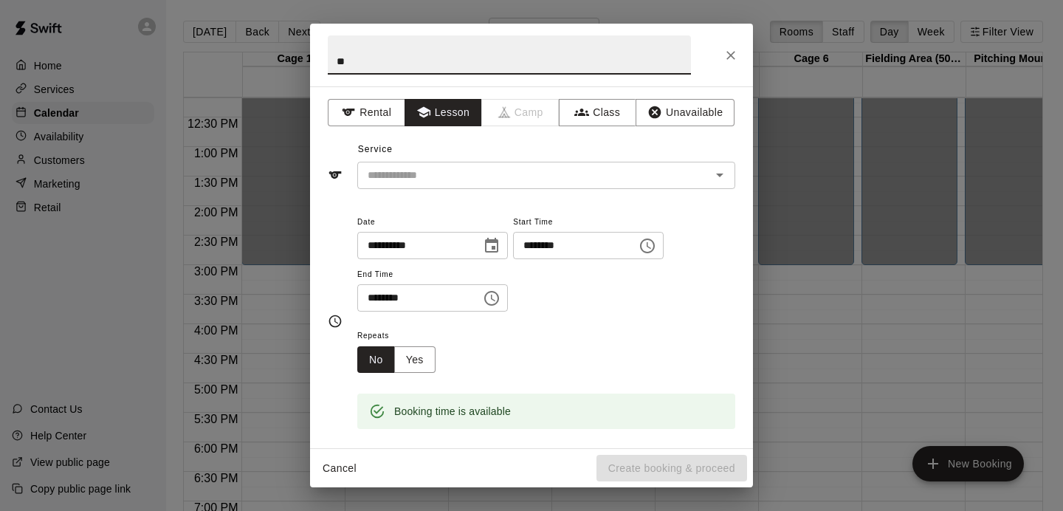
type input "*"
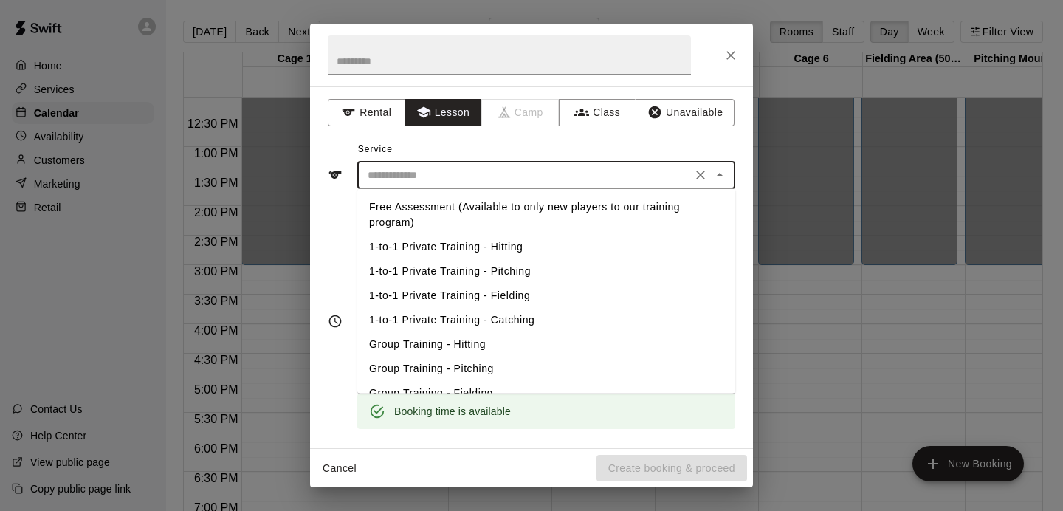
click at [443, 175] on input "text" at bounding box center [525, 175] width 326 height 18
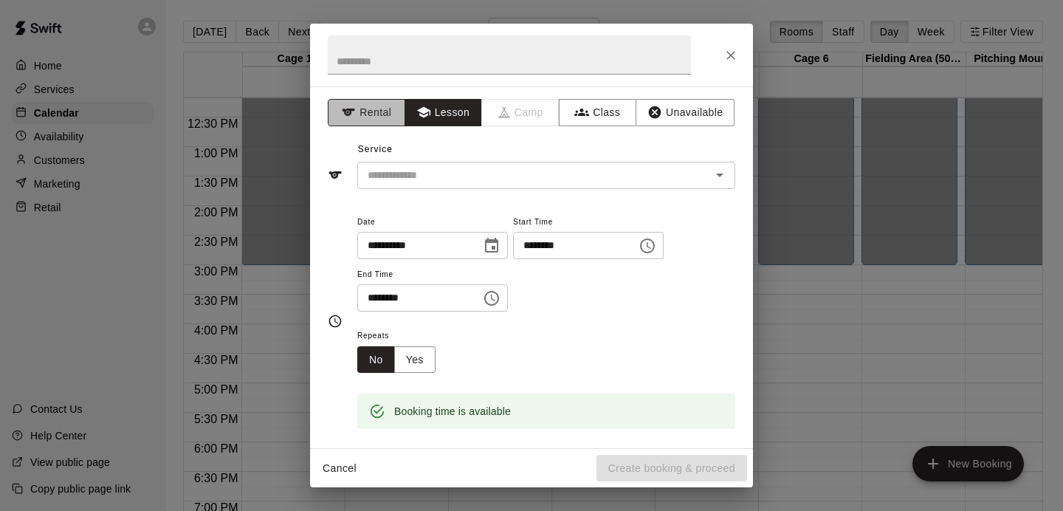
click at [382, 114] on button "Rental" at bounding box center [367, 112] width 78 height 27
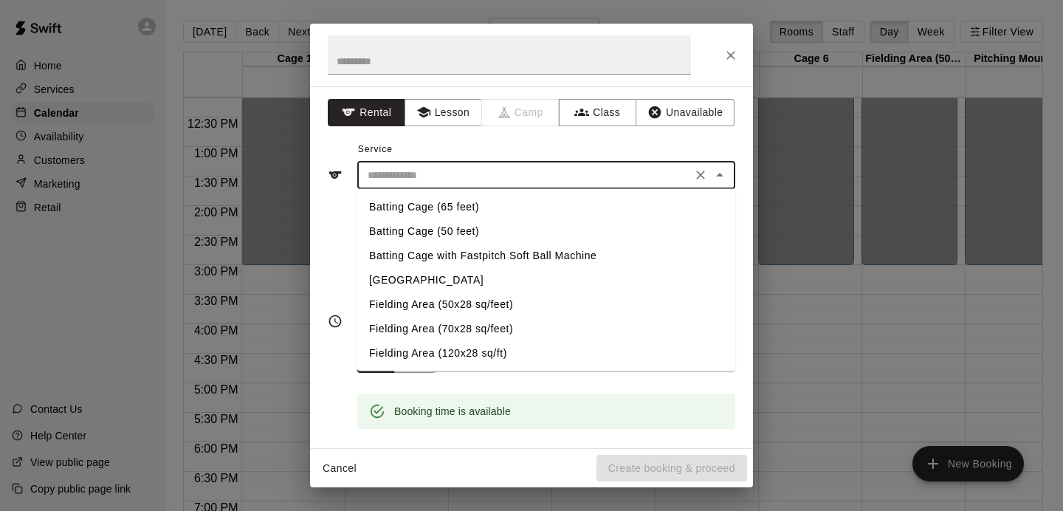
click at [467, 183] on input "text" at bounding box center [525, 175] width 326 height 18
click at [455, 210] on li "Batting Cage (65 feet)" at bounding box center [546, 207] width 378 height 24
type input "**********"
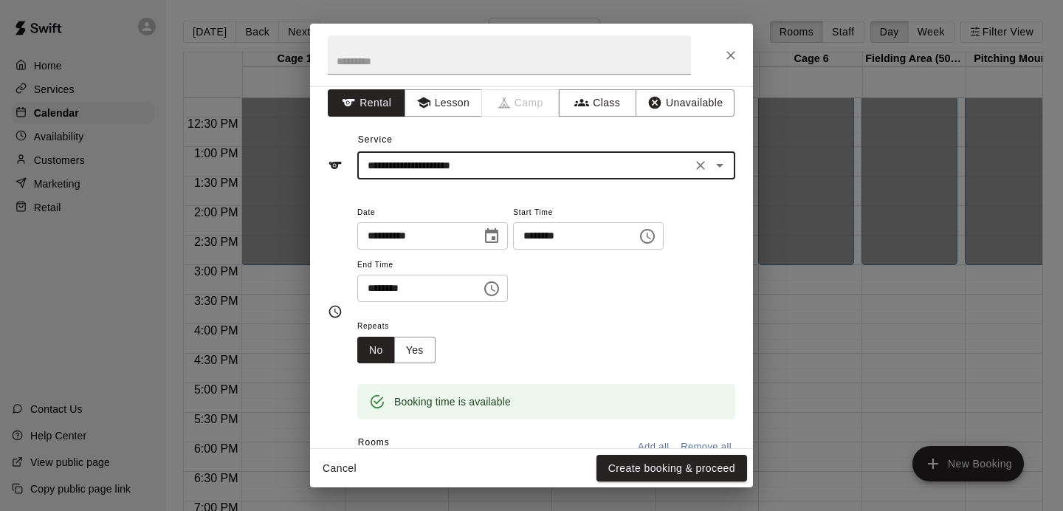
scroll to position [0, 0]
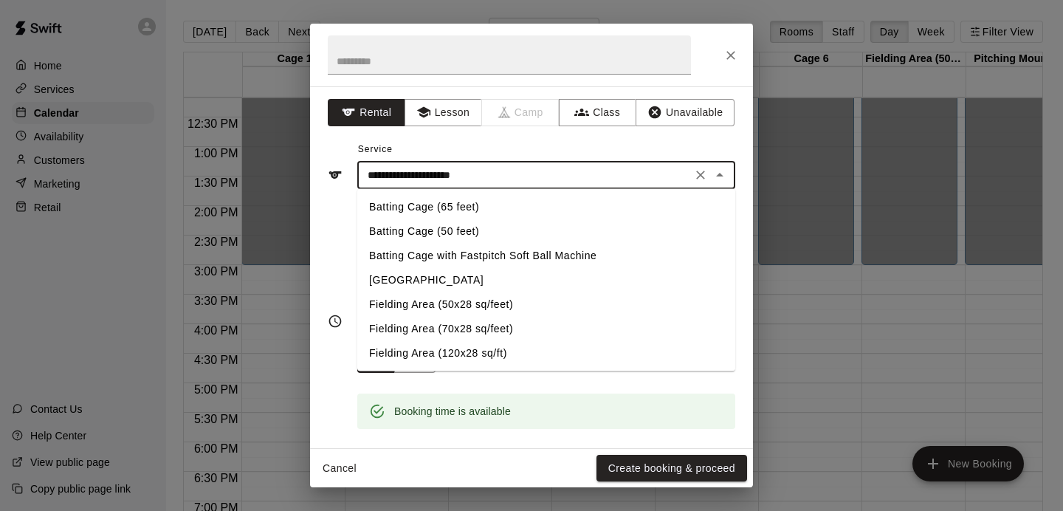
click at [582, 179] on input "**********" at bounding box center [525, 175] width 326 height 18
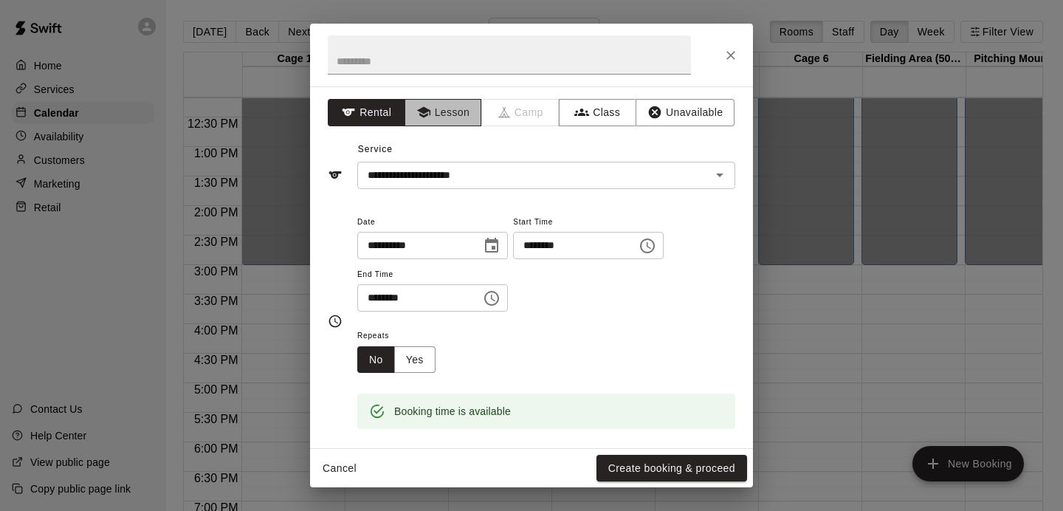
click at [442, 118] on button "Lesson" at bounding box center [444, 112] width 78 height 27
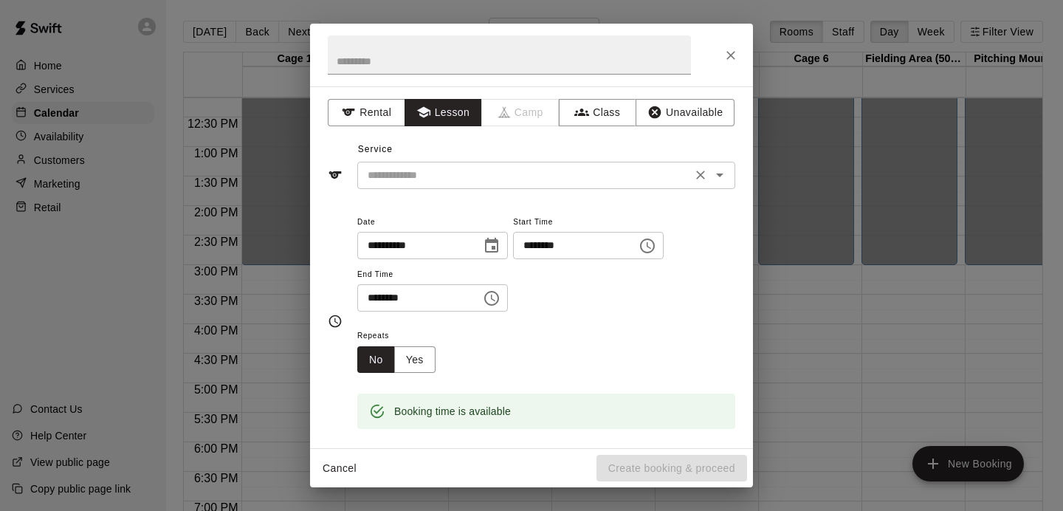
click at [468, 186] on div "​" at bounding box center [546, 175] width 378 height 27
click at [364, 107] on button "Rental" at bounding box center [367, 112] width 78 height 27
click at [433, 118] on button "Lesson" at bounding box center [444, 112] width 78 height 27
click at [602, 107] on button "Class" at bounding box center [598, 112] width 78 height 27
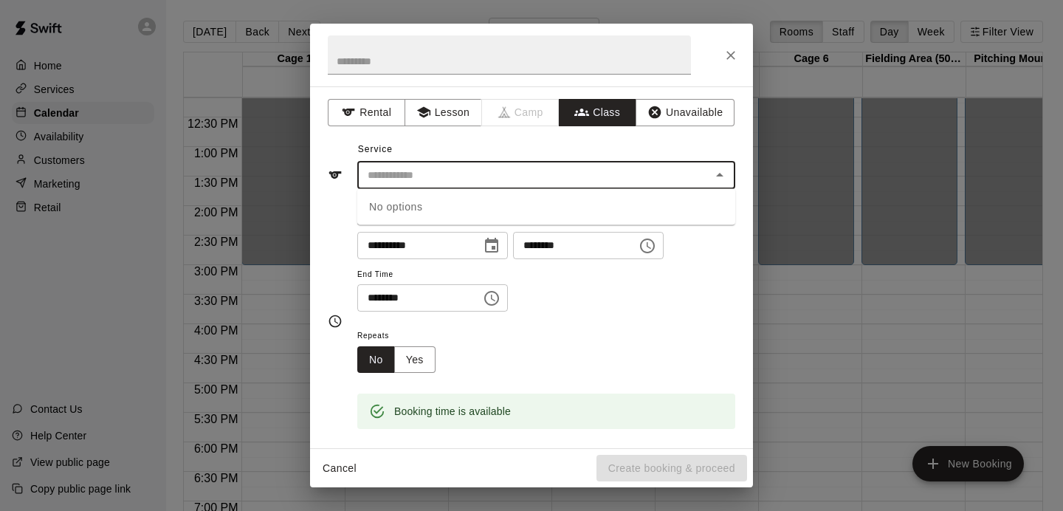
click at [514, 174] on input "text" at bounding box center [534, 175] width 345 height 18
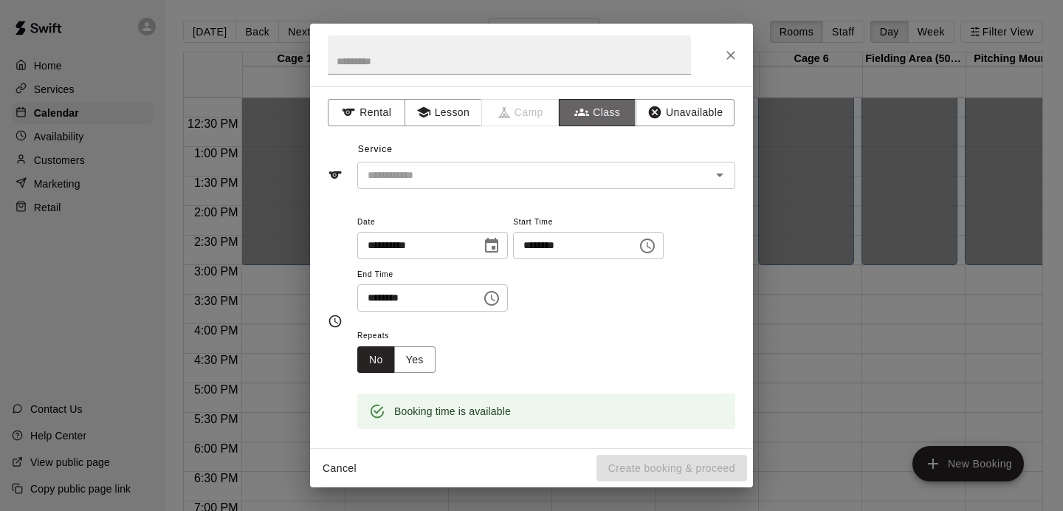
click at [606, 111] on button "Class" at bounding box center [598, 112] width 78 height 27
click at [461, 111] on button "Lesson" at bounding box center [444, 112] width 78 height 27
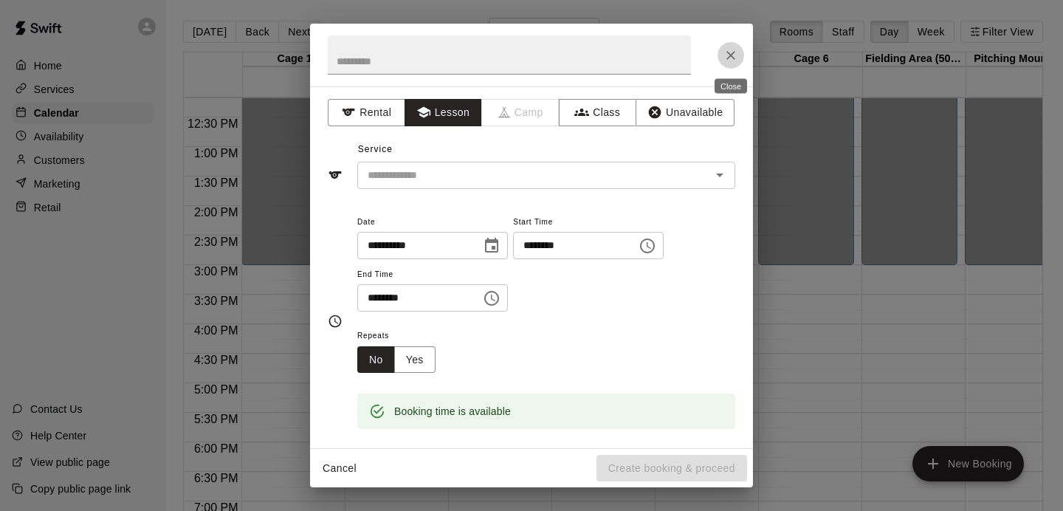
click at [731, 57] on icon "Close" at bounding box center [730, 55] width 15 height 15
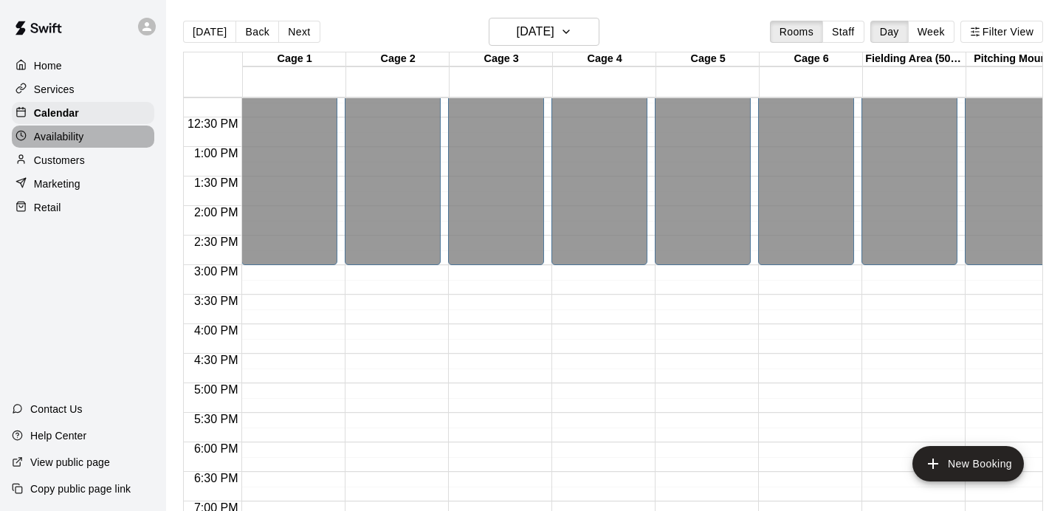
click at [81, 141] on p "Availability" at bounding box center [59, 136] width 50 height 15
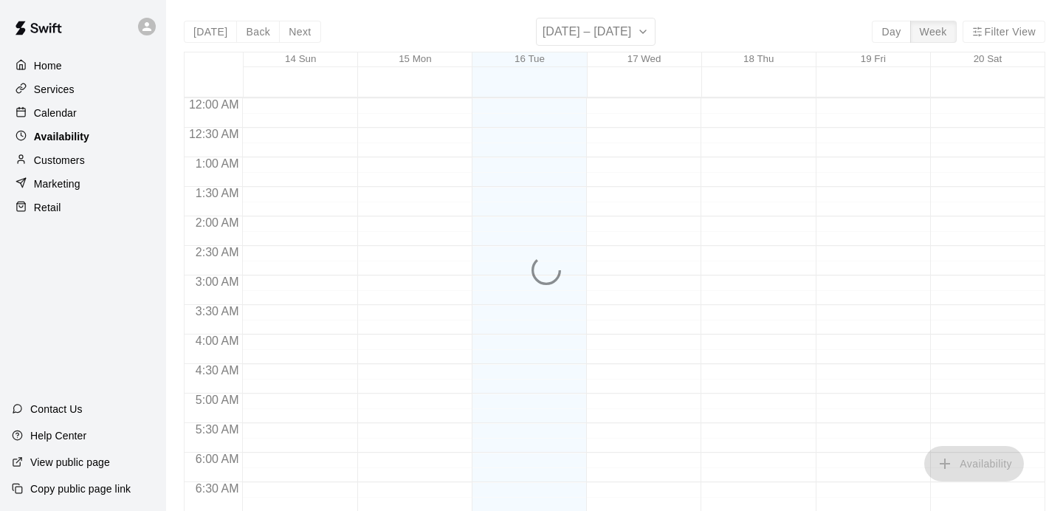
scroll to position [988, 0]
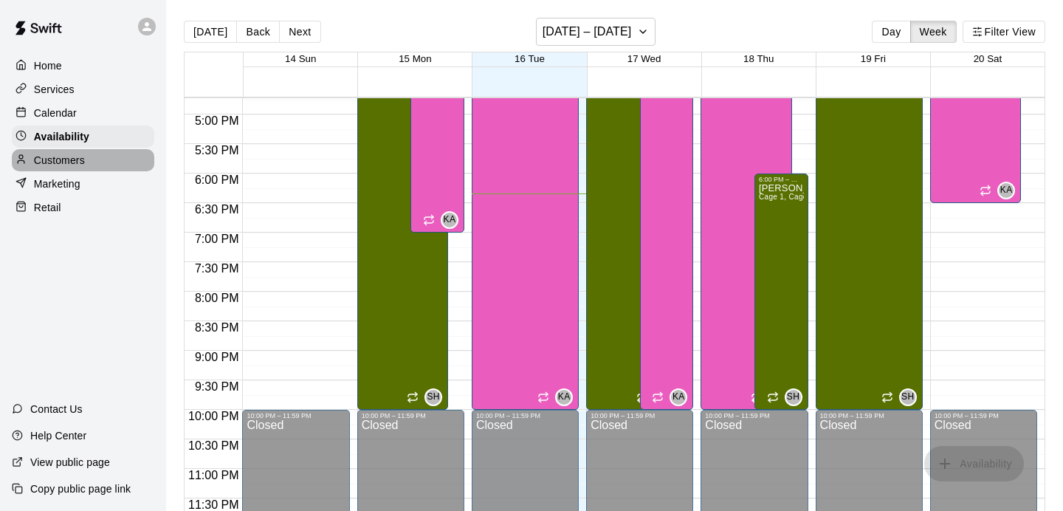
click at [52, 162] on p "Customers" at bounding box center [59, 160] width 51 height 15
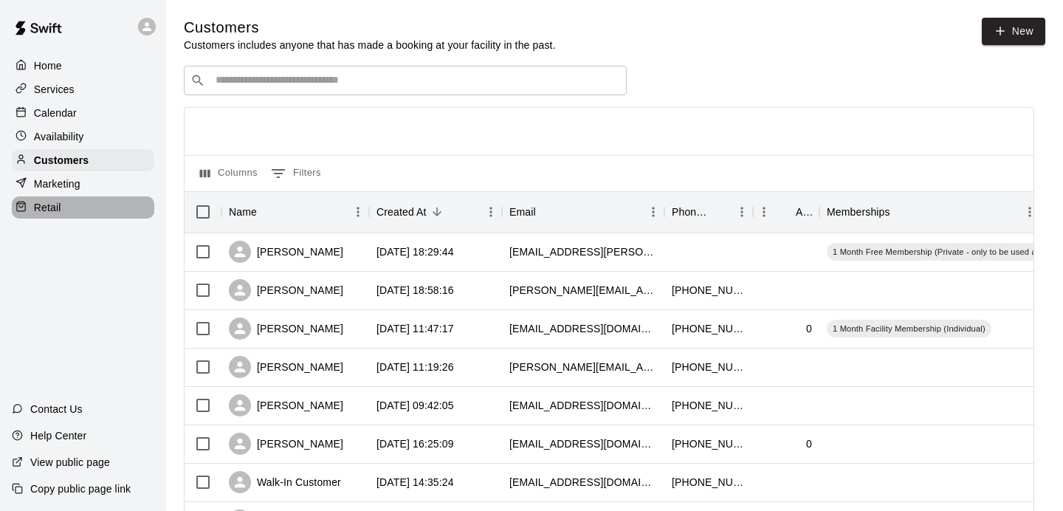
click at [35, 209] on p "Retail" at bounding box center [47, 207] width 27 height 15
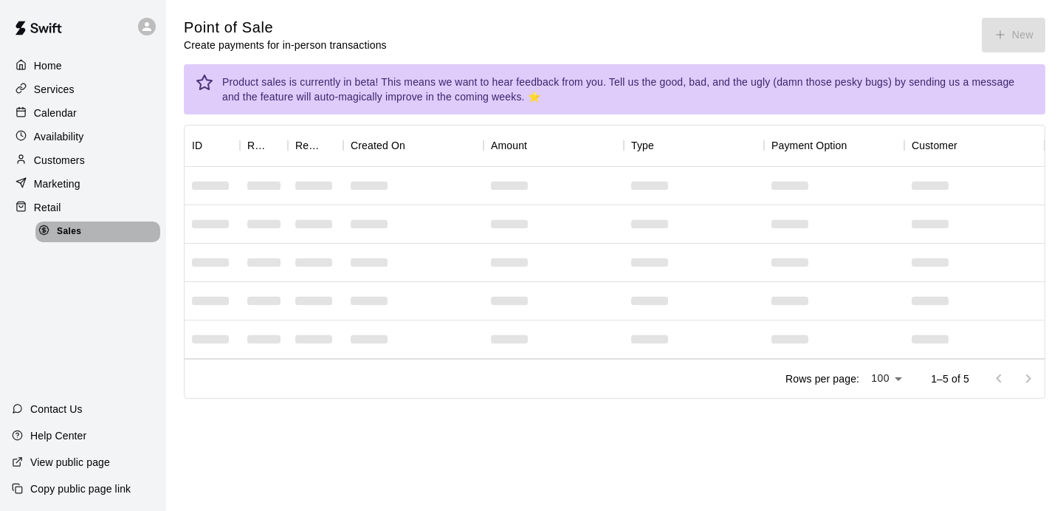
click at [62, 229] on span "Sales" at bounding box center [69, 231] width 24 height 15
click at [68, 86] on p "Services" at bounding box center [54, 89] width 41 height 15
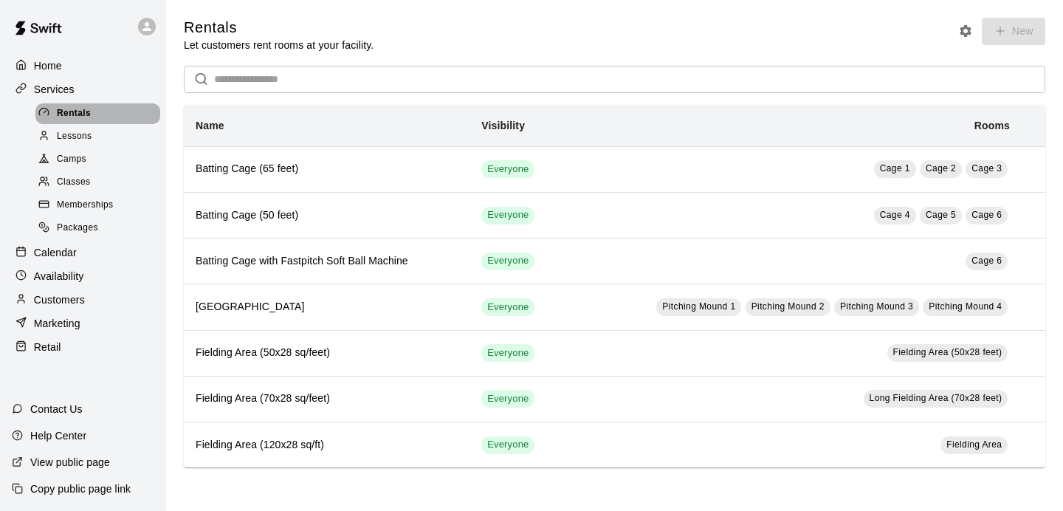
click at [74, 116] on span "Rentals" at bounding box center [74, 113] width 34 height 15
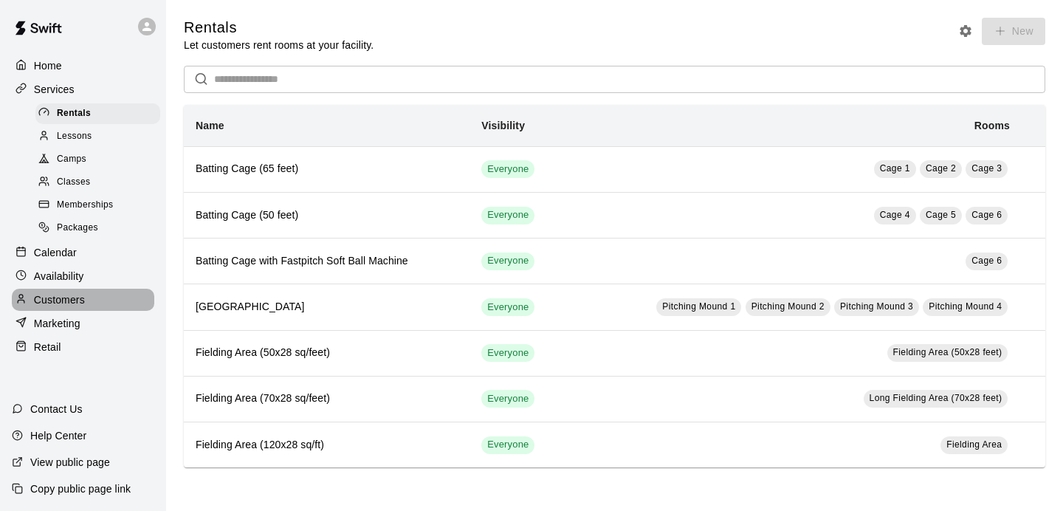
click at [57, 308] on div "Customers" at bounding box center [83, 300] width 142 height 22
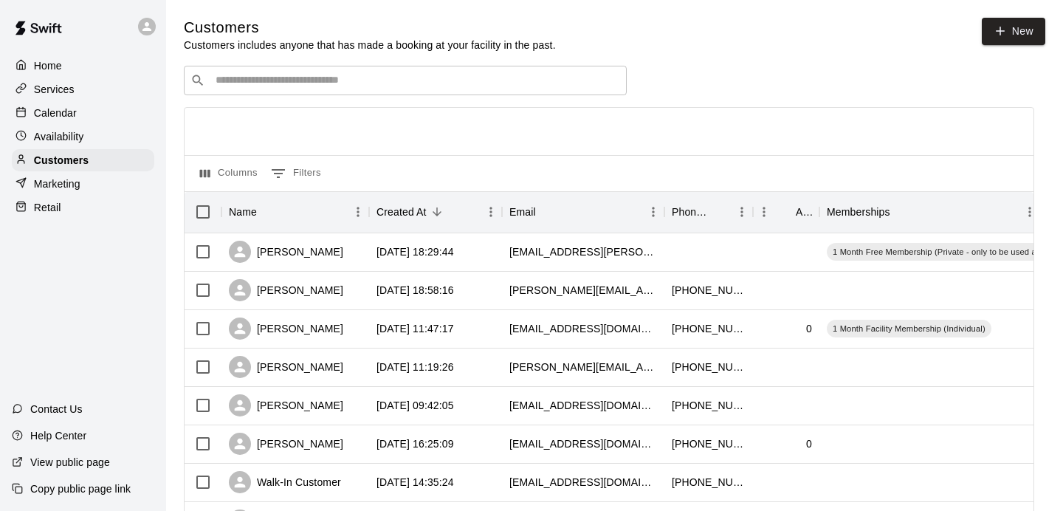
click at [425, 69] on div "​ ​" at bounding box center [405, 81] width 443 height 30
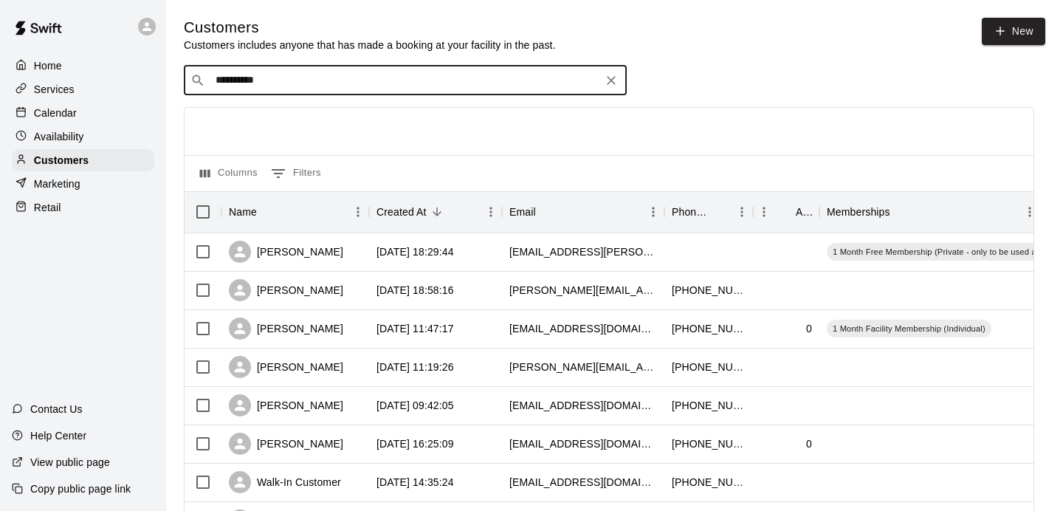
click at [350, 85] on input "**********" at bounding box center [404, 80] width 387 height 15
type input "**********"
drag, startPoint x: 295, startPoint y: 78, endPoint x: 233, endPoint y: 72, distance: 63.0
click at [233, 72] on div "**********" at bounding box center [405, 81] width 443 height 30
click at [283, 78] on input "*****" at bounding box center [404, 80] width 387 height 15
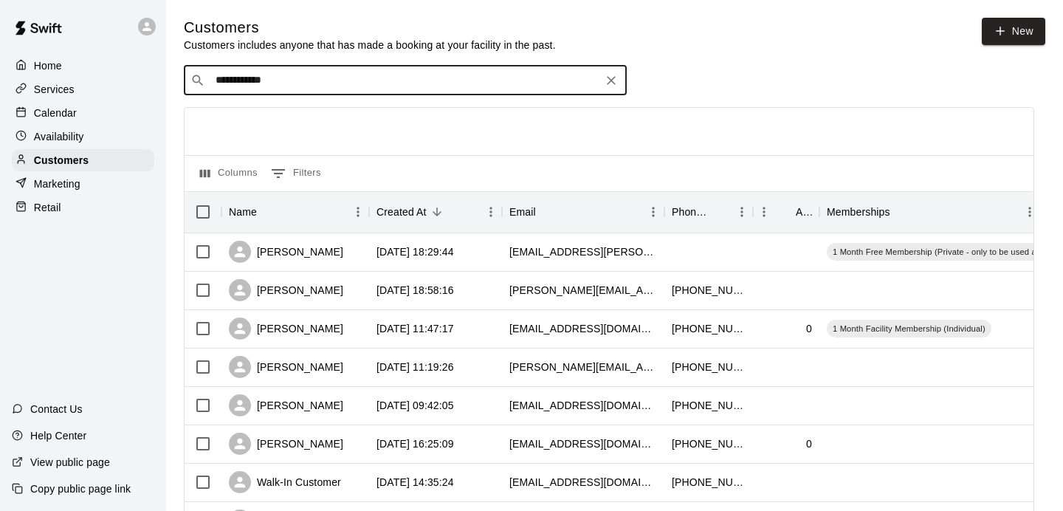
drag, startPoint x: 306, startPoint y: 75, endPoint x: 204, endPoint y: 84, distance: 103.1
click at [204, 84] on div "**********" at bounding box center [405, 81] width 443 height 30
click at [286, 83] on input "**********" at bounding box center [404, 80] width 387 height 15
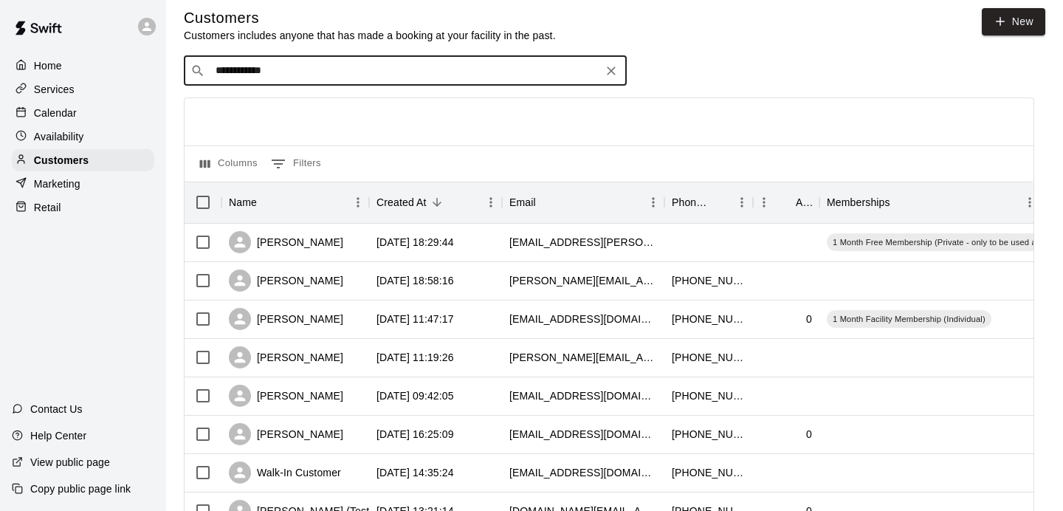
scroll to position [14, 0]
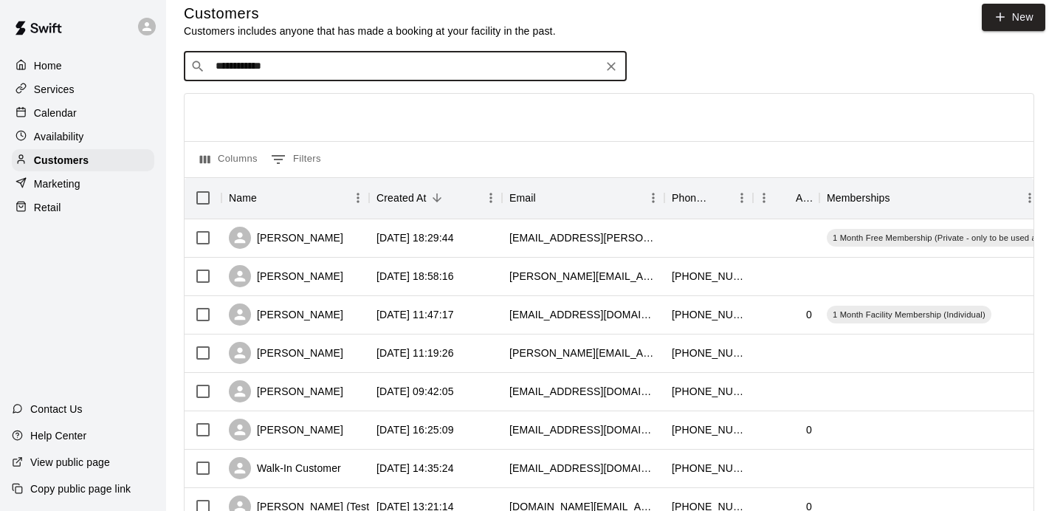
click at [537, 70] on input "**********" at bounding box center [404, 66] width 387 height 15
type input "**********"
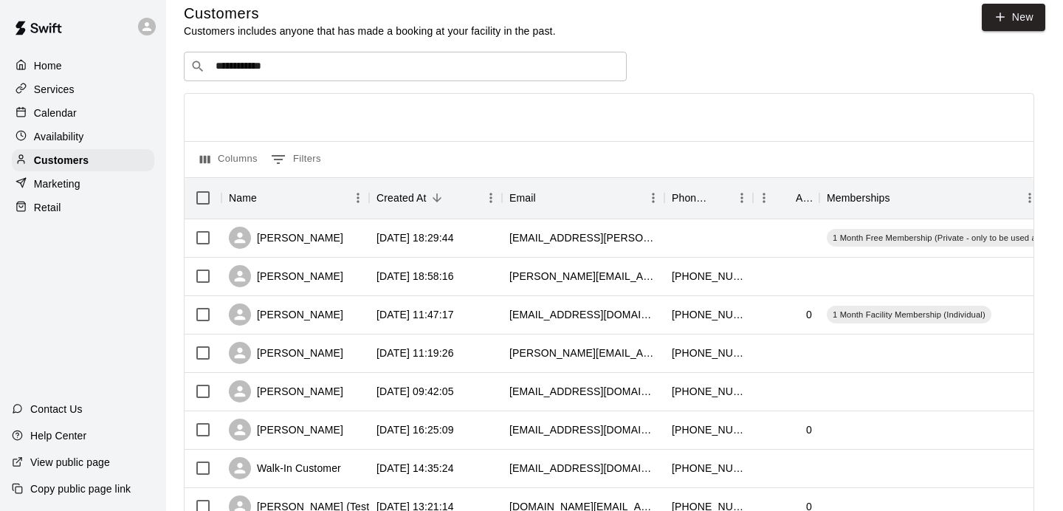
click at [36, 218] on div "Home Services Calendar Availability Customers Marketing Retail" at bounding box center [83, 136] width 166 height 167
click at [43, 214] on p "Retail" at bounding box center [47, 207] width 27 height 15
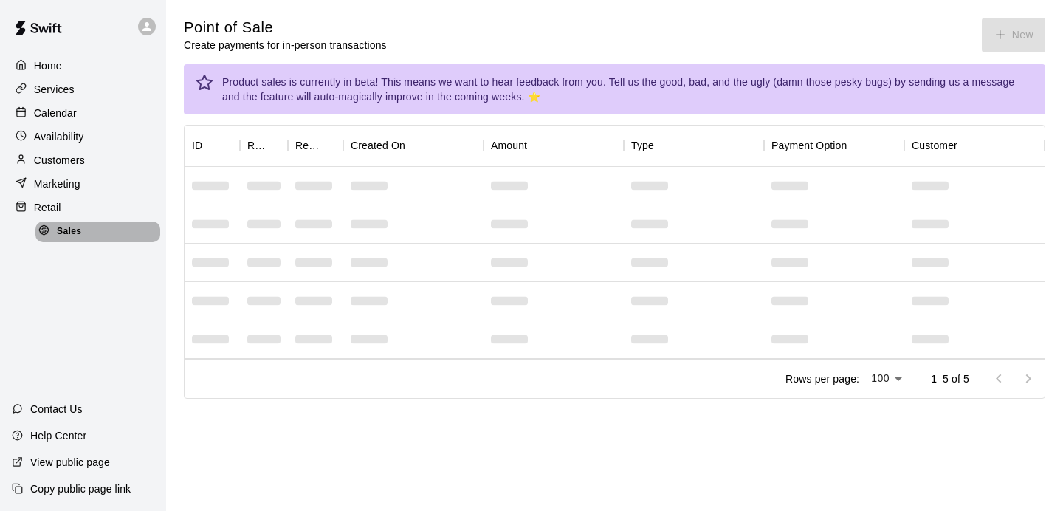
click at [71, 231] on span "Sales" at bounding box center [69, 231] width 24 height 15
